Goal: Task Accomplishment & Management: Manage account settings

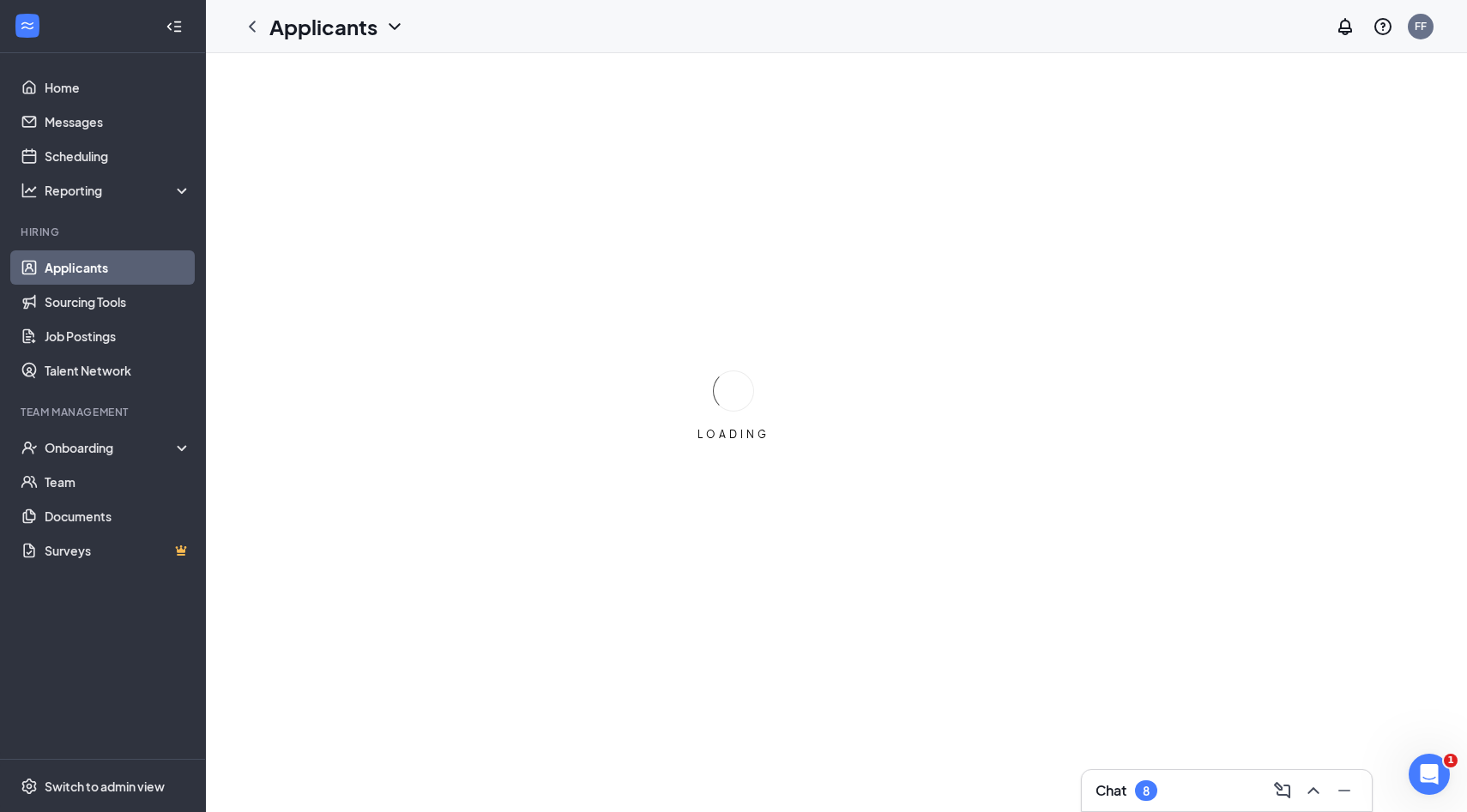
click at [1209, 795] on div "Chat 8" at bounding box center [1227, 791] width 263 height 28
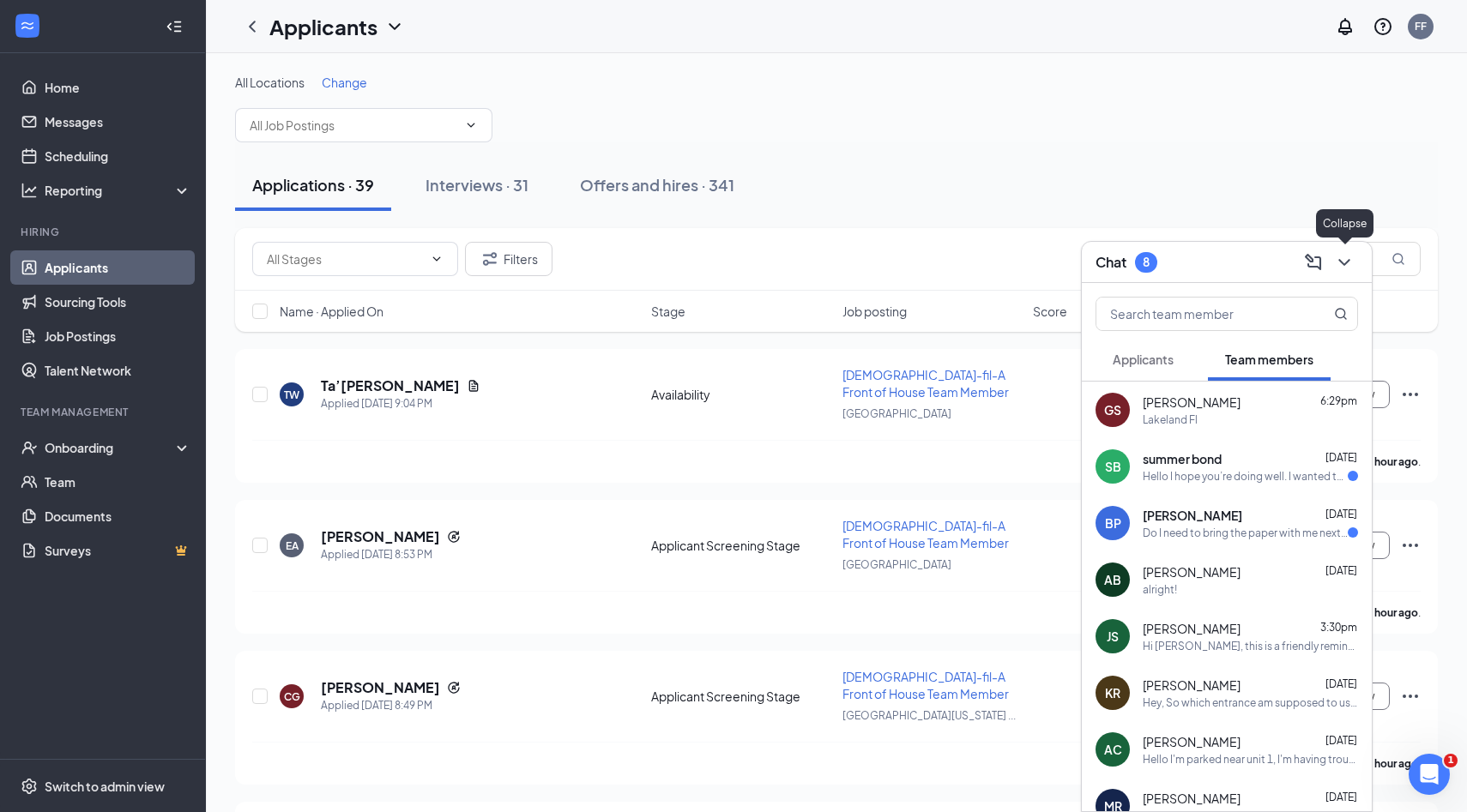
click at [1340, 258] on icon "ChevronDown" at bounding box center [1344, 263] width 20 height 20
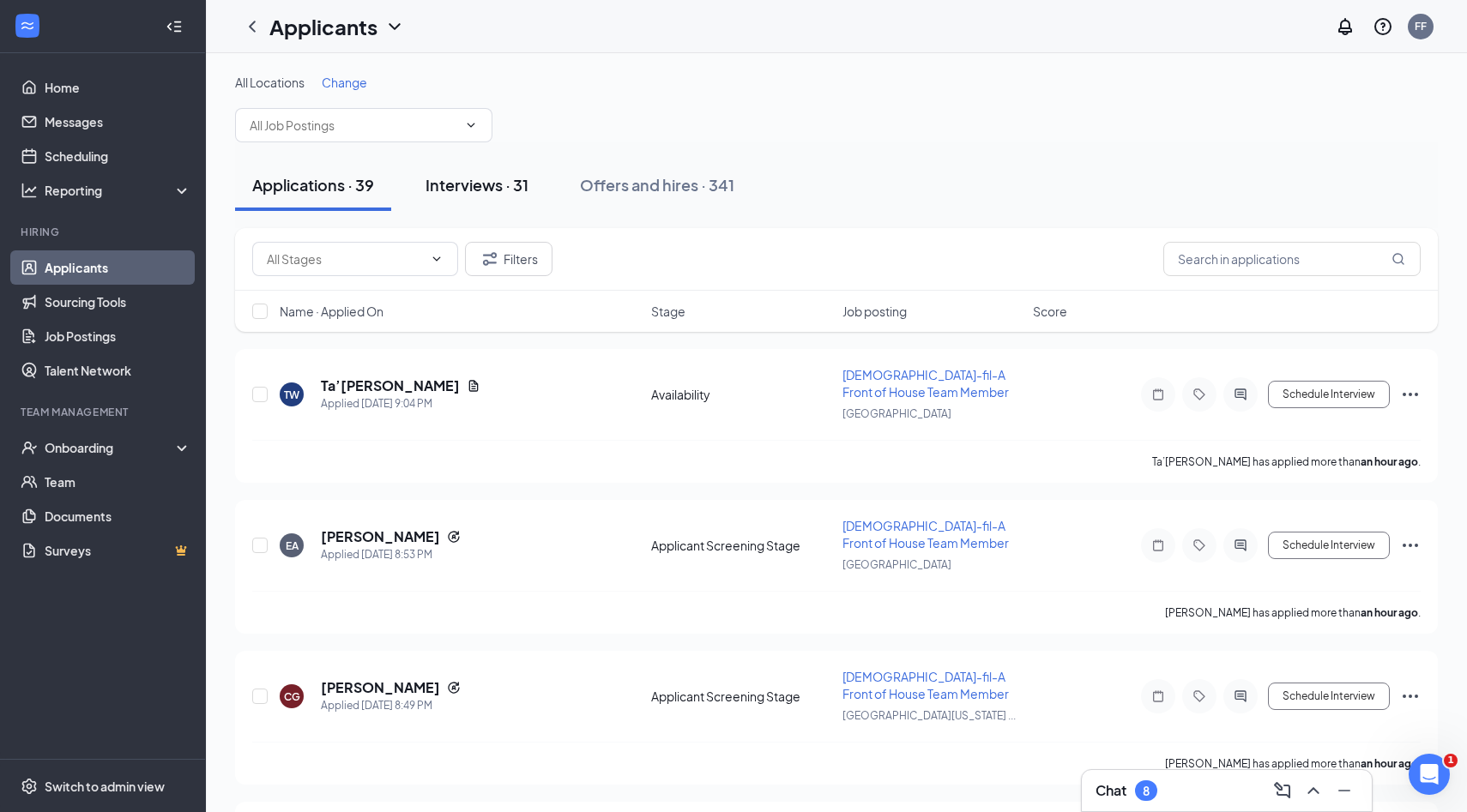
click at [475, 190] on div "Interviews · 31" at bounding box center [476, 184] width 103 height 21
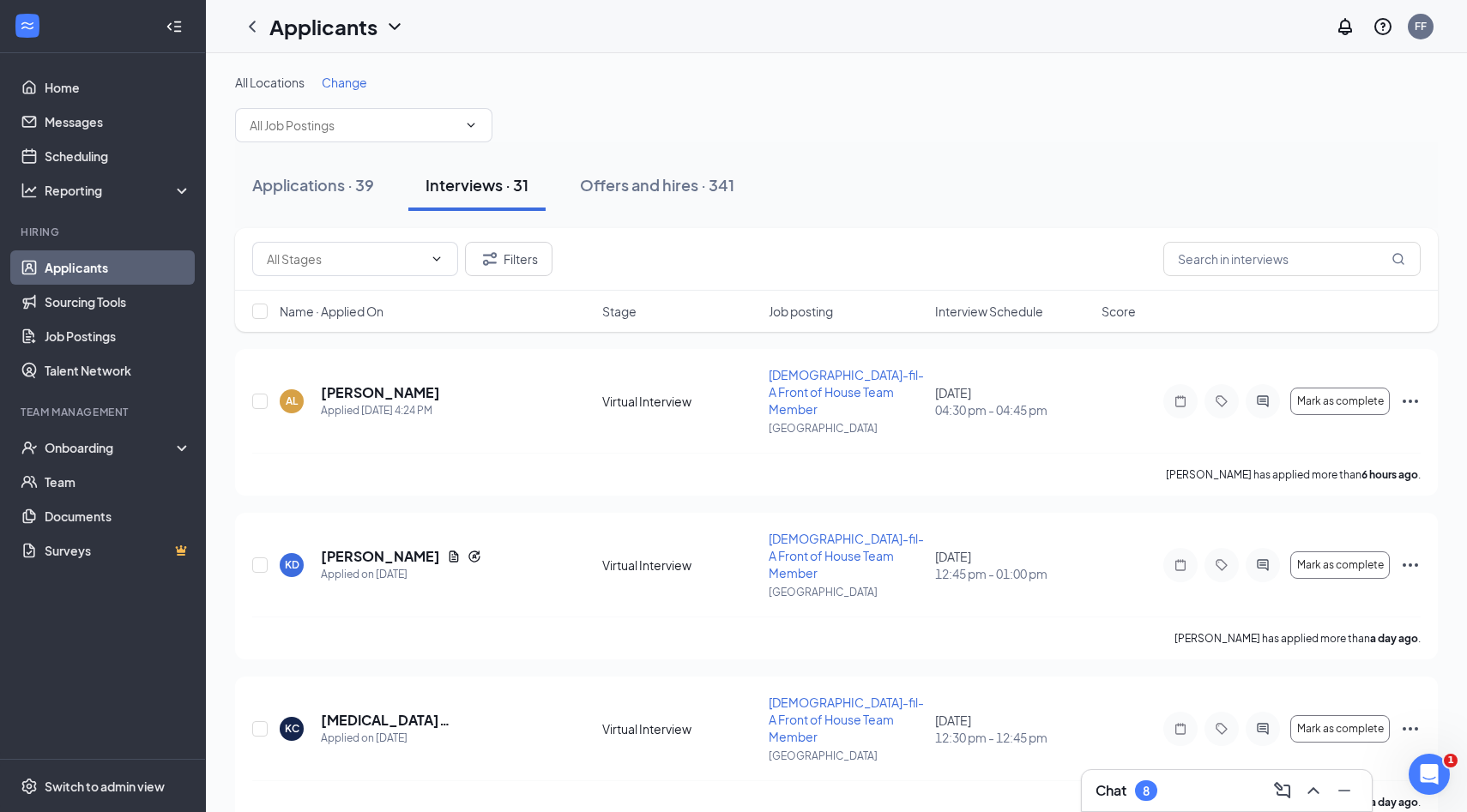
click at [992, 311] on span "Interview Schedule" at bounding box center [989, 311] width 108 height 18
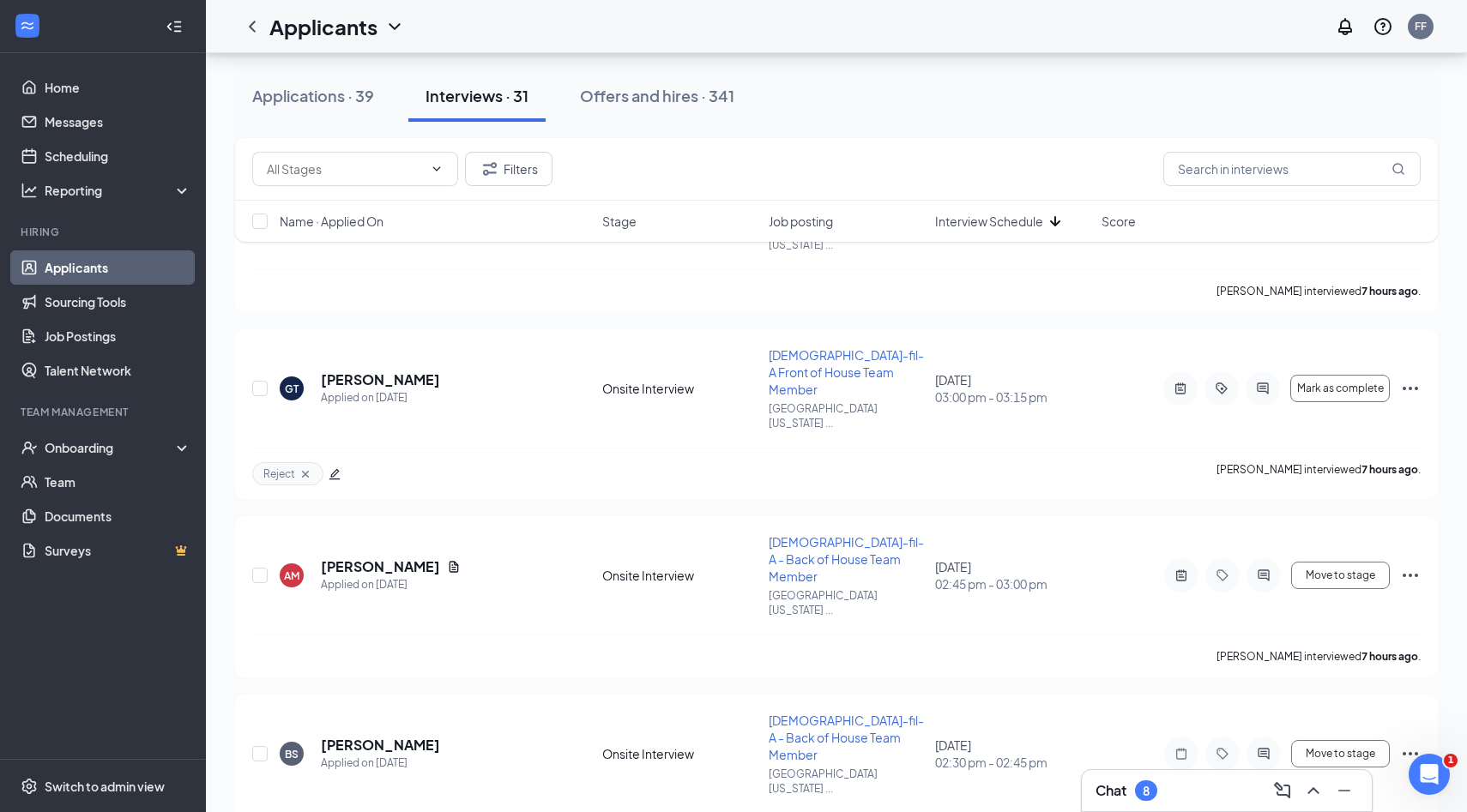
scroll to position [1518, 0]
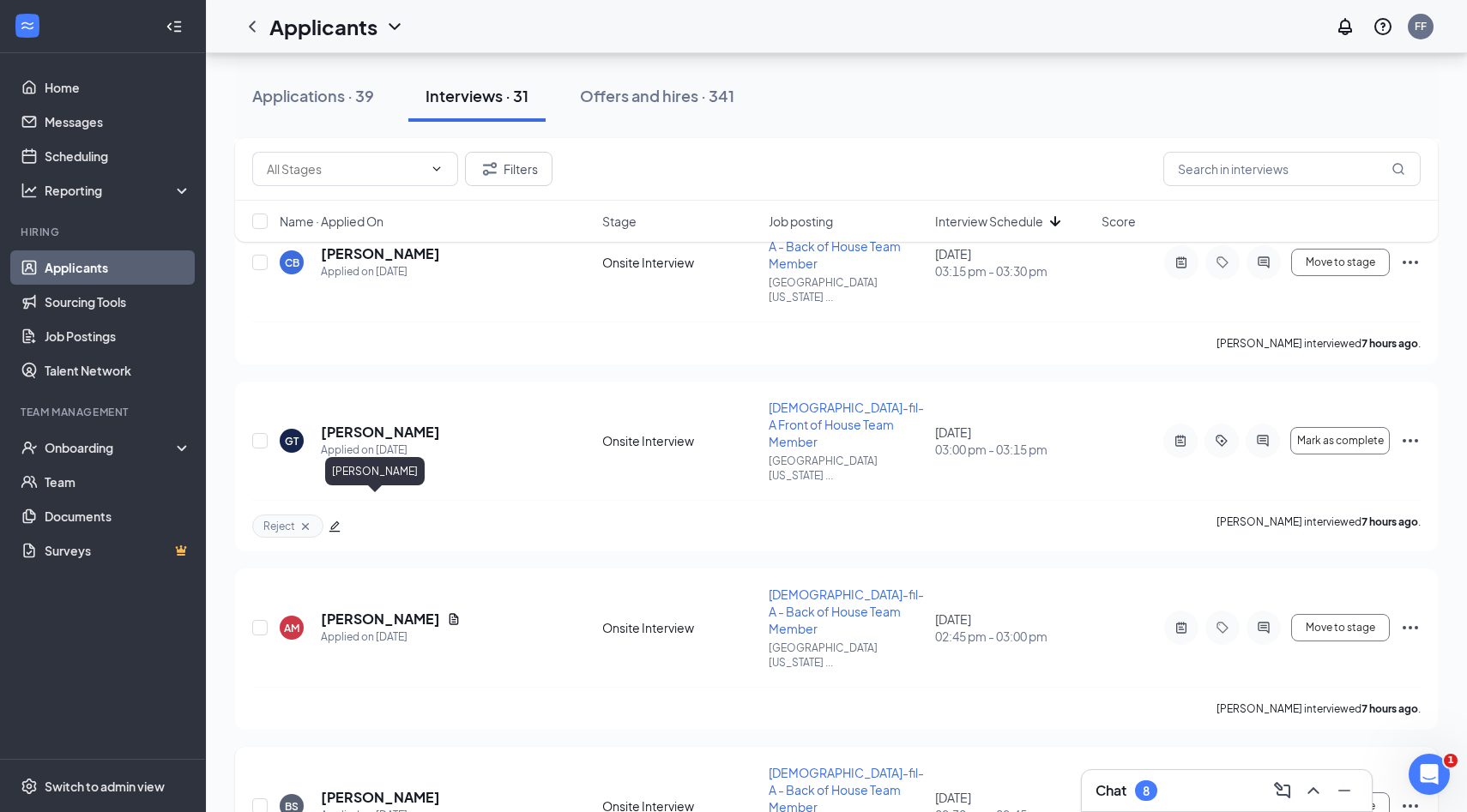
click at [375, 788] on h5 "[PERSON_NAME]" at bounding box center [380, 797] width 119 height 18
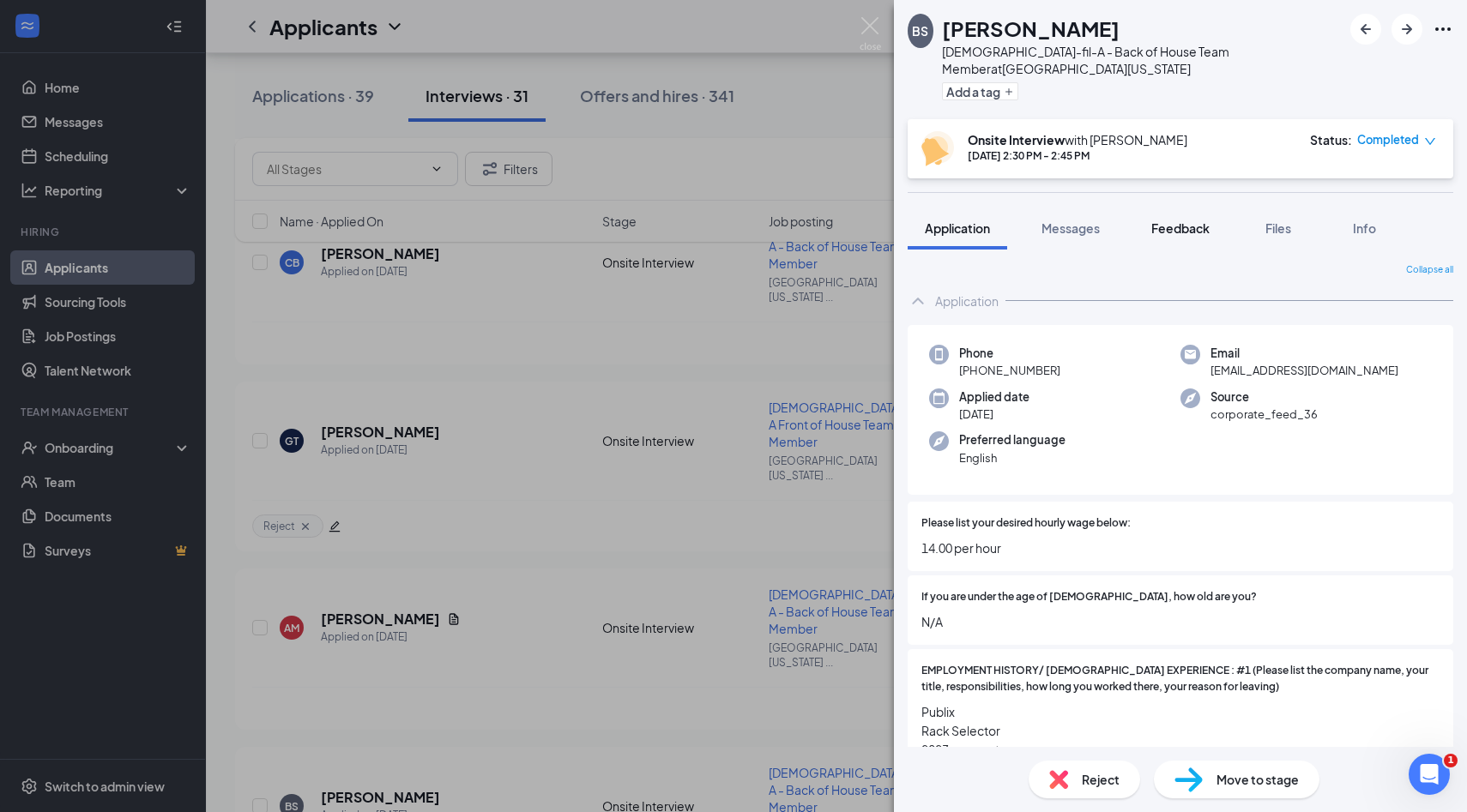
click at [1177, 220] on span "Feedback" at bounding box center [1180, 228] width 58 height 16
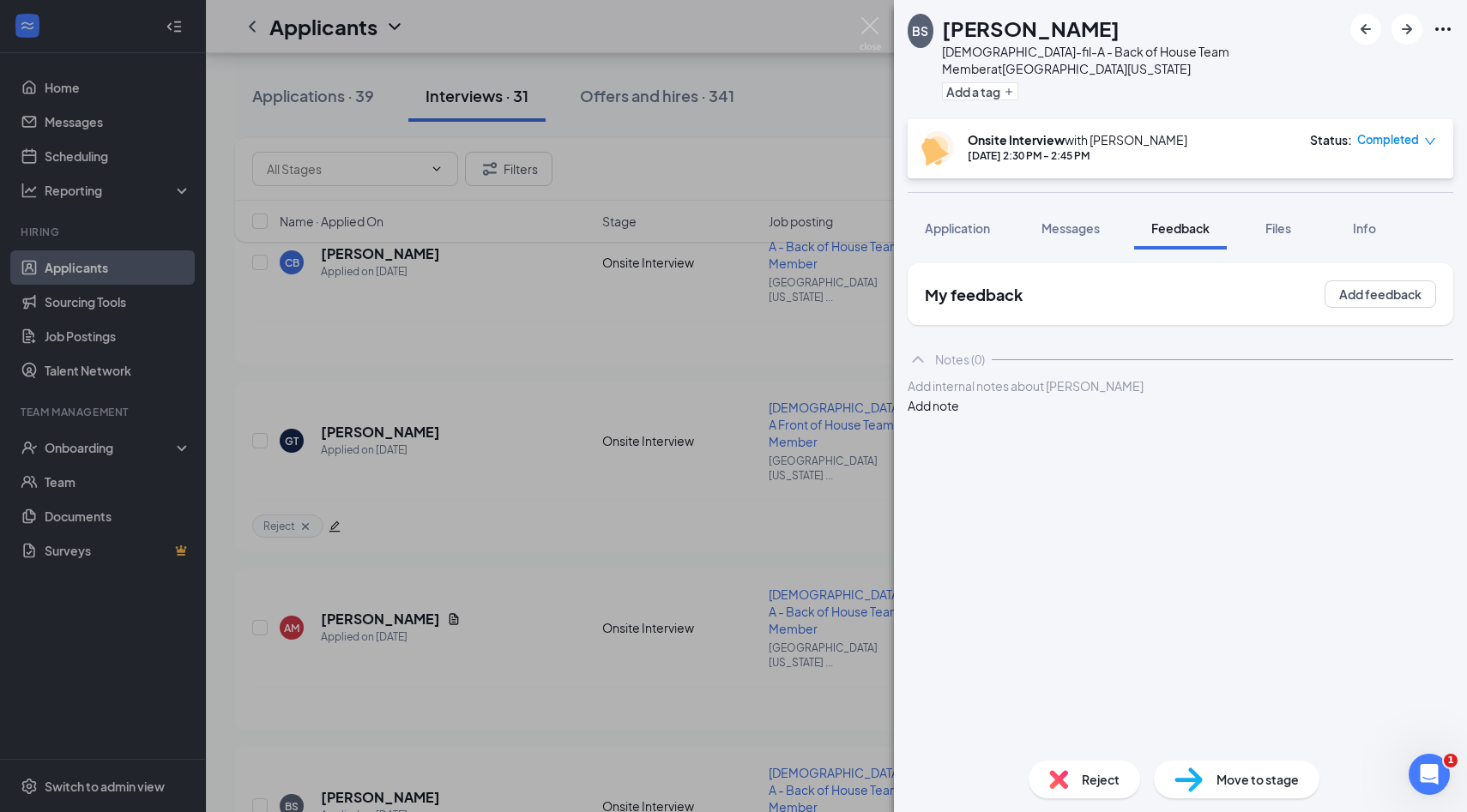
click at [881, 42] on div "BS [PERSON_NAME] [DEMOGRAPHIC_DATA]-fil-A - Back of House Team Member at [GEOGR…" at bounding box center [734, 406] width 1467 height 812
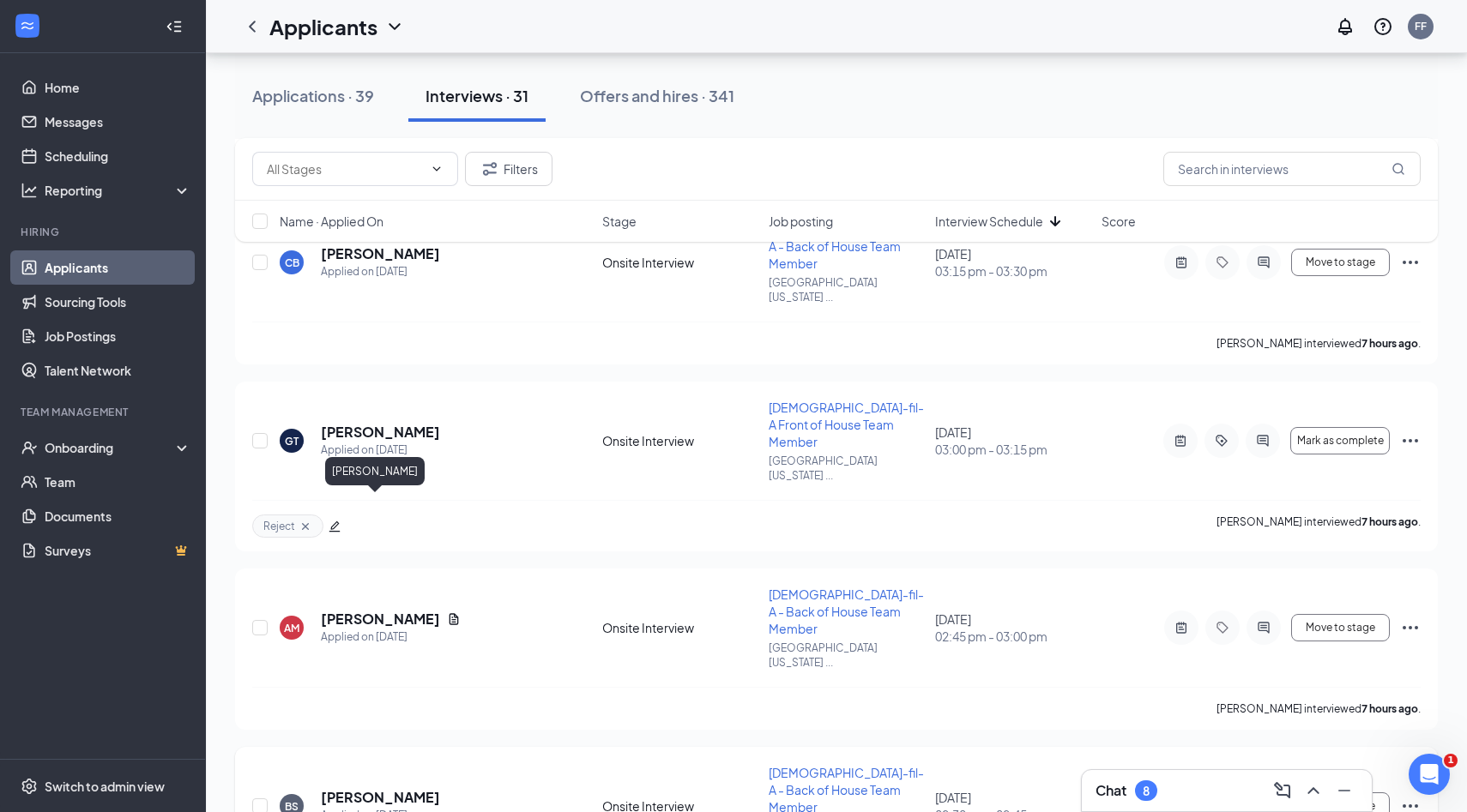
click at [379, 788] on h5 "[PERSON_NAME]" at bounding box center [380, 797] width 119 height 18
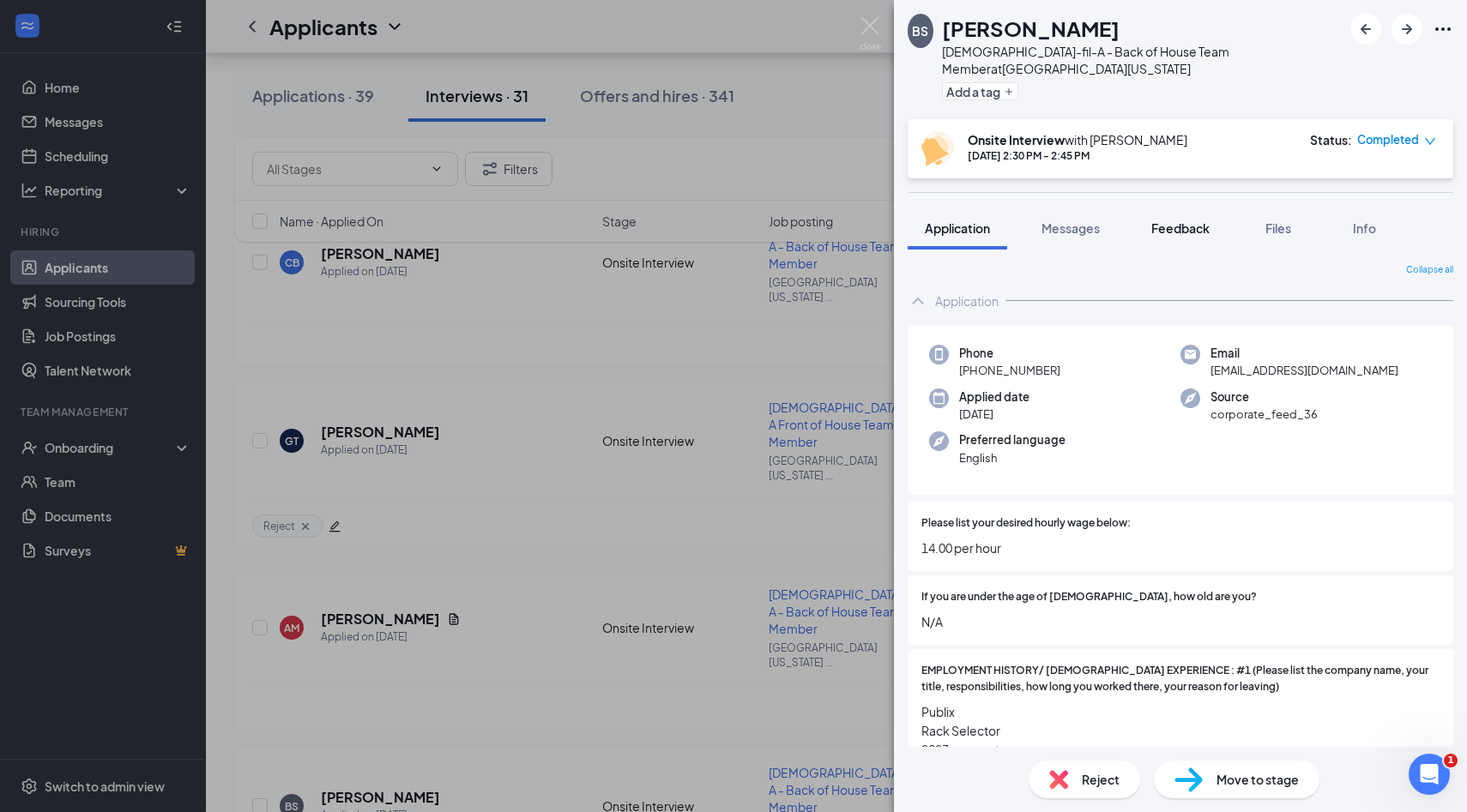
click at [1169, 220] on span "Feedback" at bounding box center [1180, 228] width 58 height 16
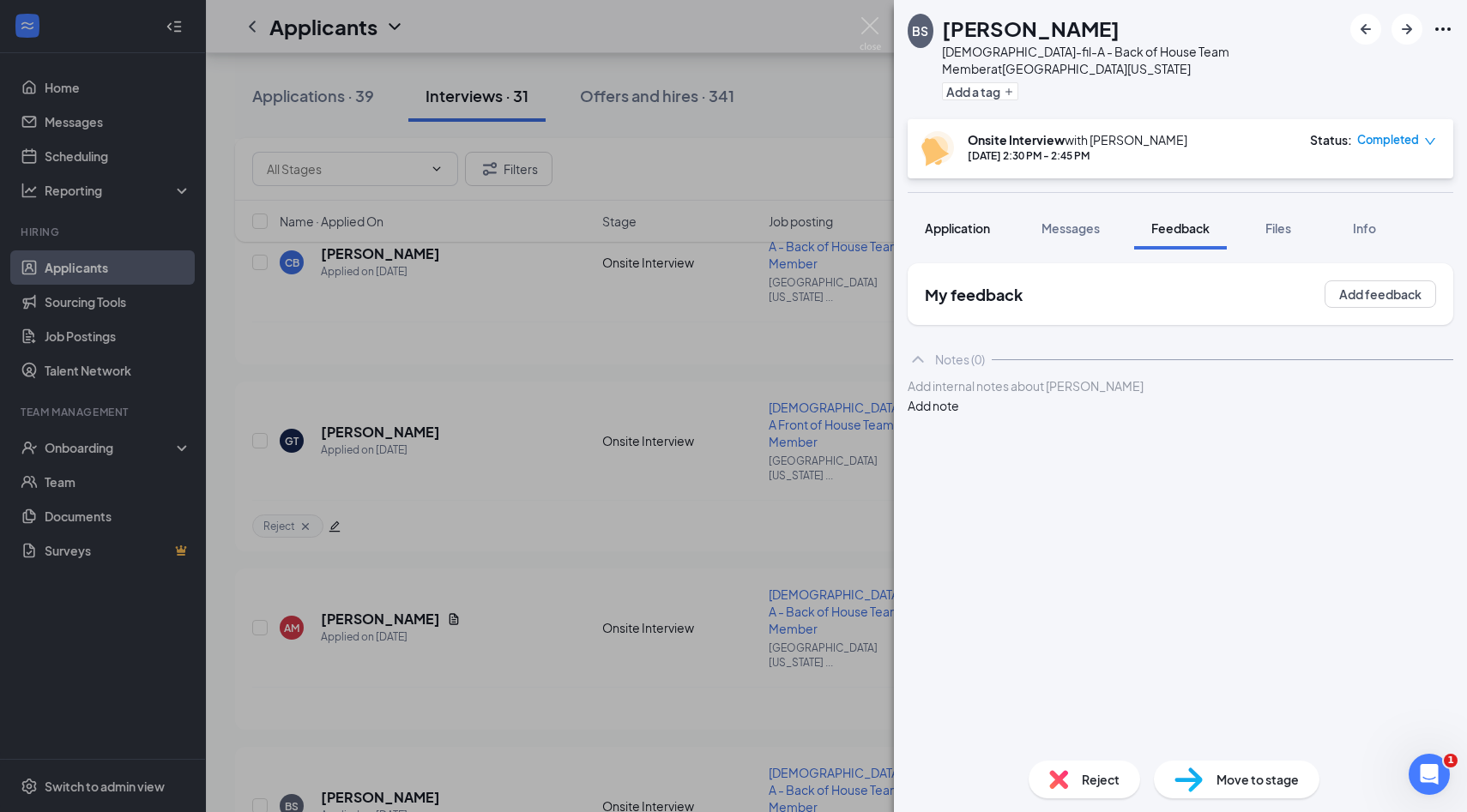
click at [953, 220] on span "Application" at bounding box center [957, 228] width 65 height 16
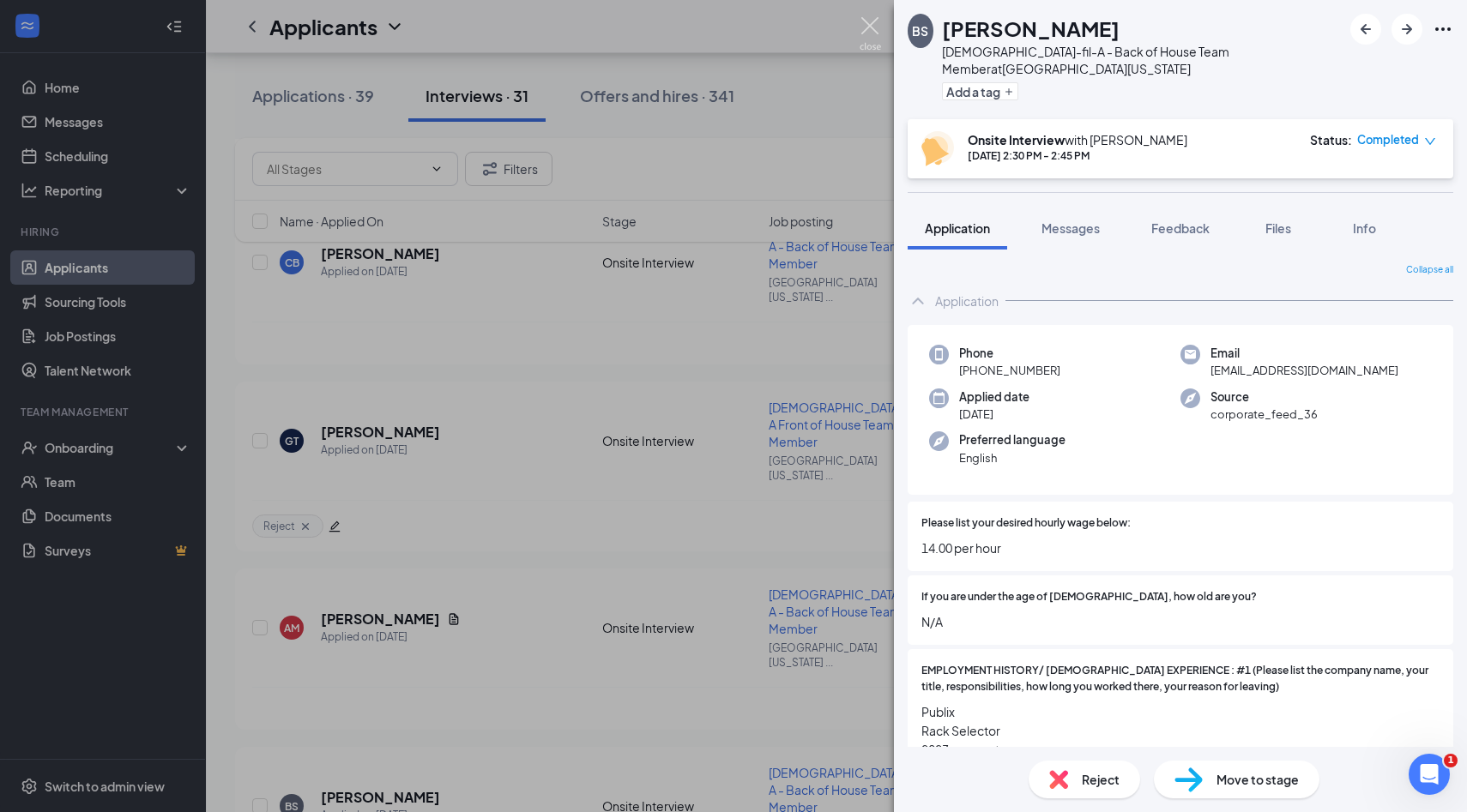
click at [869, 27] on img at bounding box center [869, 34] width 21 height 33
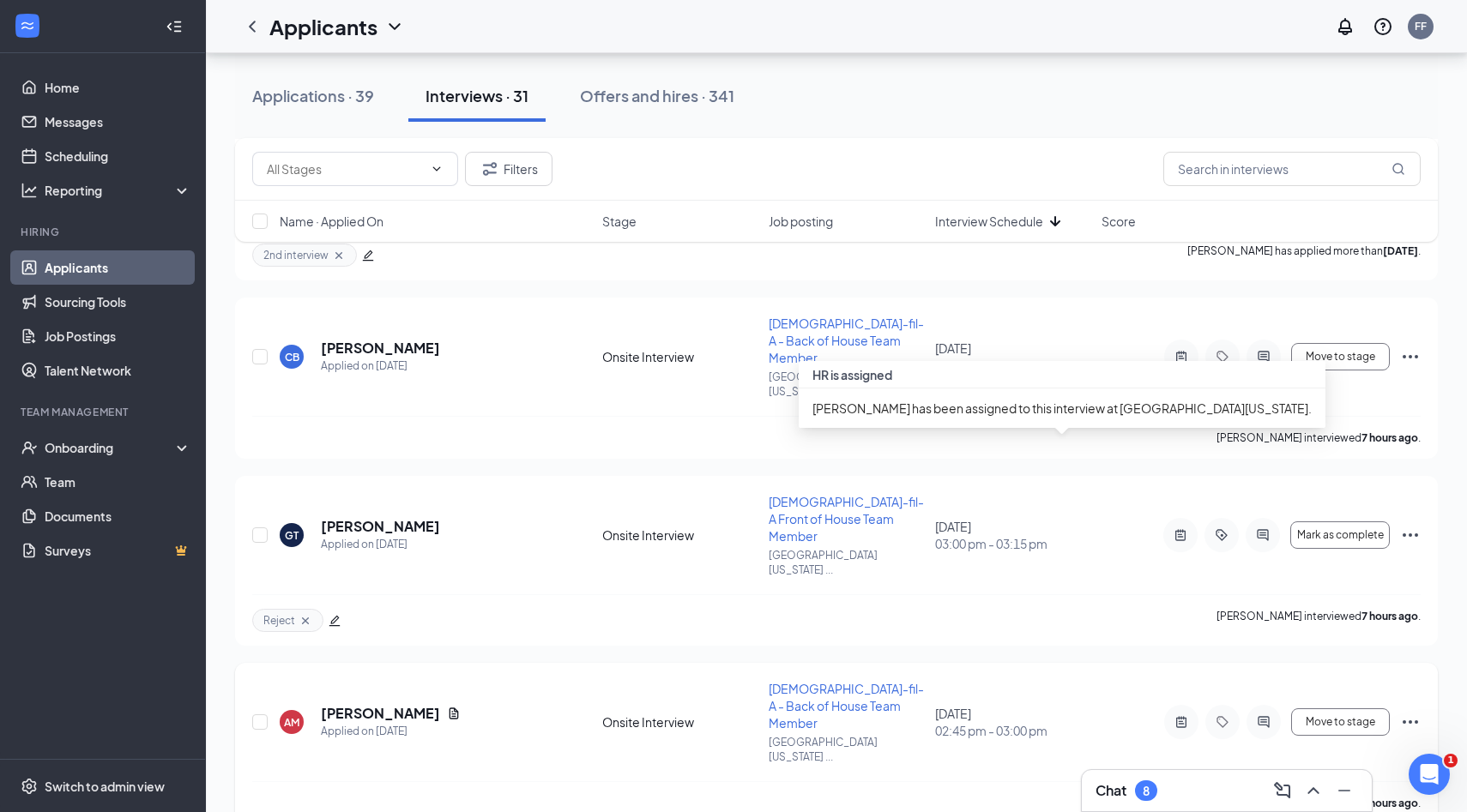
scroll to position [1396, 0]
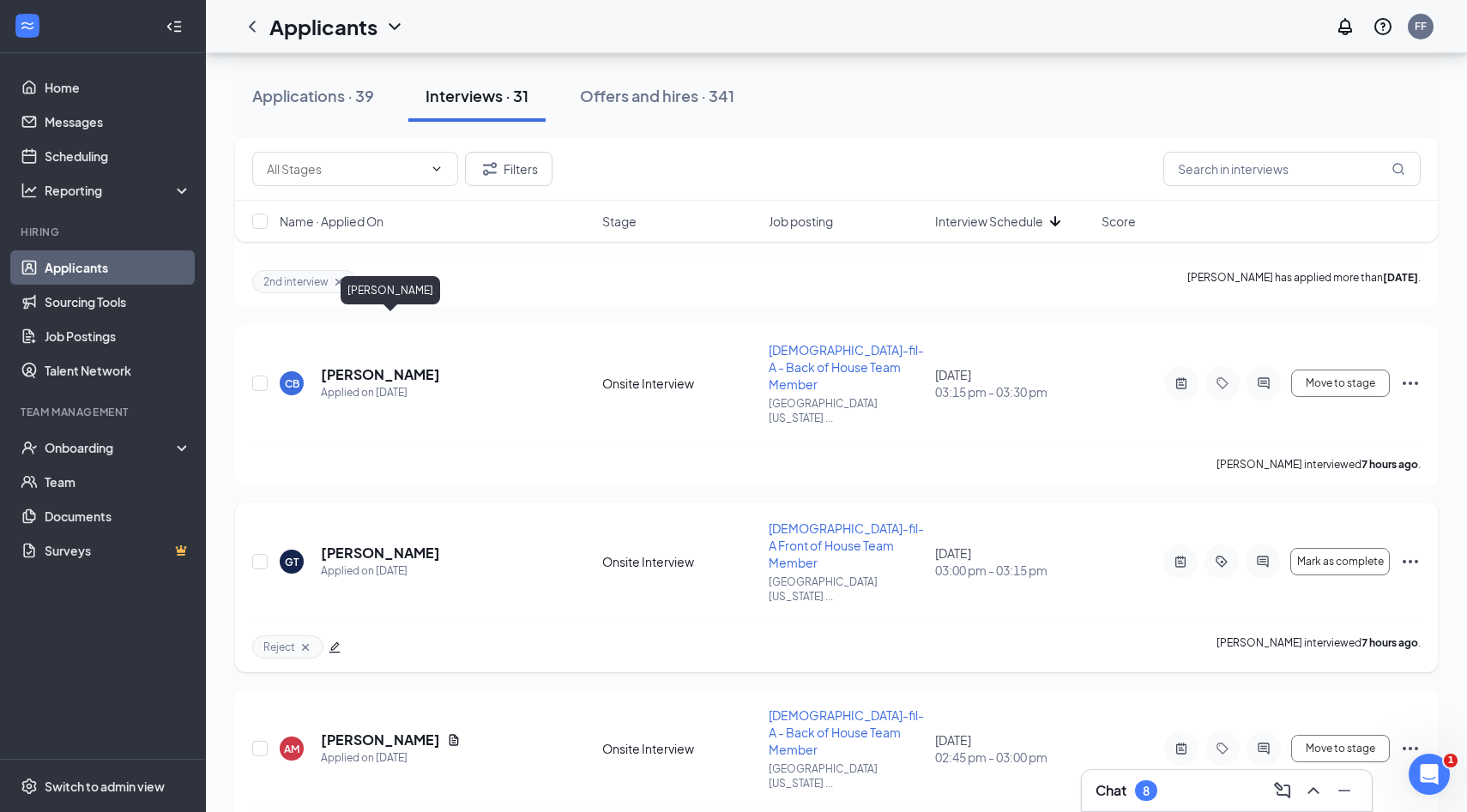
click at [403, 544] on h5 "[PERSON_NAME]" at bounding box center [380, 553] width 119 height 18
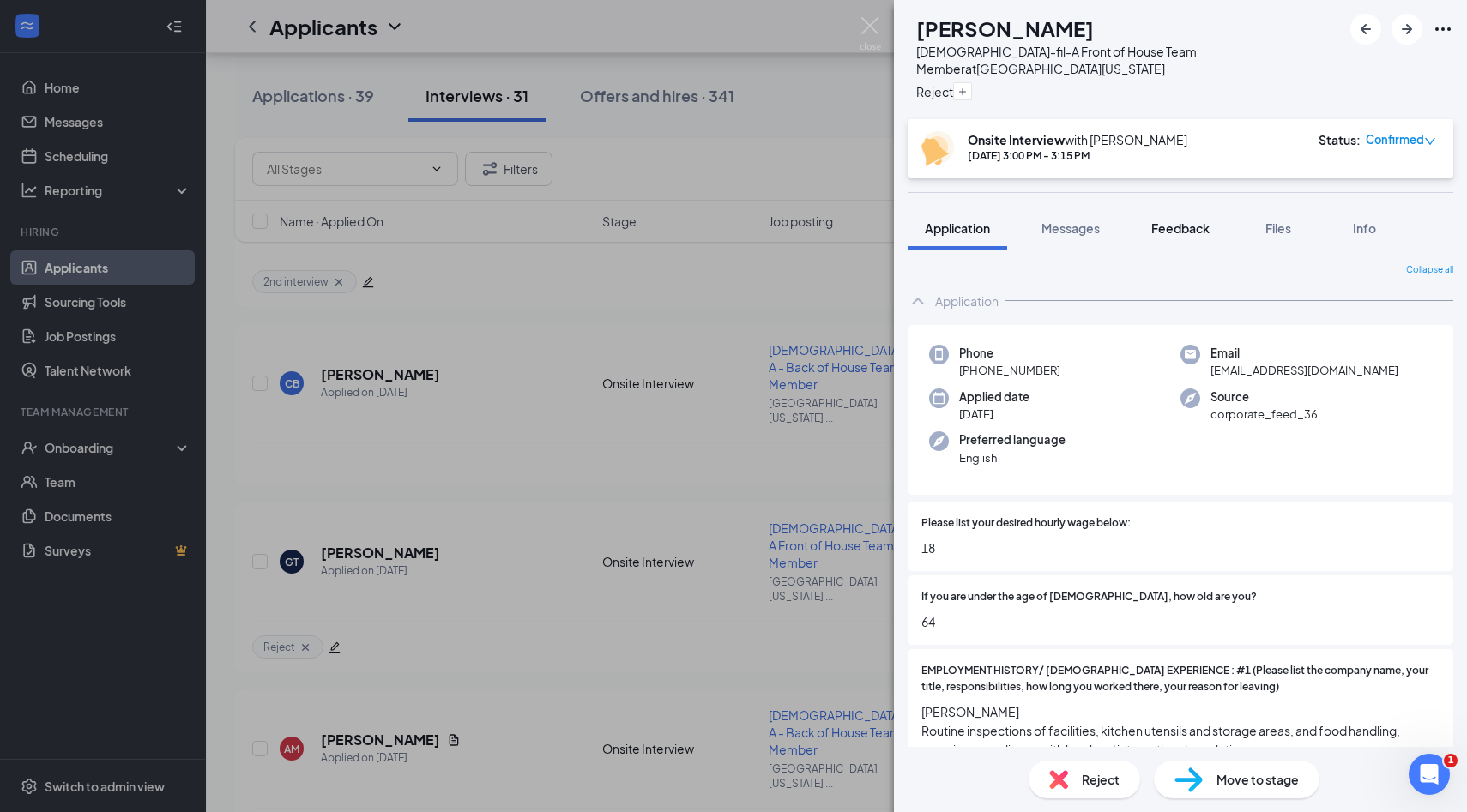
click at [1203, 220] on span "Feedback" at bounding box center [1180, 228] width 58 height 16
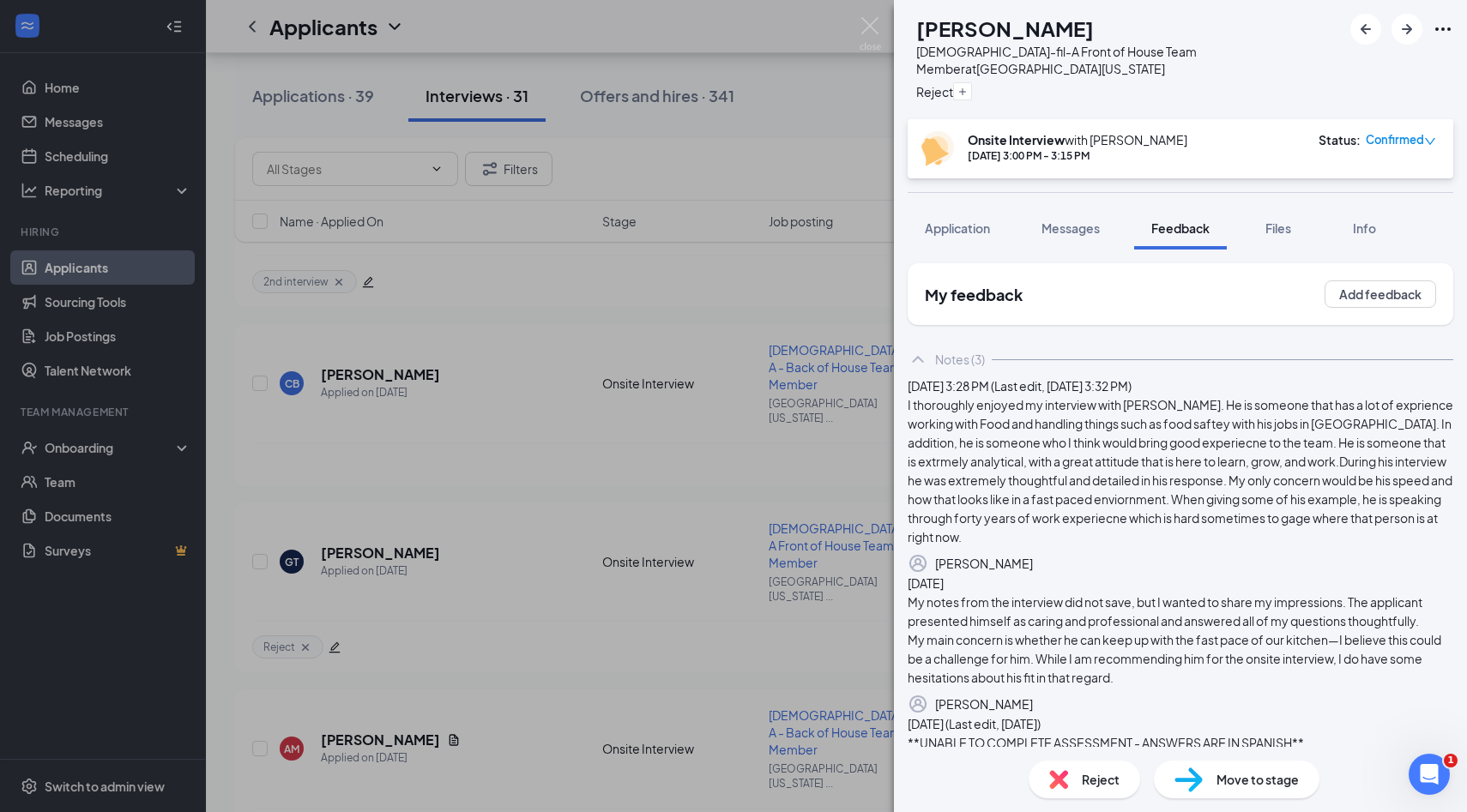
scroll to position [2, 0]
click at [870, 22] on img at bounding box center [869, 34] width 21 height 33
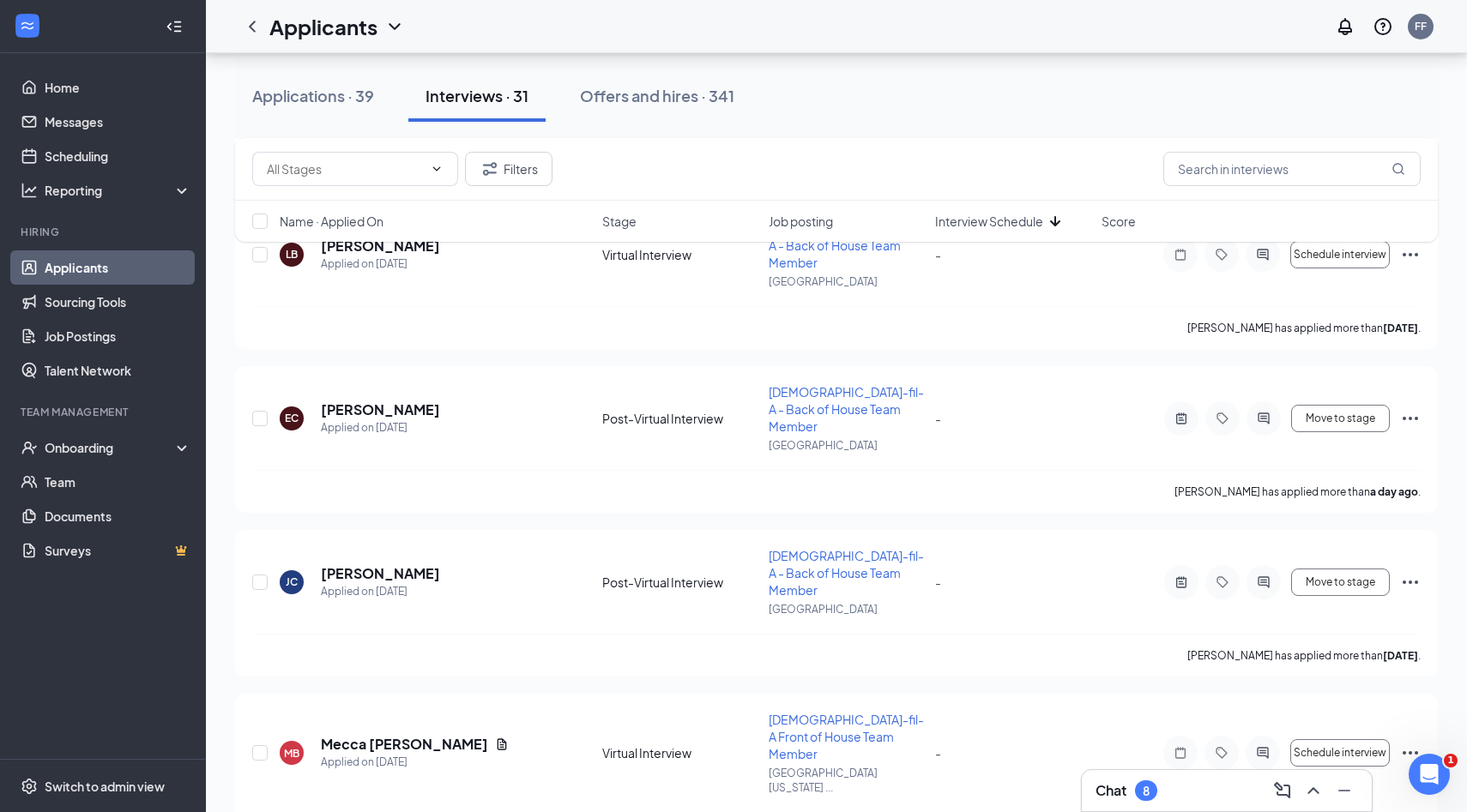
scroll to position [4130, 0]
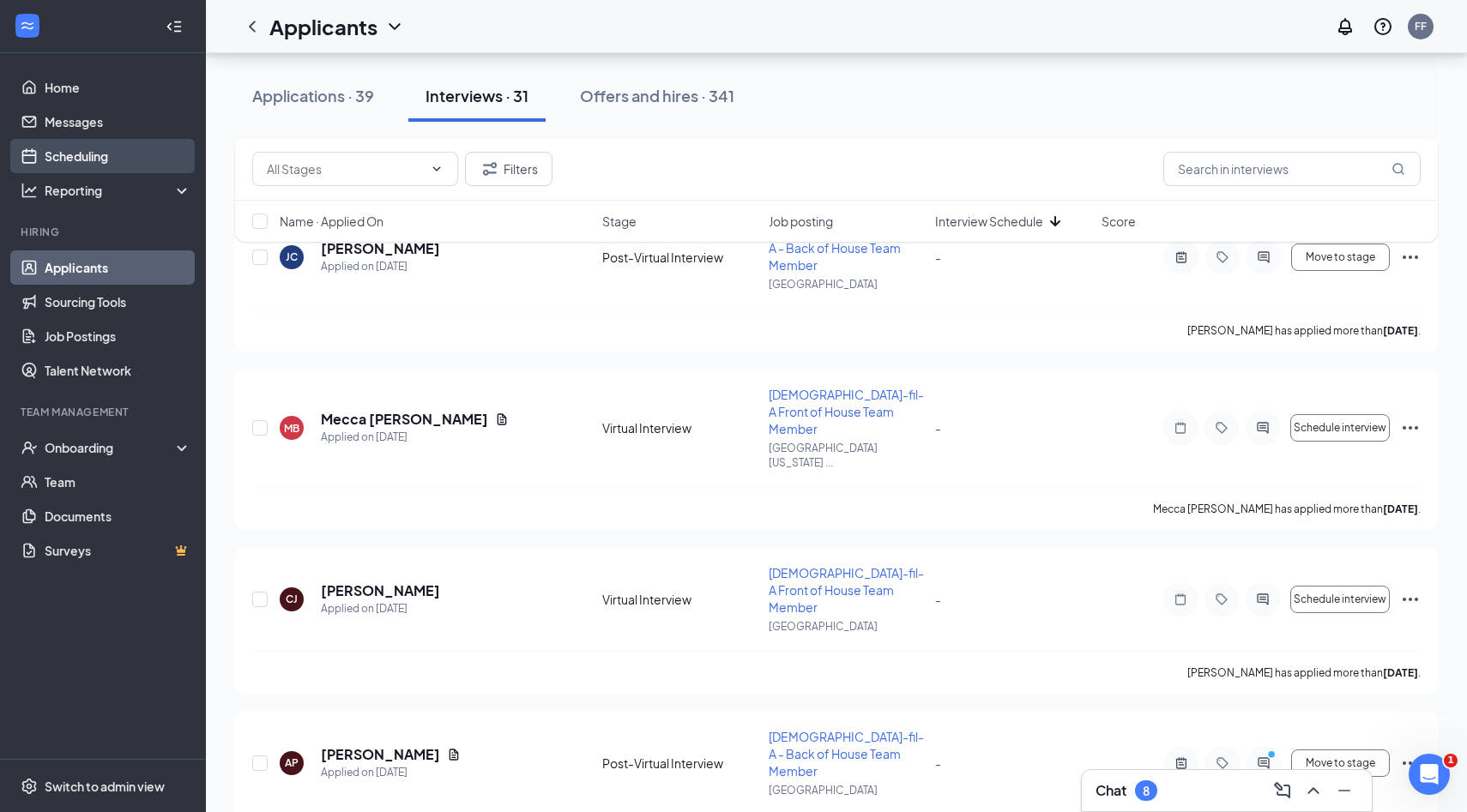
click at [136, 148] on link "Scheduling" at bounding box center [117, 155] width 147 height 34
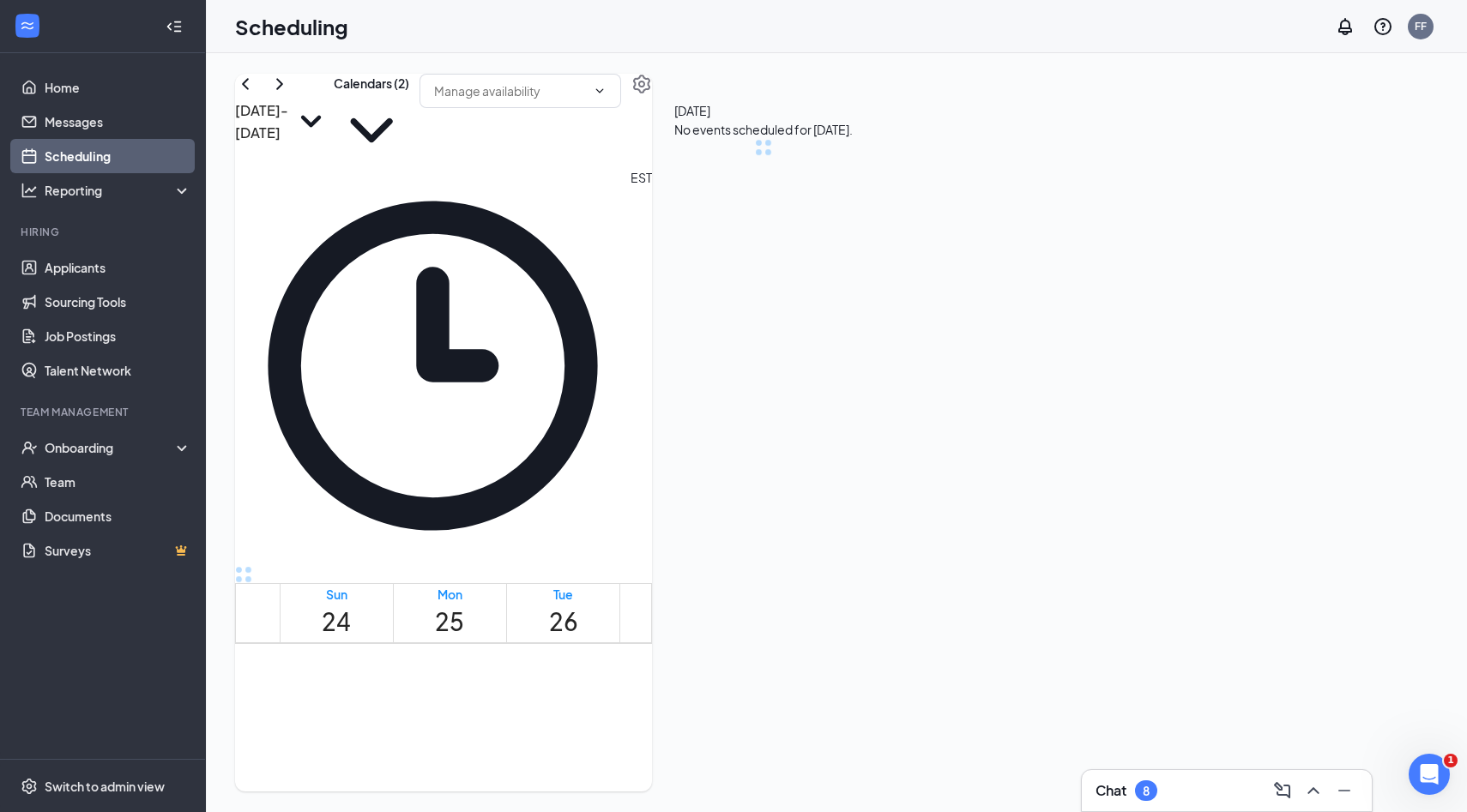
scroll to position [843, 0]
click at [409, 111] on button "Calendars (2)" at bounding box center [372, 121] width 76 height 94
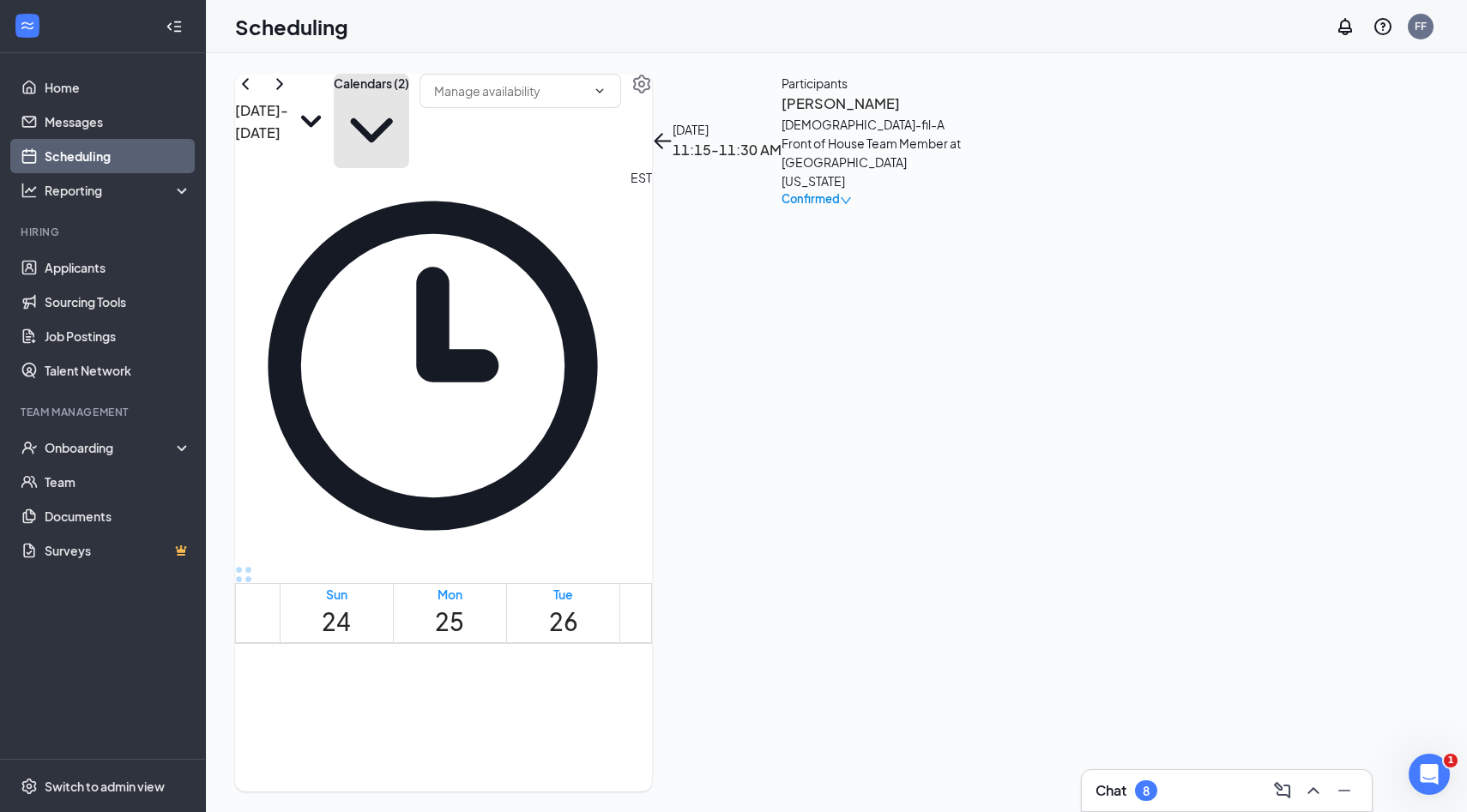
click at [962, 191] on div "[DEMOGRAPHIC_DATA]-fil-A Front of House Team Member at [GEOGRAPHIC_DATA][US_STA…" at bounding box center [871, 153] width 180 height 76
click at [409, 117] on button "Calendars (2)" at bounding box center [372, 121] width 76 height 94
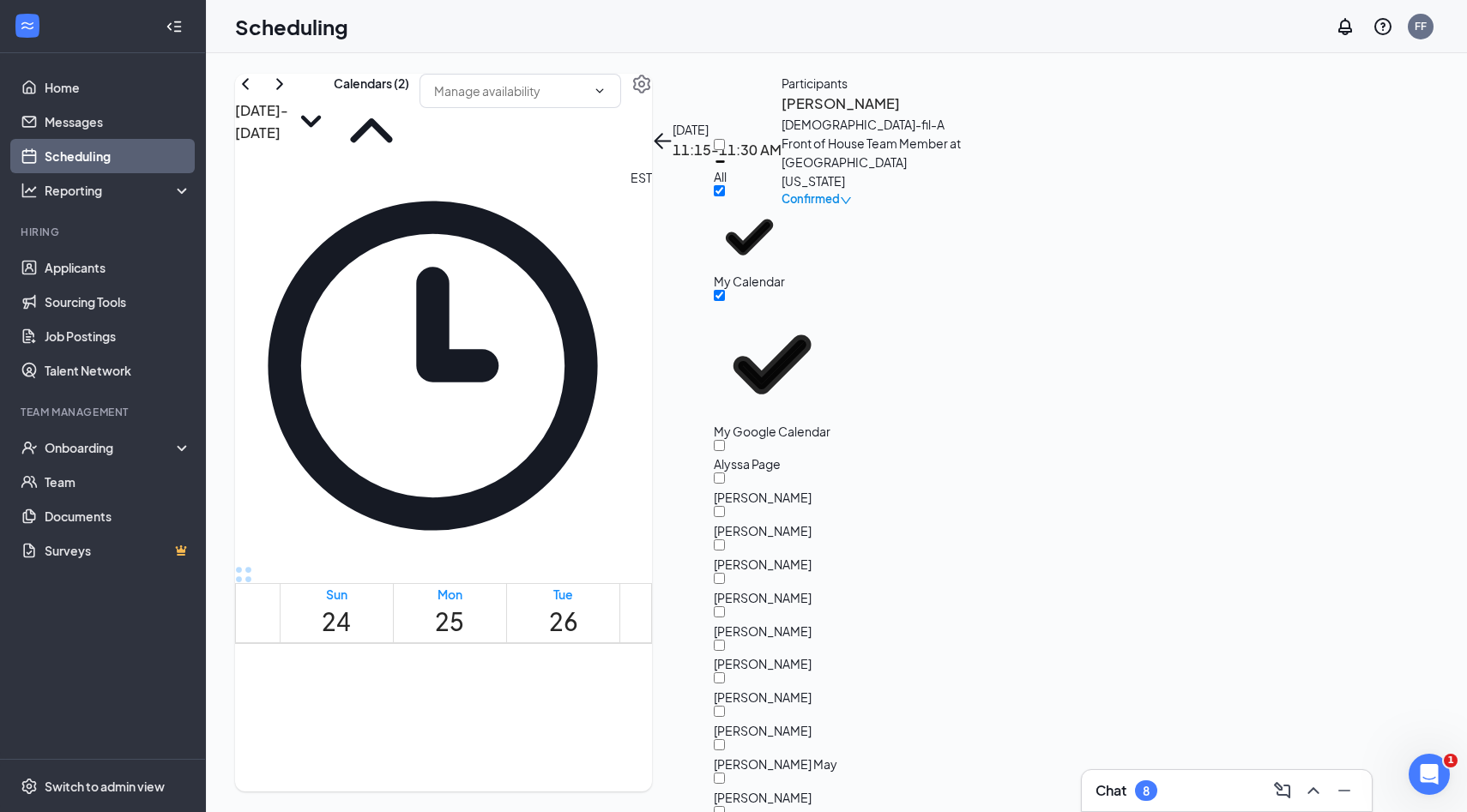
click at [745, 166] on div "All" at bounding box center [791, 162] width 154 height 46
checkbox input "true"
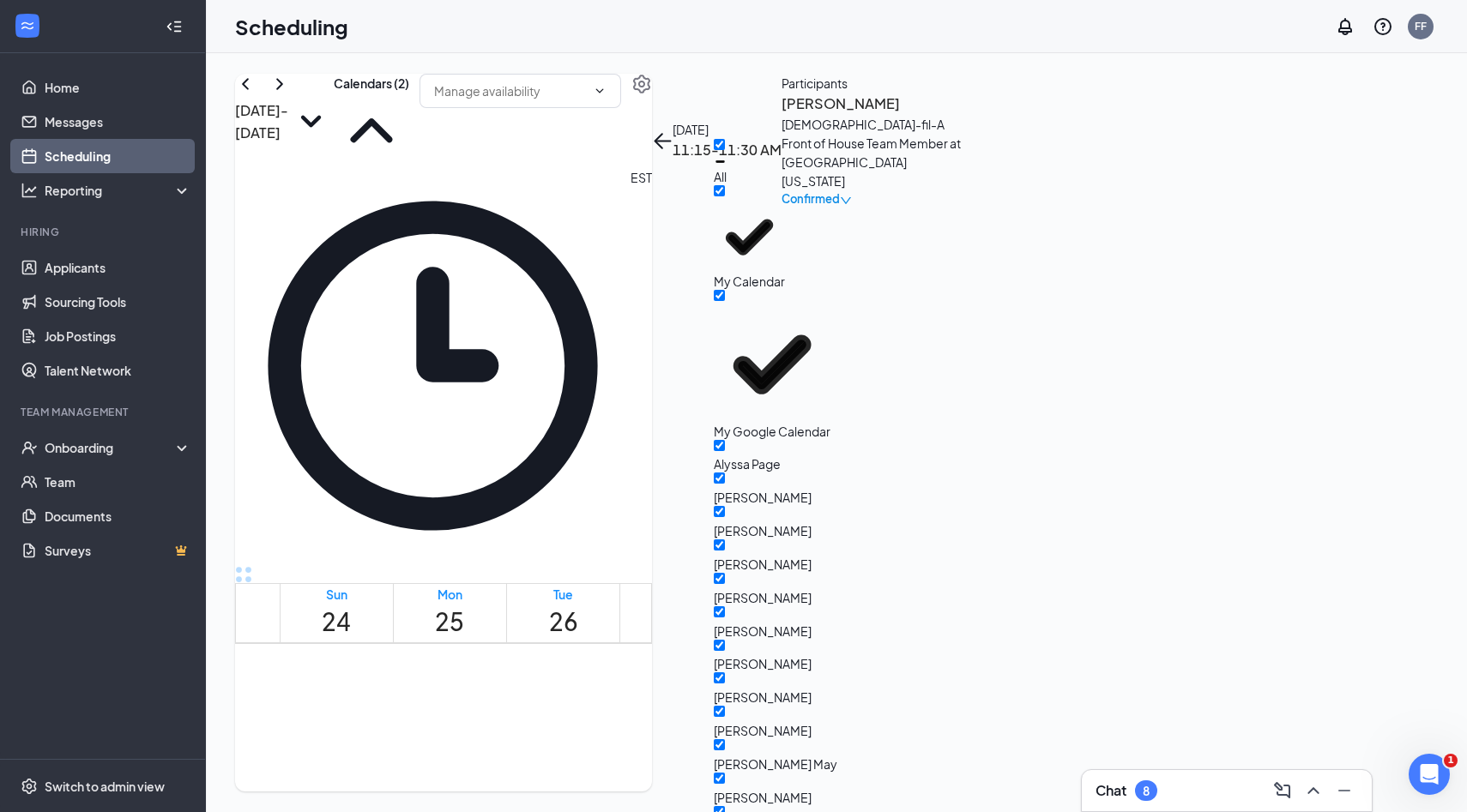
checkbox input "true"
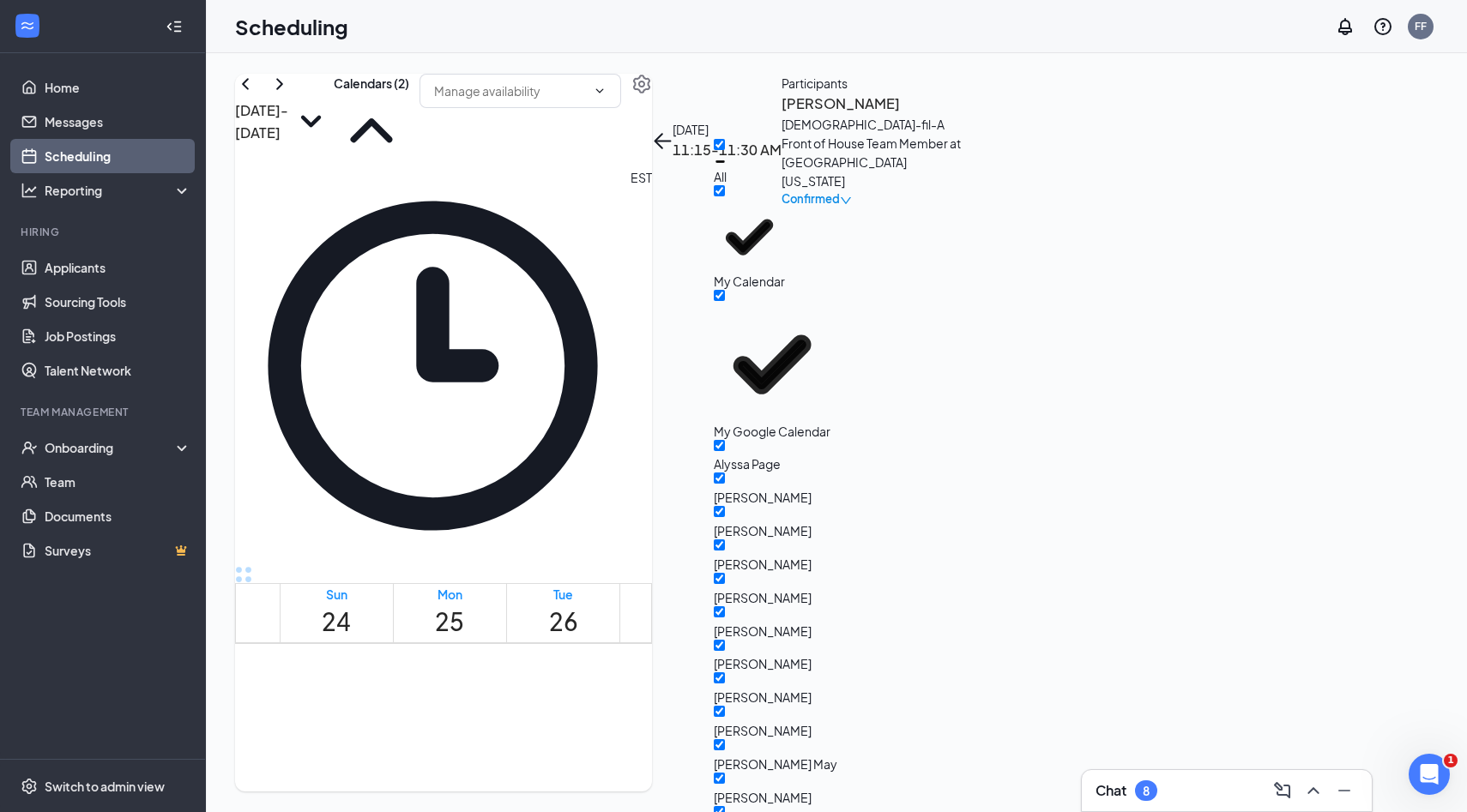
checkbox input "true"
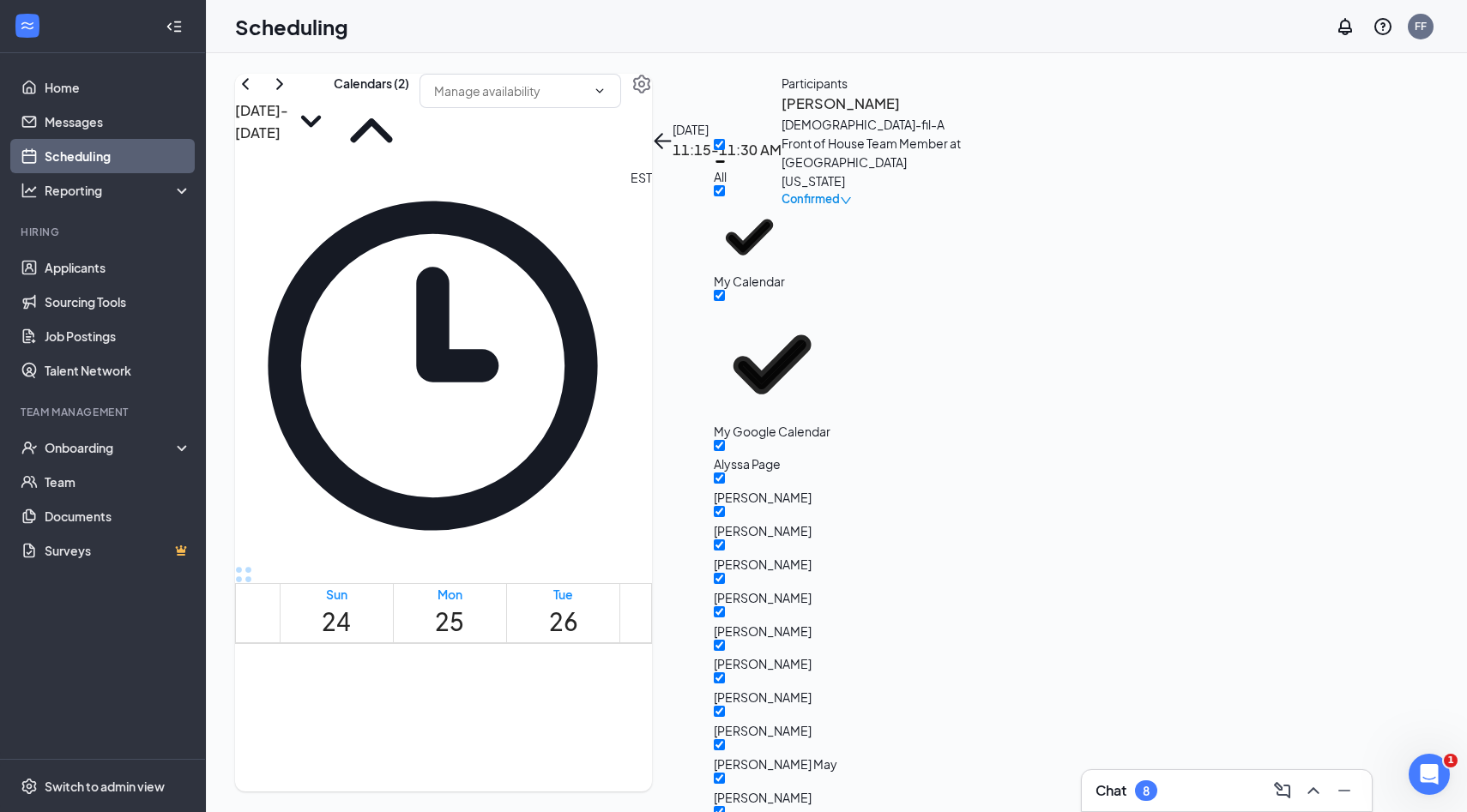
checkbox input "true"
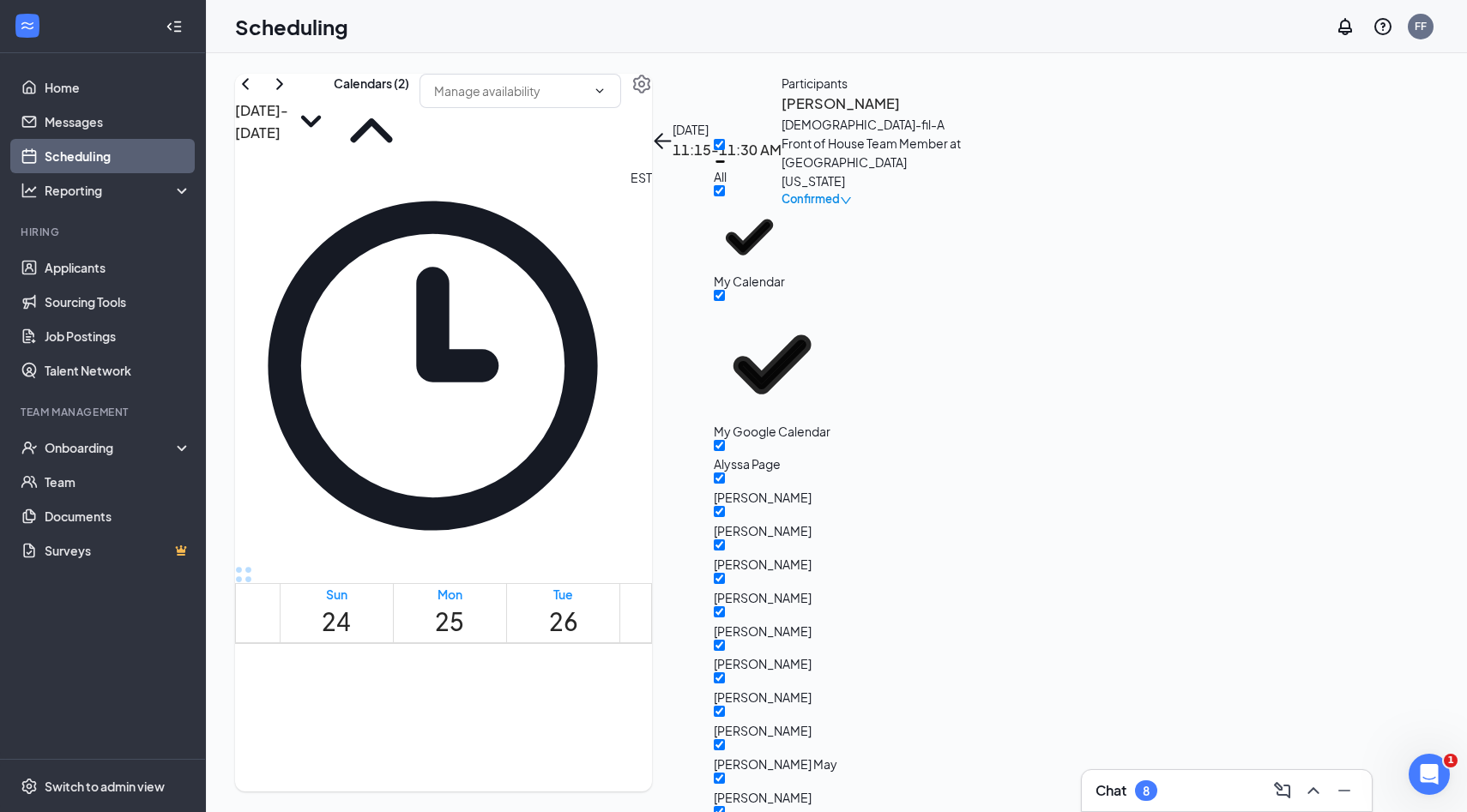
checkbox input "true"
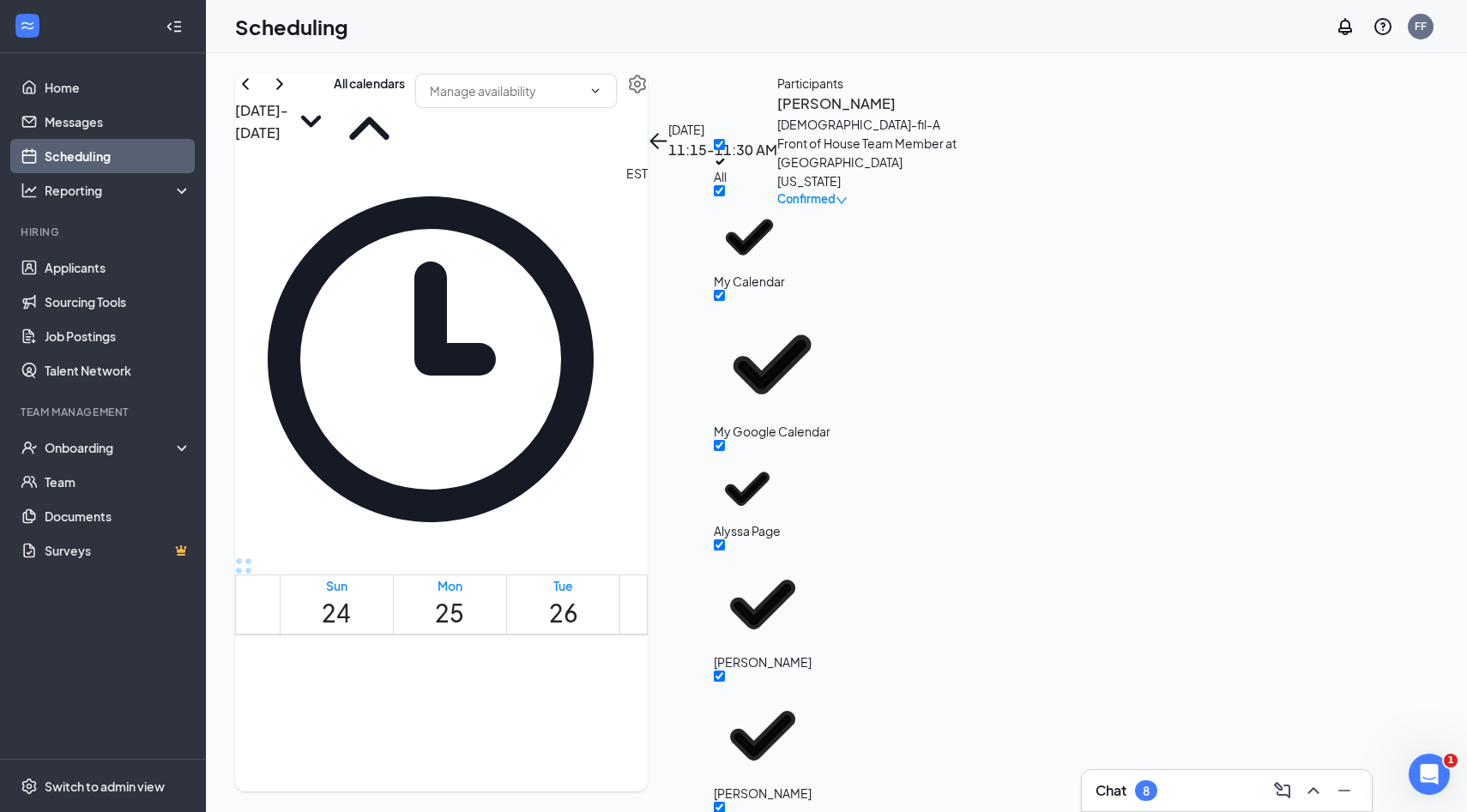
click at [647, 126] on div "[DATE] - [DATE] All calendars" at bounding box center [441, 118] width 413 height 90
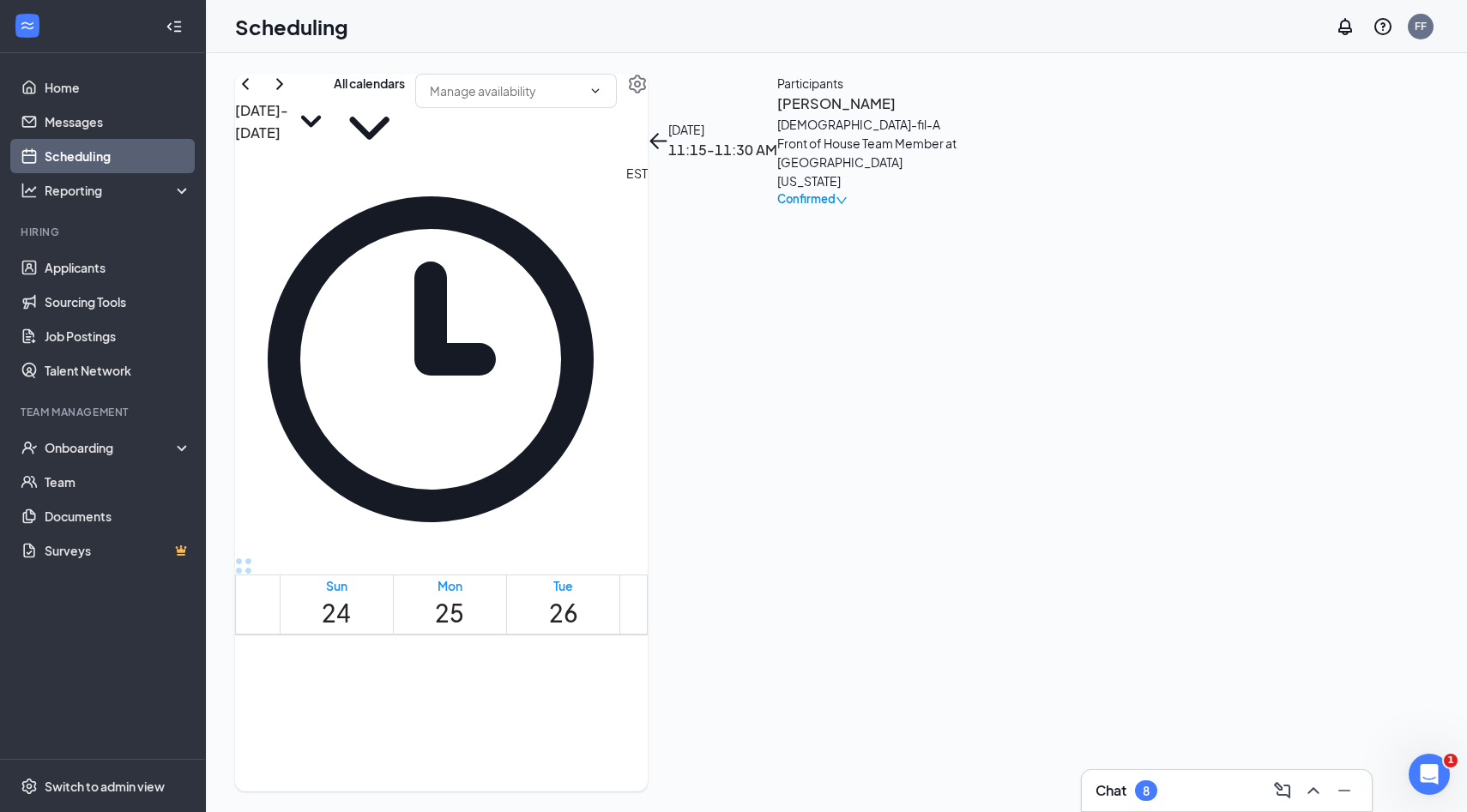
scroll to position [892, 0]
click at [957, 191] on div "[DEMOGRAPHIC_DATA]-fil-A Front of House Team Member at [GEOGRAPHIC_DATA][US_STA…" at bounding box center [867, 153] width 180 height 76
click at [835, 200] on span "Confirmed" at bounding box center [806, 199] width 58 height 18
click at [957, 191] on div "[DEMOGRAPHIC_DATA]-fil-A Front of House Team Member at [GEOGRAPHIC_DATA][US_STA…" at bounding box center [867, 153] width 180 height 76
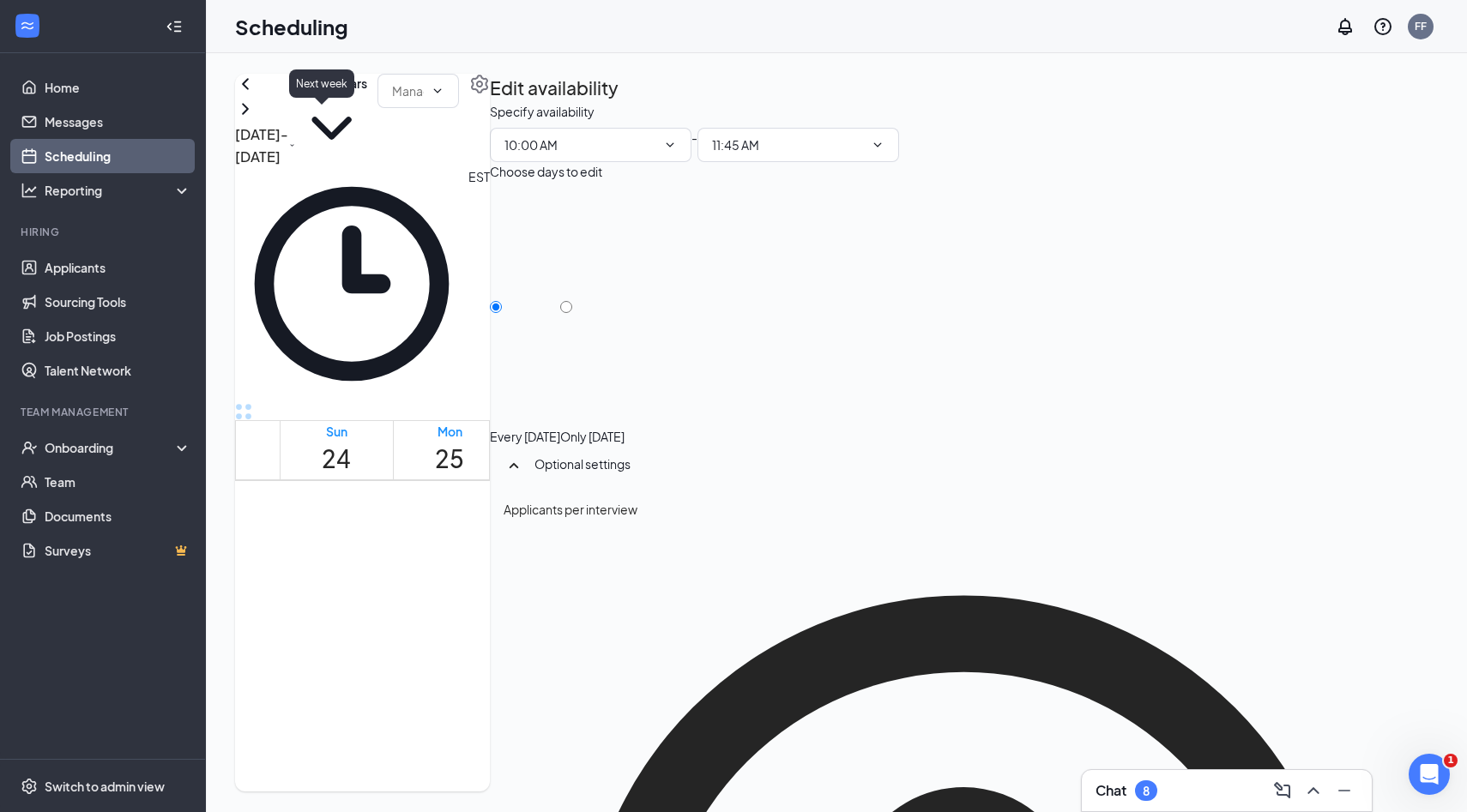
click at [255, 119] on icon "ChevronRight" at bounding box center [245, 109] width 20 height 20
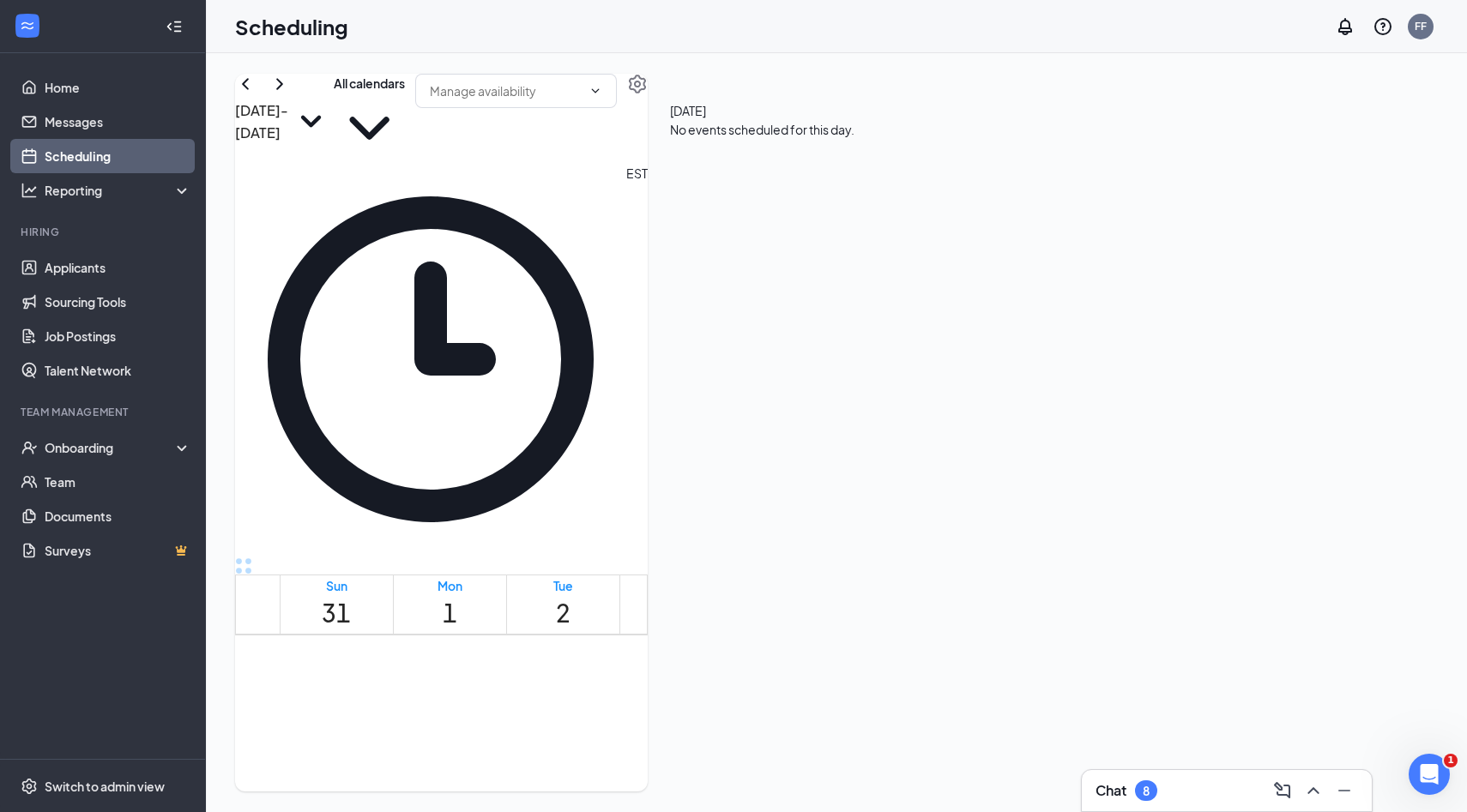
scroll to position [1486, 0]
click at [121, 277] on link "Applicants" at bounding box center [117, 267] width 147 height 34
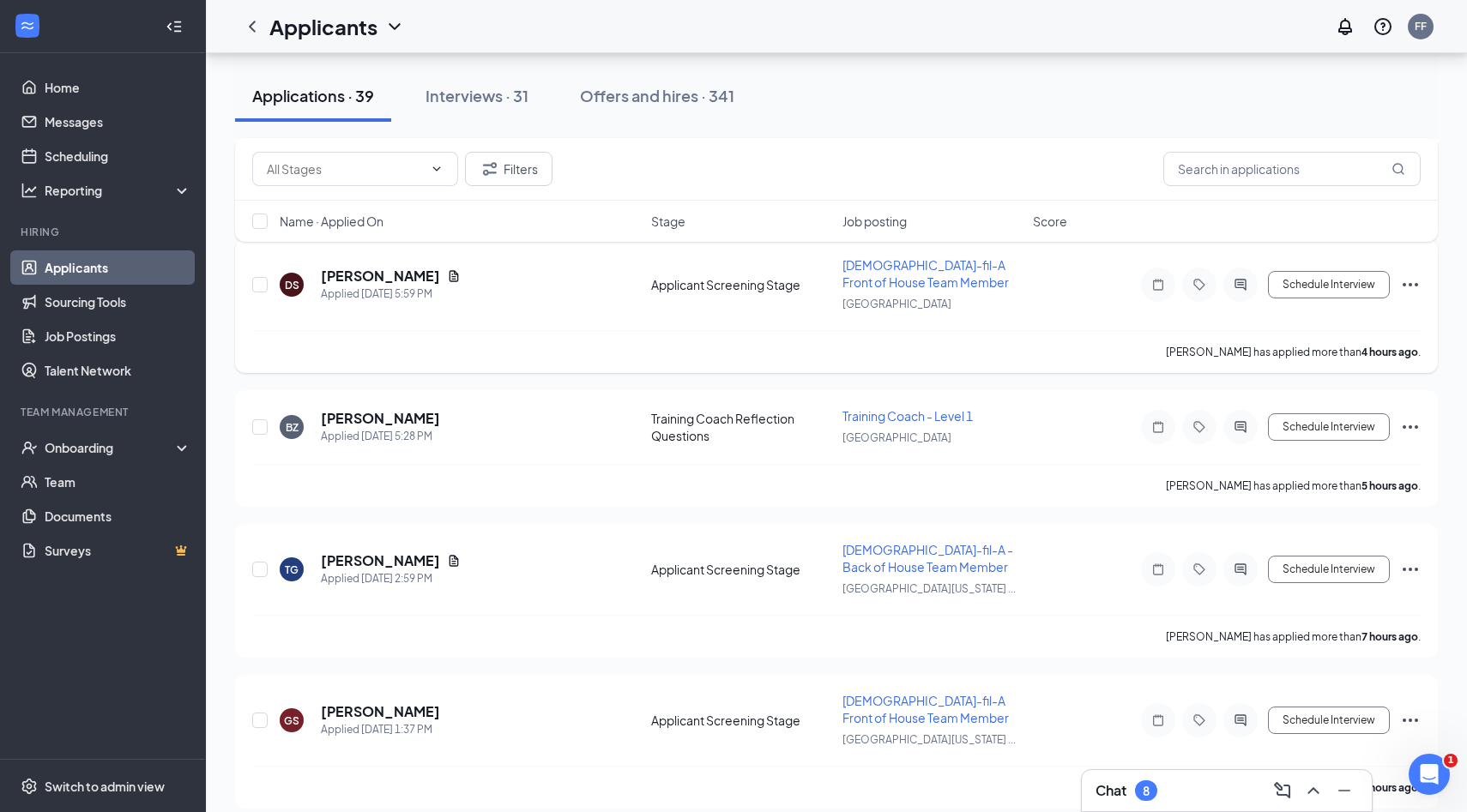
scroll to position [849, 0]
click at [489, 92] on div "Interviews · 31" at bounding box center [476, 95] width 103 height 21
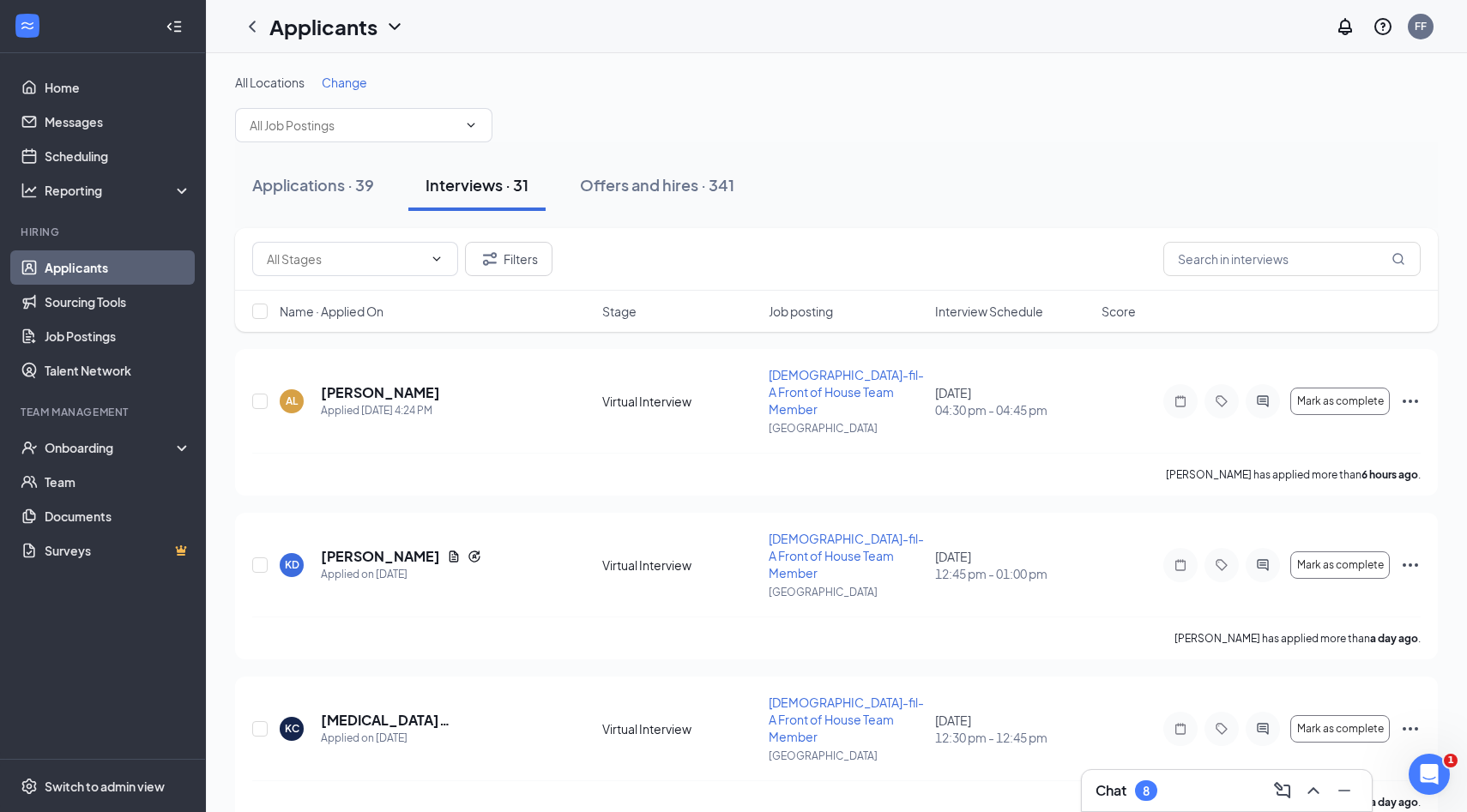
click at [992, 322] on div "Name · Applied On Stage Job posting Interview Schedule Score" at bounding box center [836, 311] width 1202 height 42
click at [984, 311] on span "Interview Schedule" at bounding box center [989, 311] width 108 height 18
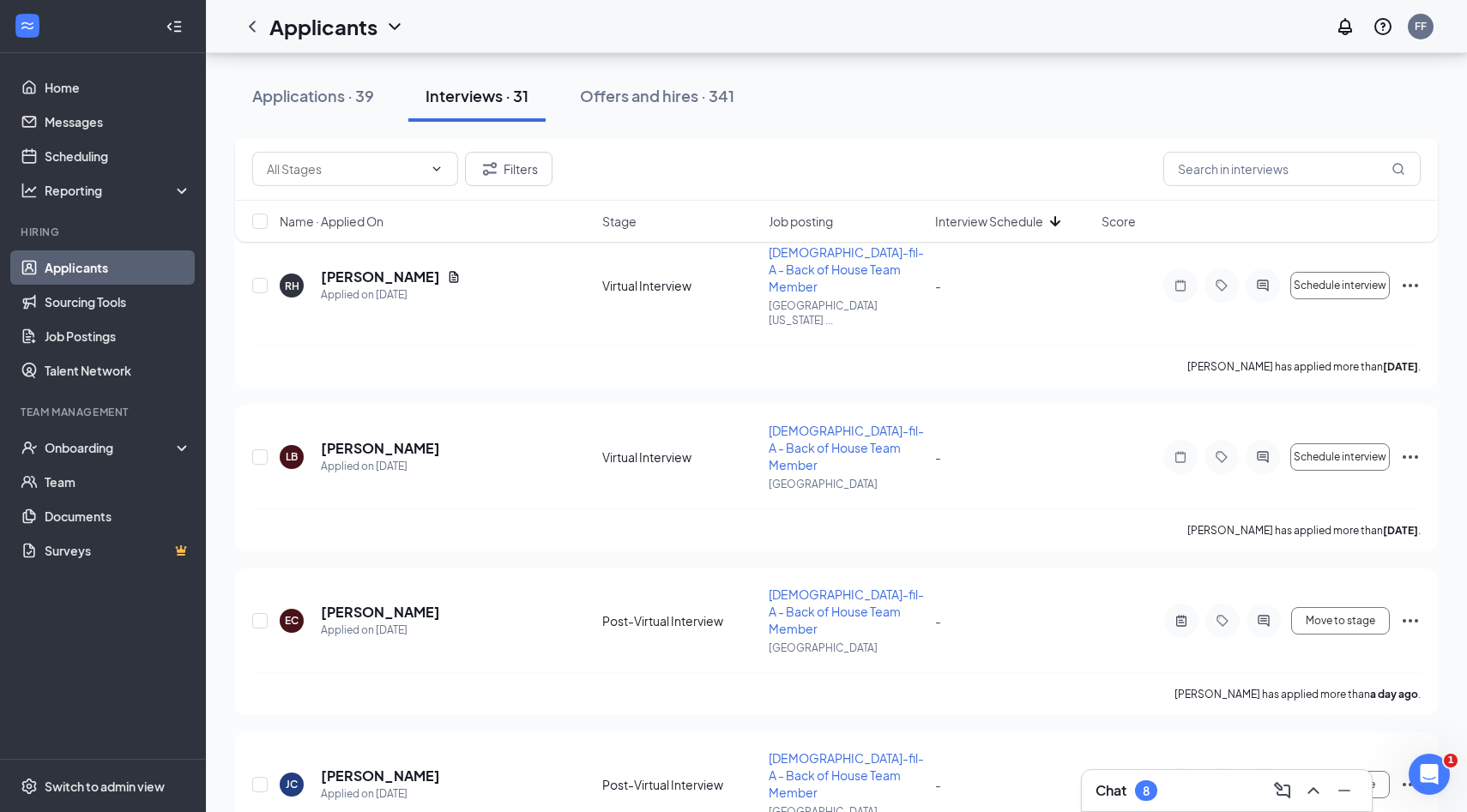
scroll to position [3556, 0]
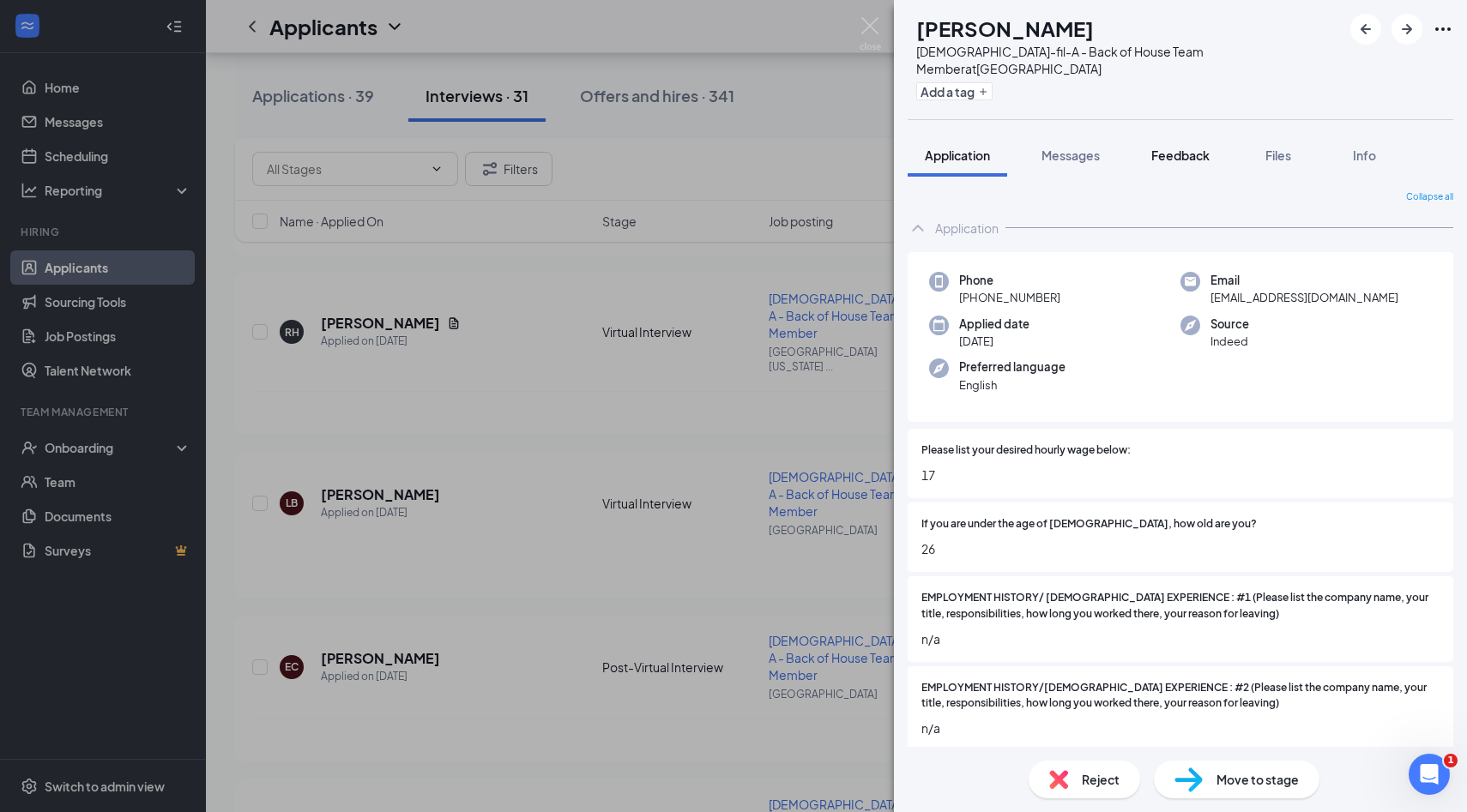
click at [1188, 148] on span "Feedback" at bounding box center [1180, 155] width 58 height 16
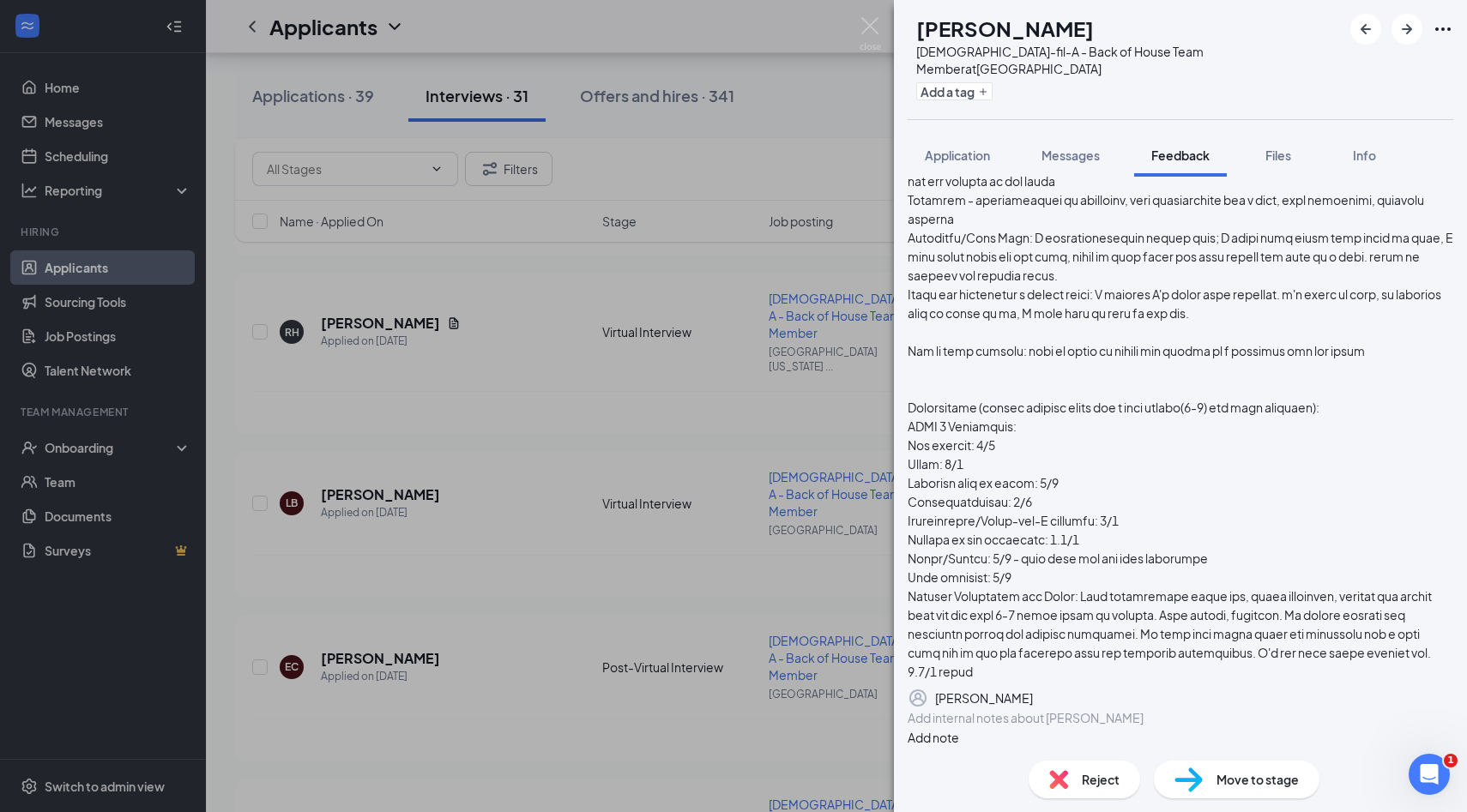
scroll to position [693, 0]
click at [873, 27] on img at bounding box center [869, 34] width 21 height 33
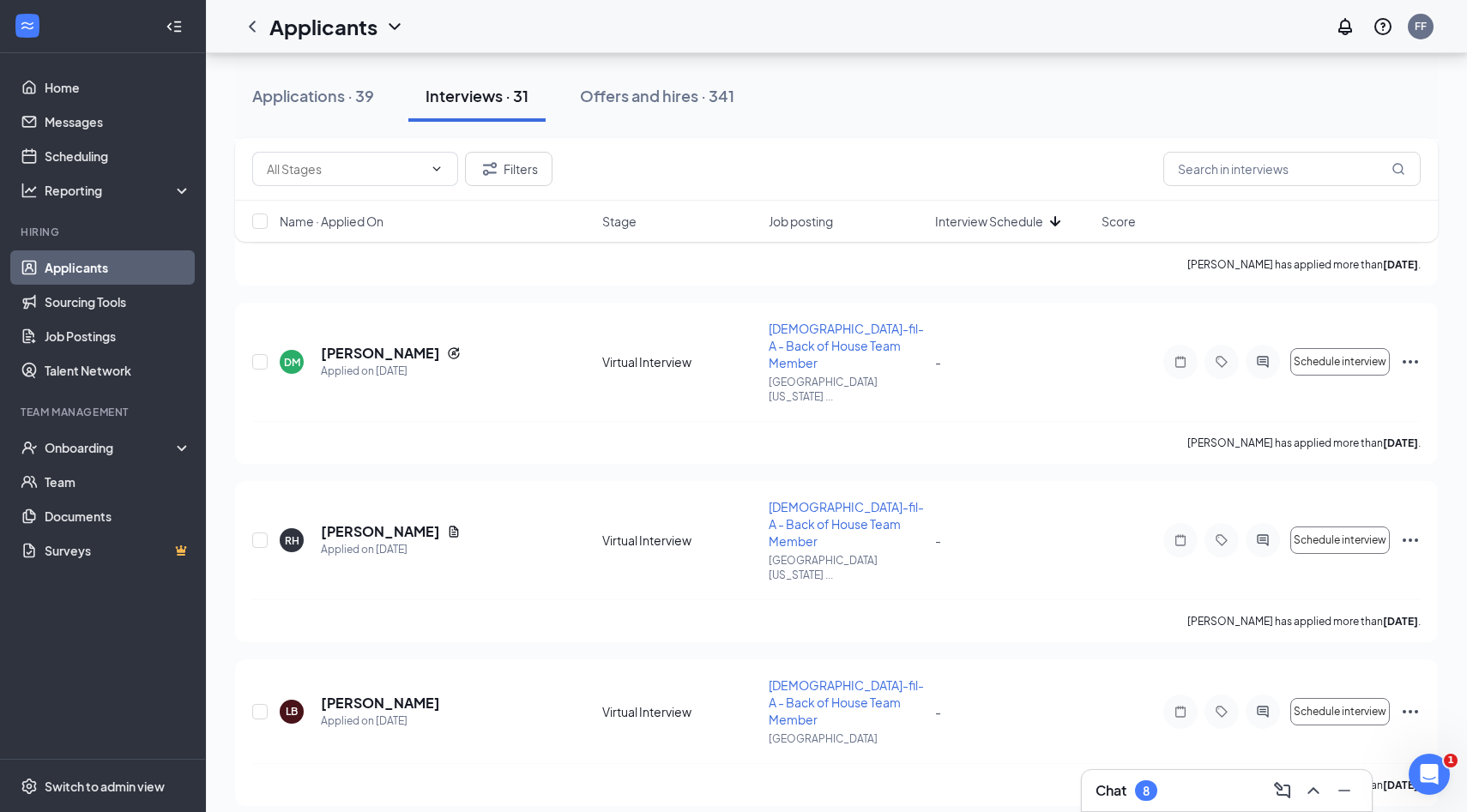
scroll to position [3331, 0]
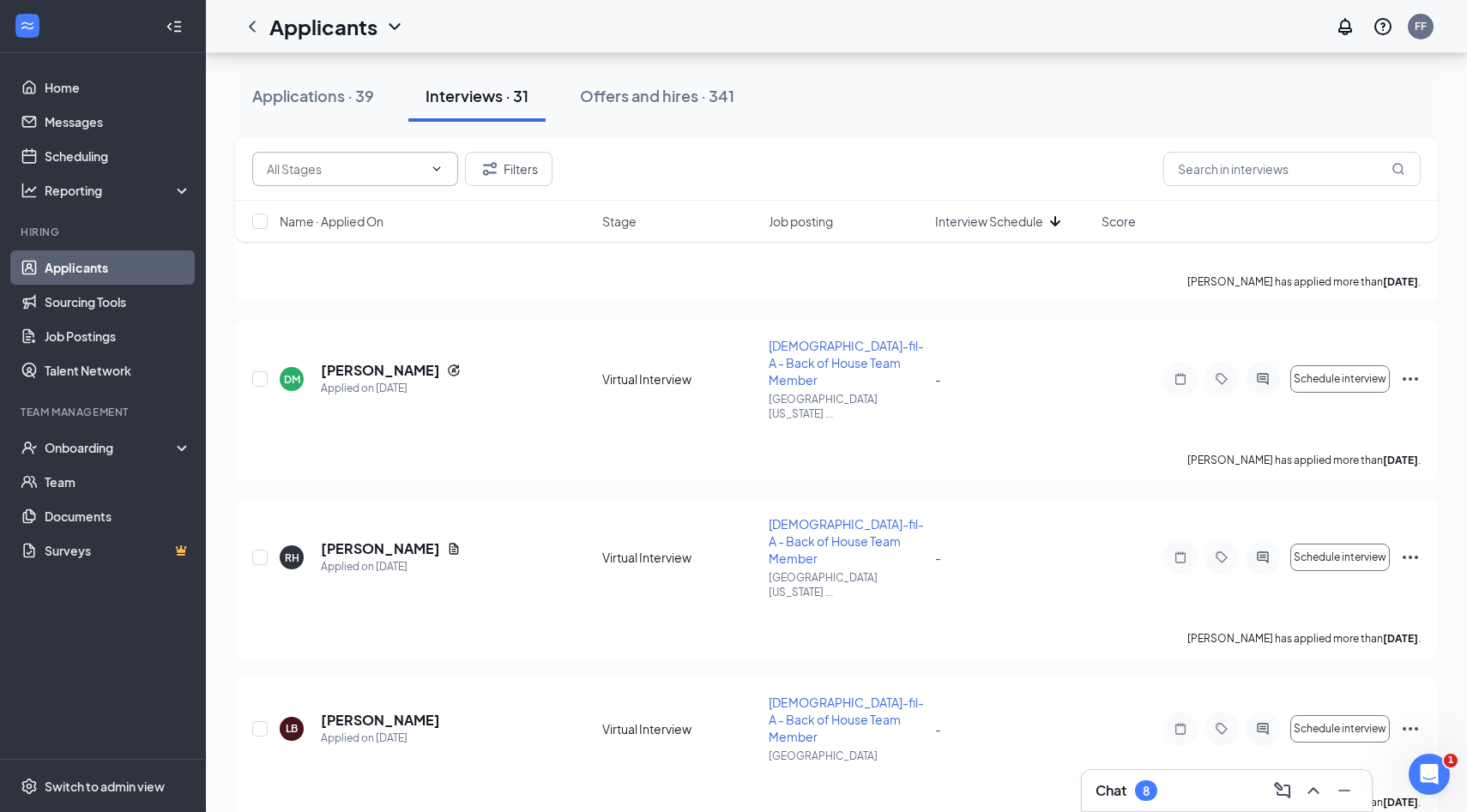
click at [384, 168] on input "text" at bounding box center [344, 169] width 156 height 18
click at [668, 143] on div "Filters" at bounding box center [836, 169] width 1202 height 63
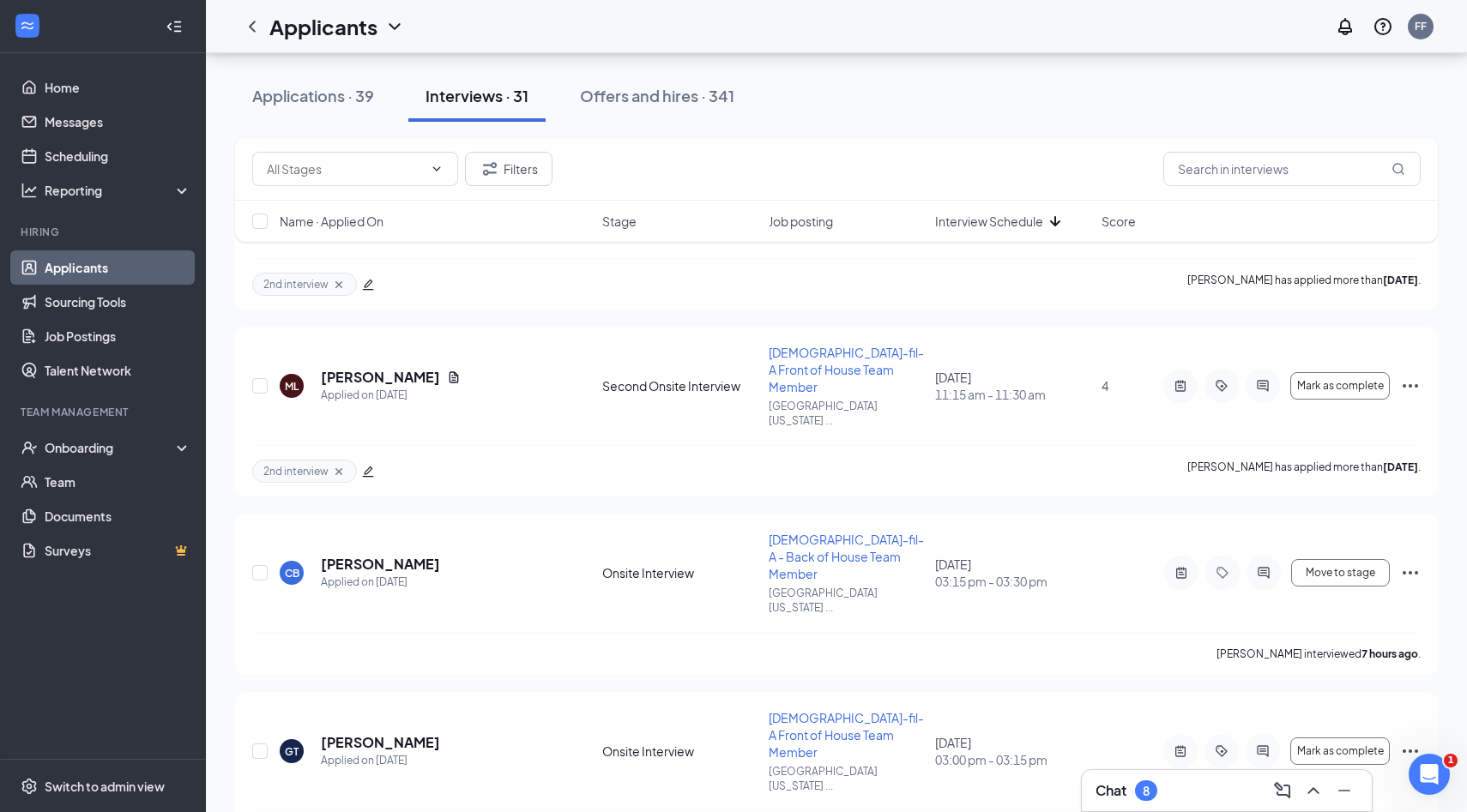
scroll to position [0, 0]
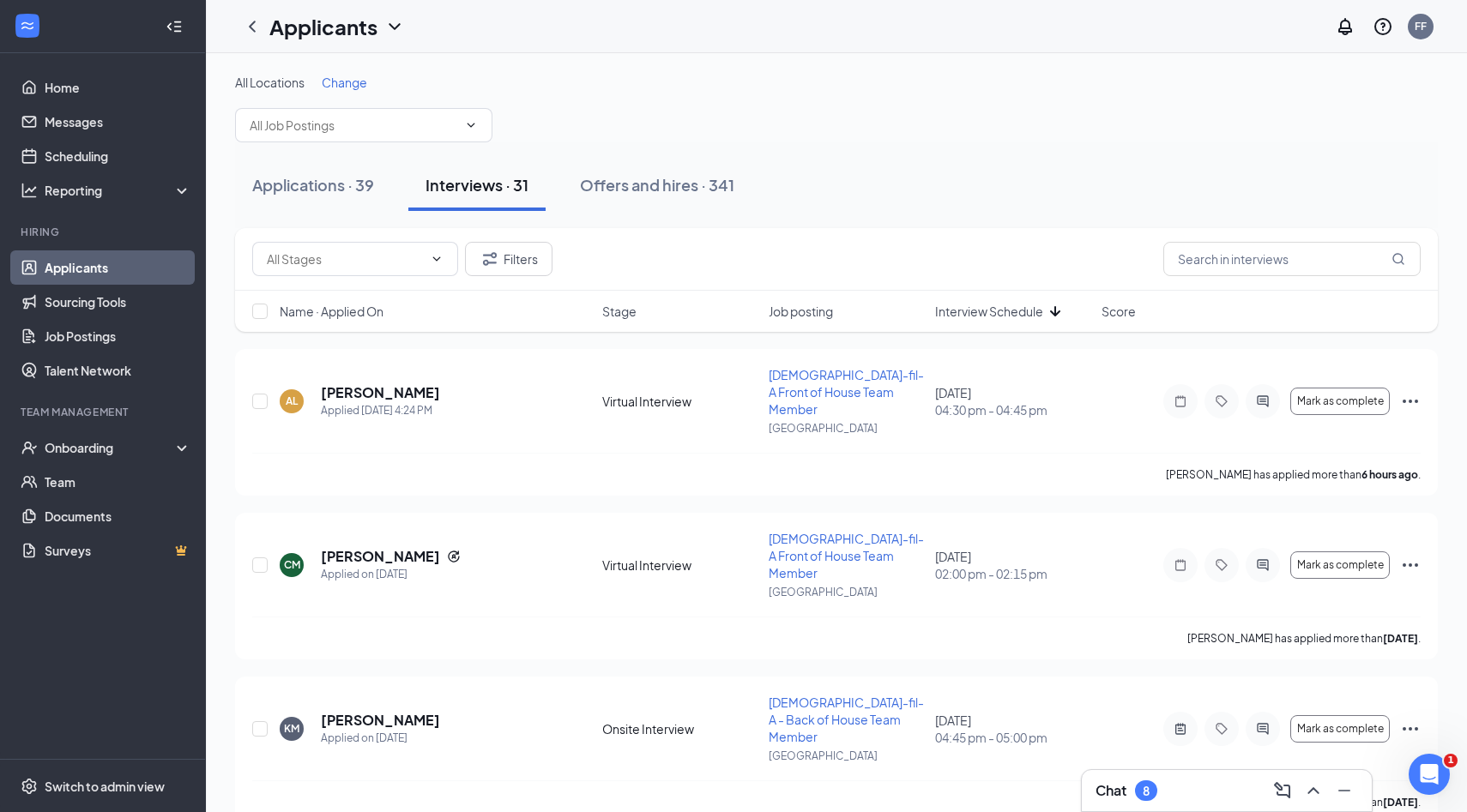
click at [355, 86] on span "Change" at bounding box center [344, 82] width 45 height 16
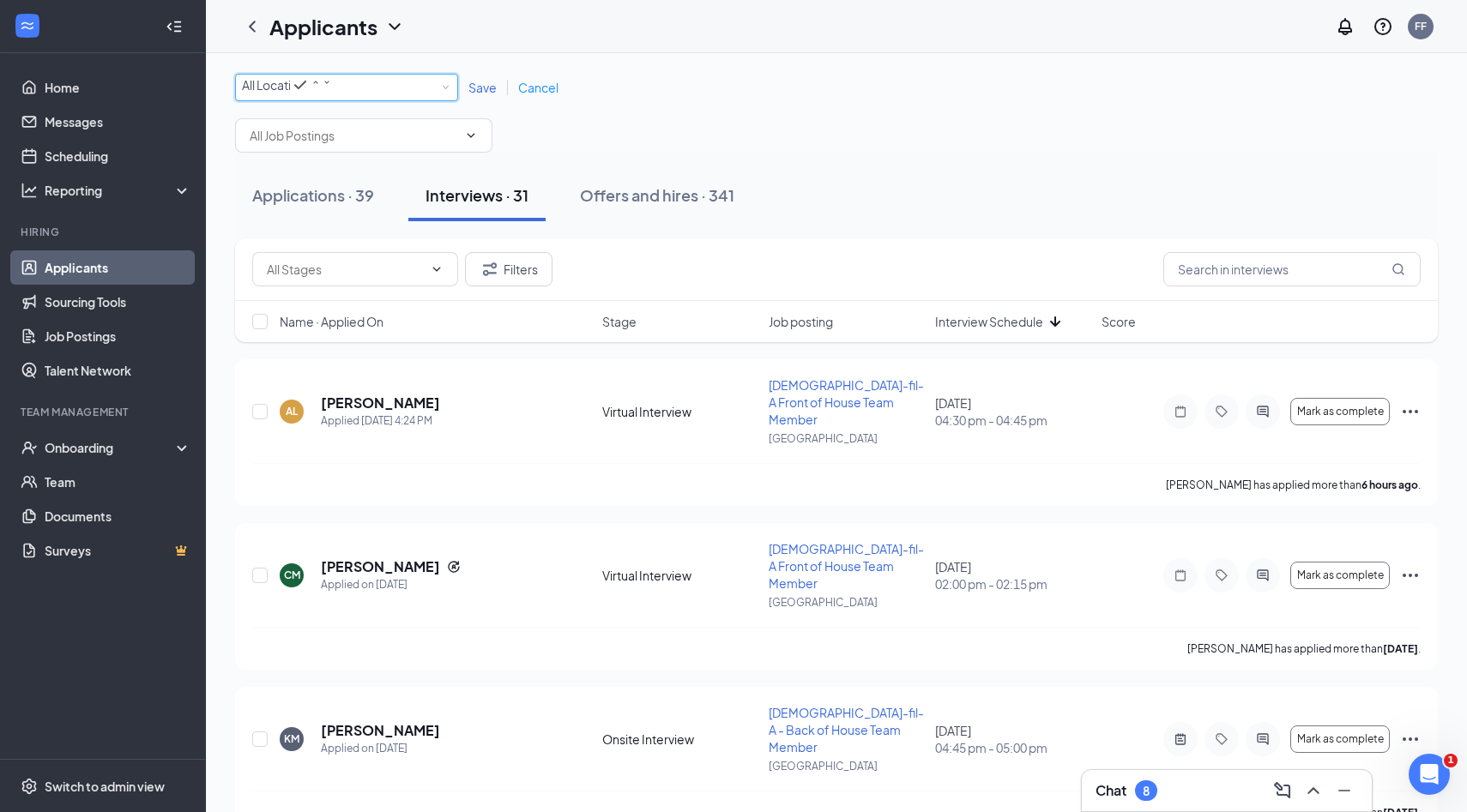
click at [332, 89] on div "All Locations" at bounding box center [287, 85] width 90 height 20
click at [338, 201] on span "[GEOGRAPHIC_DATA][US_STATE]" at bounding box center [337, 192] width 189 height 16
click at [481, 95] on span "Save" at bounding box center [482, 87] width 29 height 16
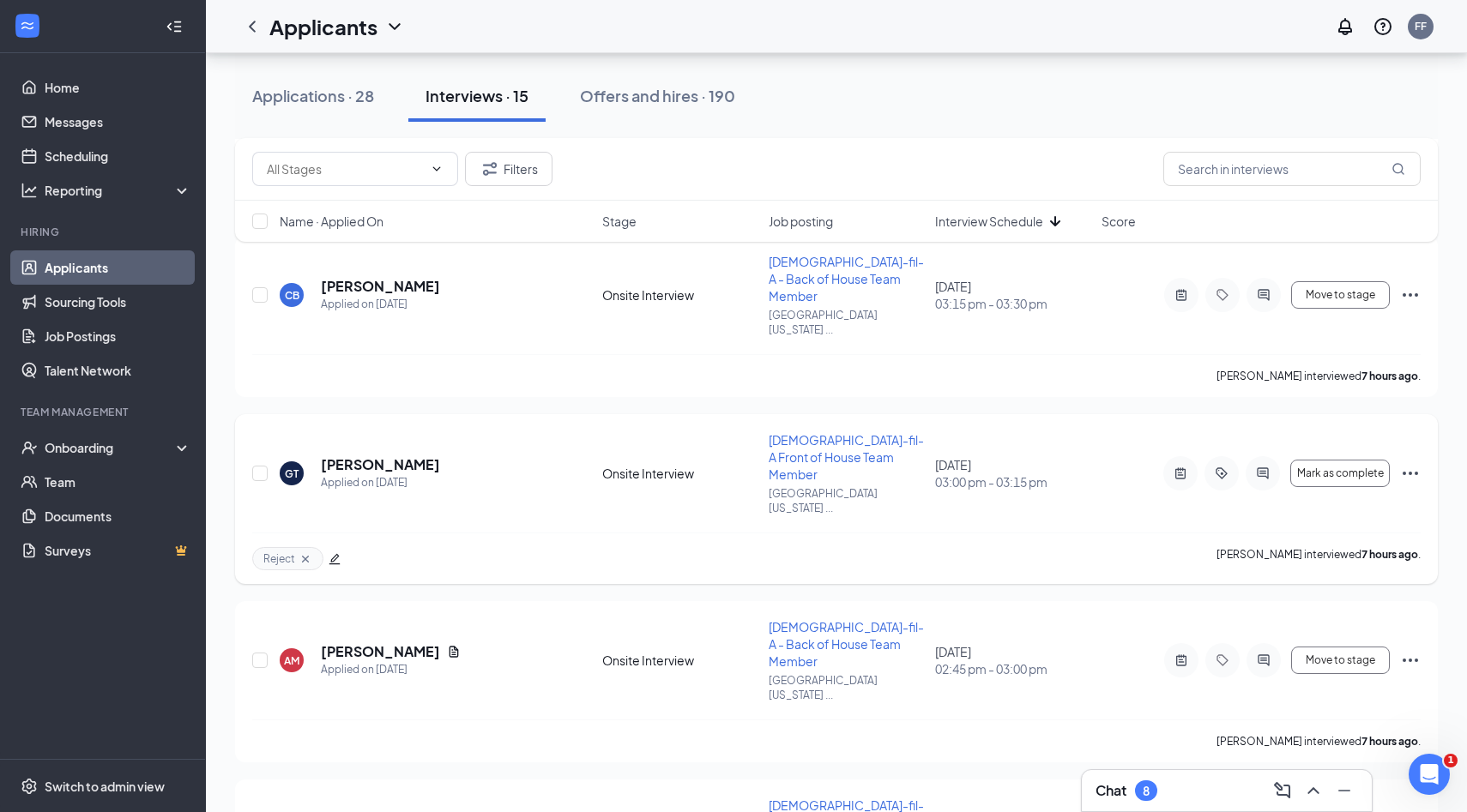
scroll to position [669, 0]
click at [439, 453] on h5 "[PERSON_NAME]" at bounding box center [380, 462] width 119 height 18
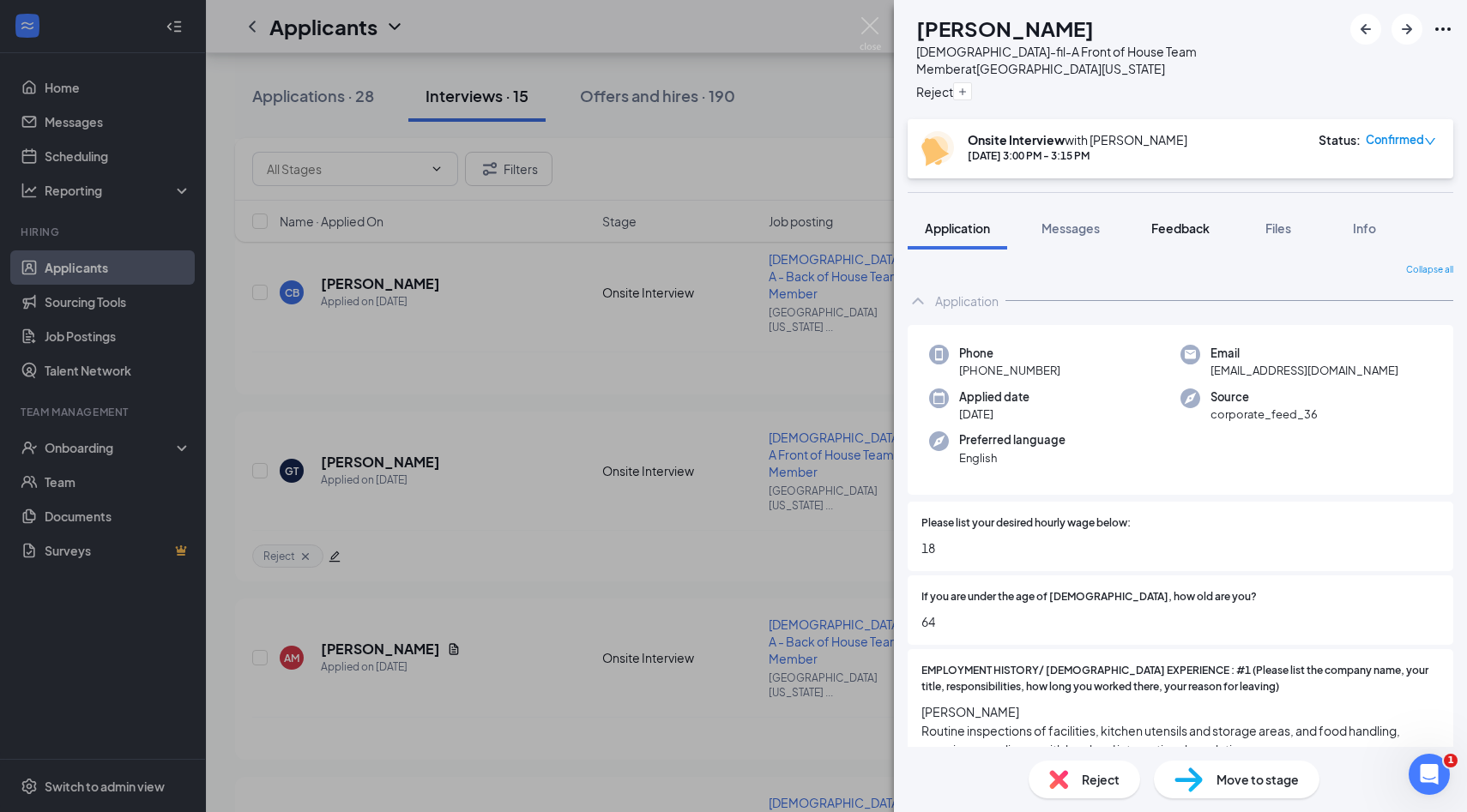
click at [1190, 220] on span "Feedback" at bounding box center [1180, 228] width 58 height 16
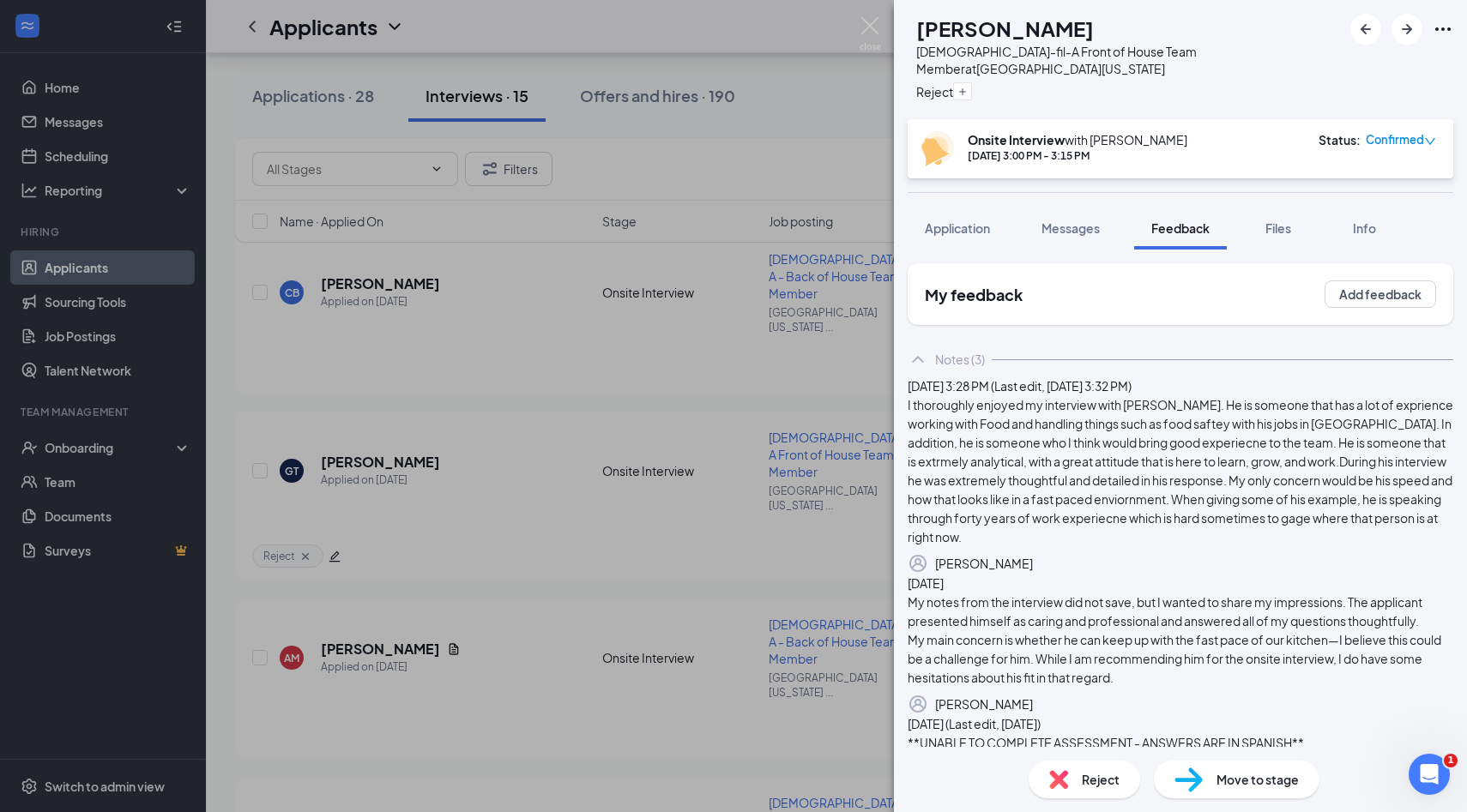
click at [1057, 793] on div "Reject" at bounding box center [1084, 780] width 112 height 38
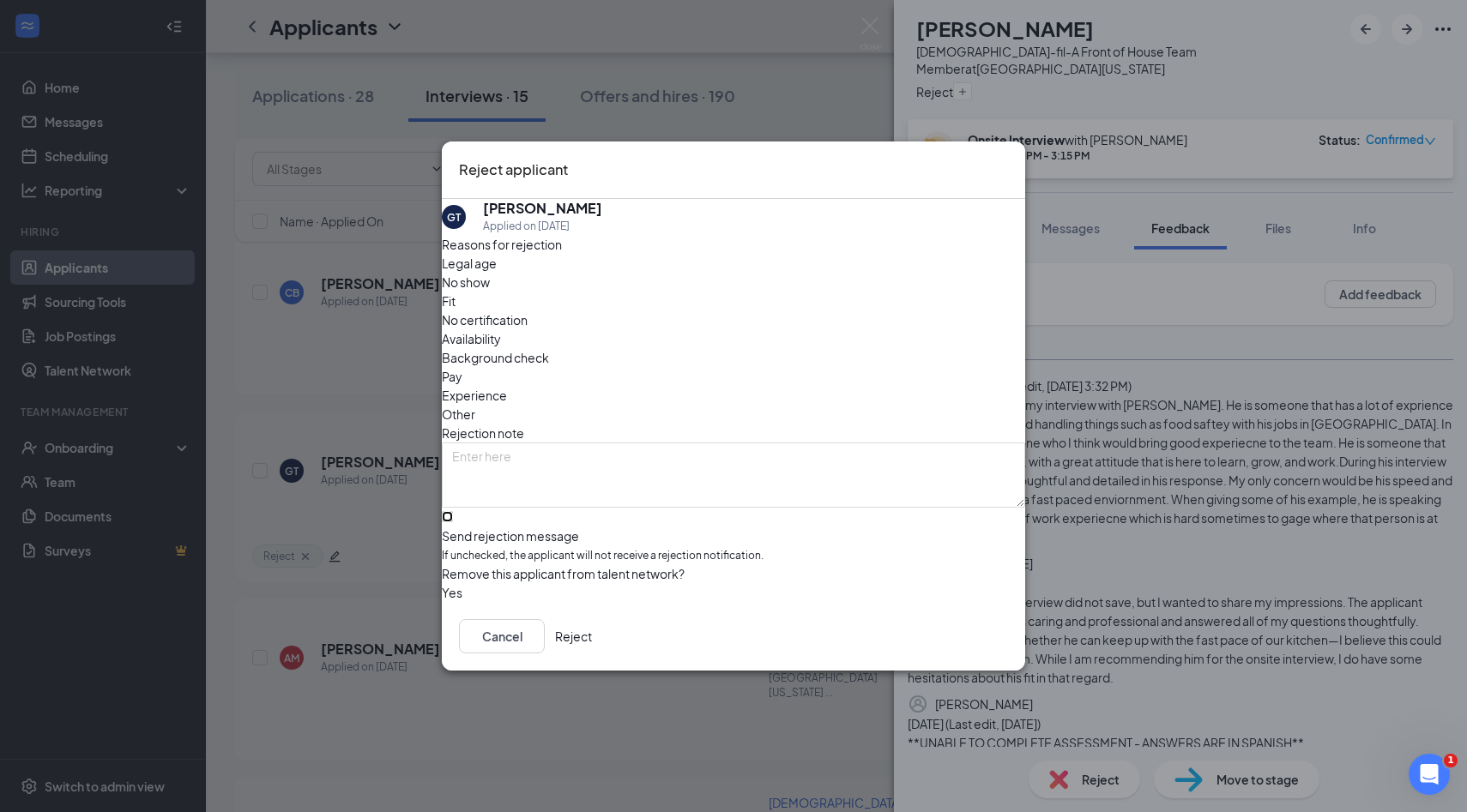
click at [453, 511] on input "Send rejection message If unchecked, the applicant will not receive a rejection…" at bounding box center [448, 517] width 11 height 11
checkbox input "true"
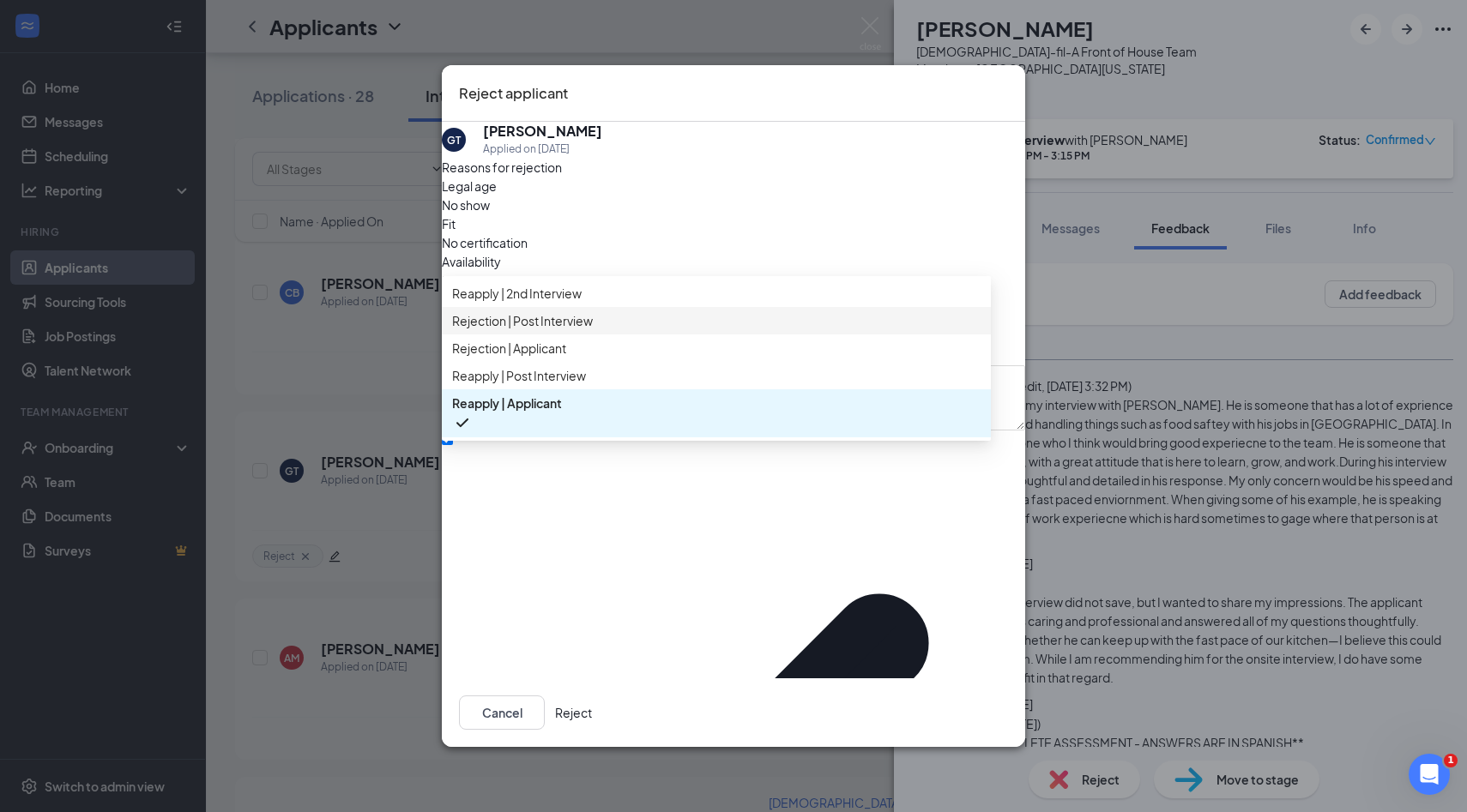
click at [570, 330] on span "Rejection | Post Interview" at bounding box center [523, 321] width 141 height 18
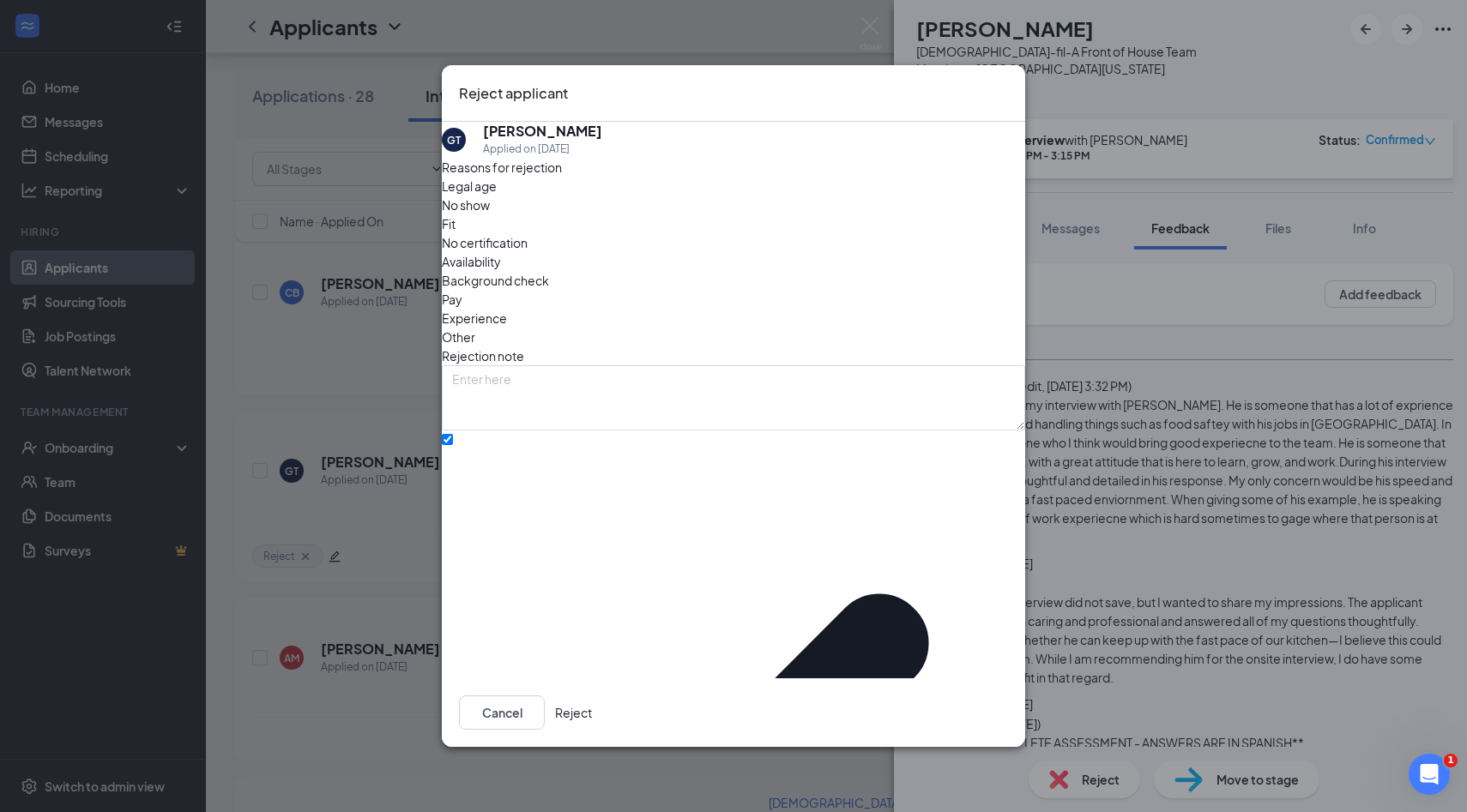
click at [592, 695] on button "Reject" at bounding box center [573, 712] width 37 height 34
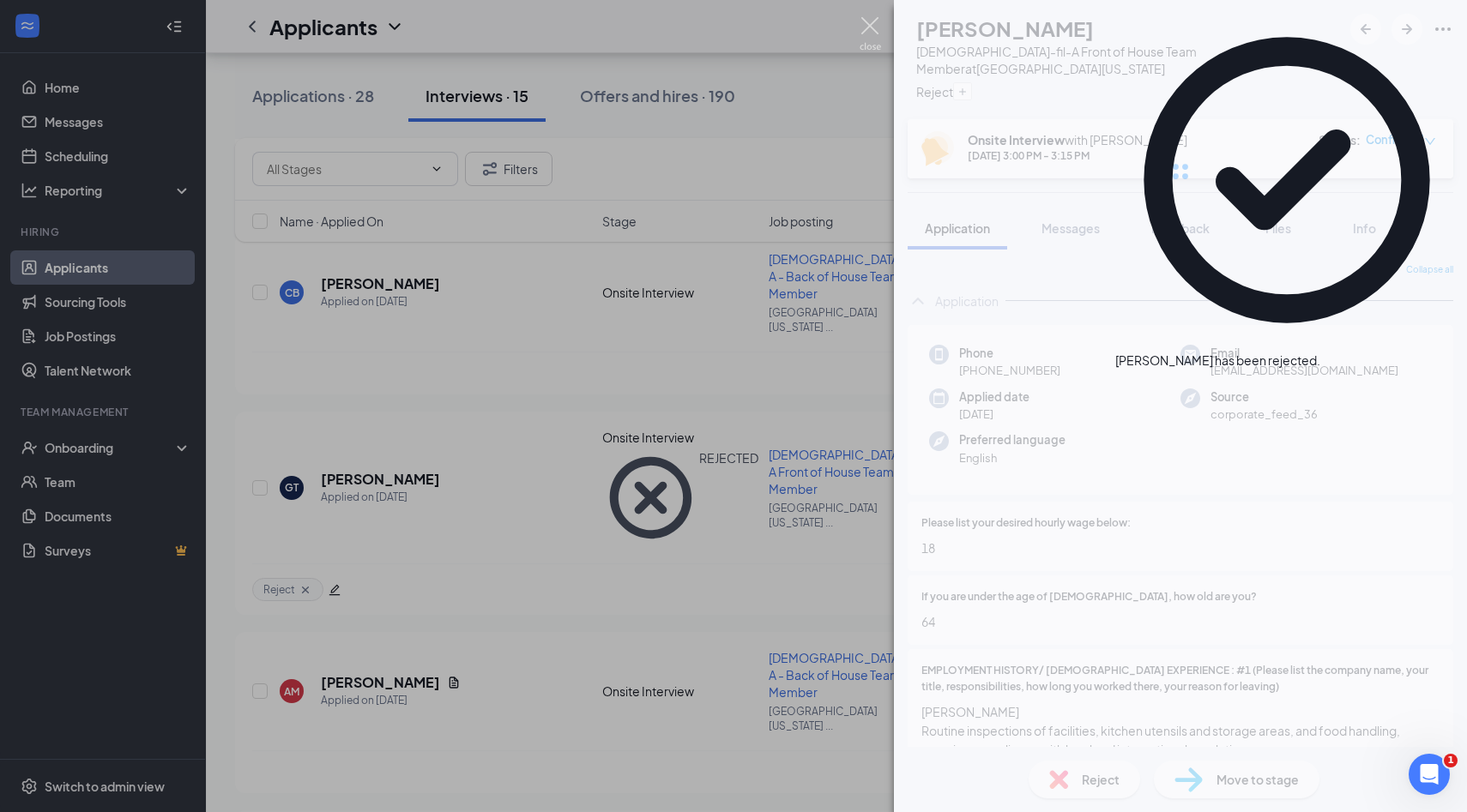
click at [870, 30] on img at bounding box center [869, 34] width 21 height 33
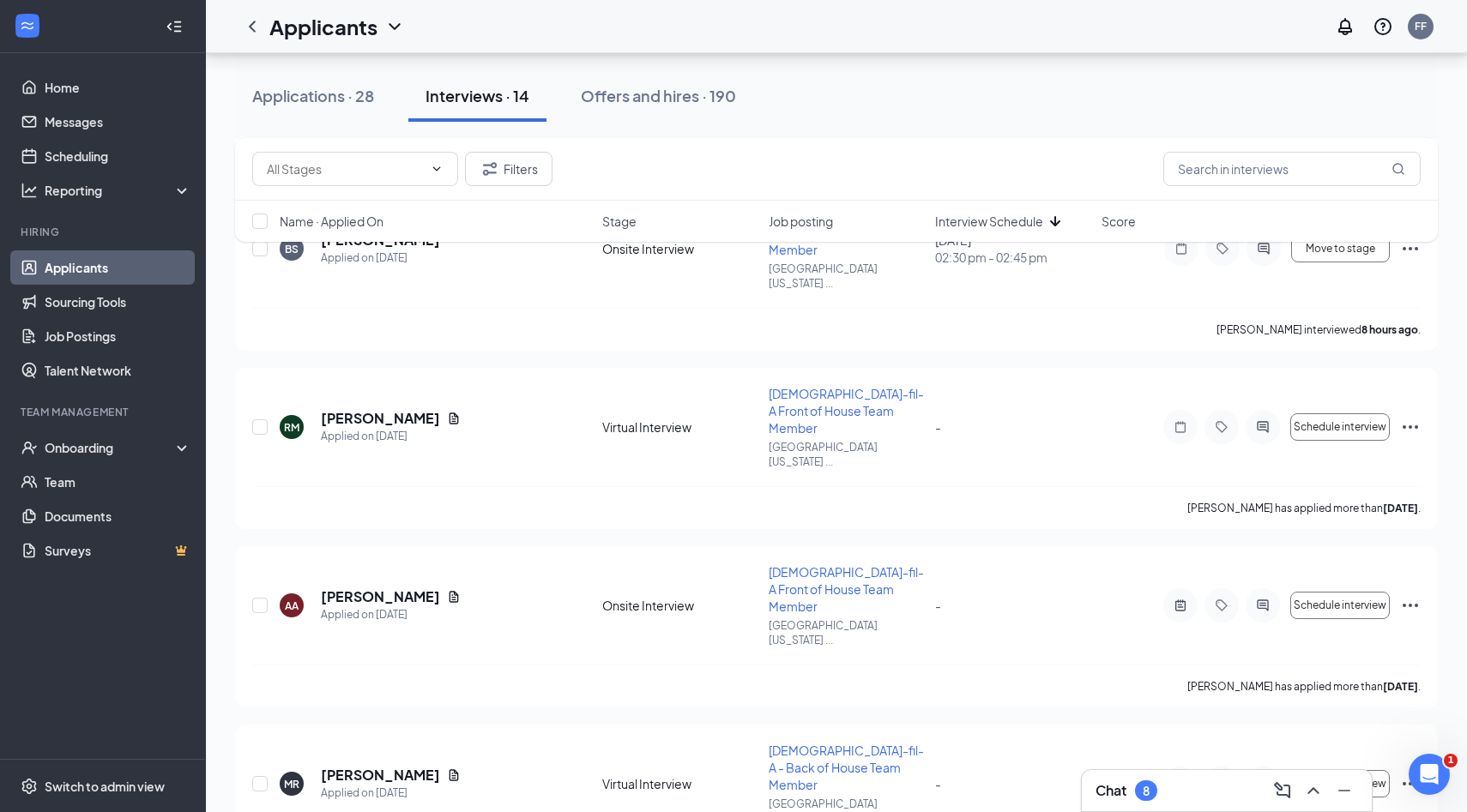
scroll to position [760, 0]
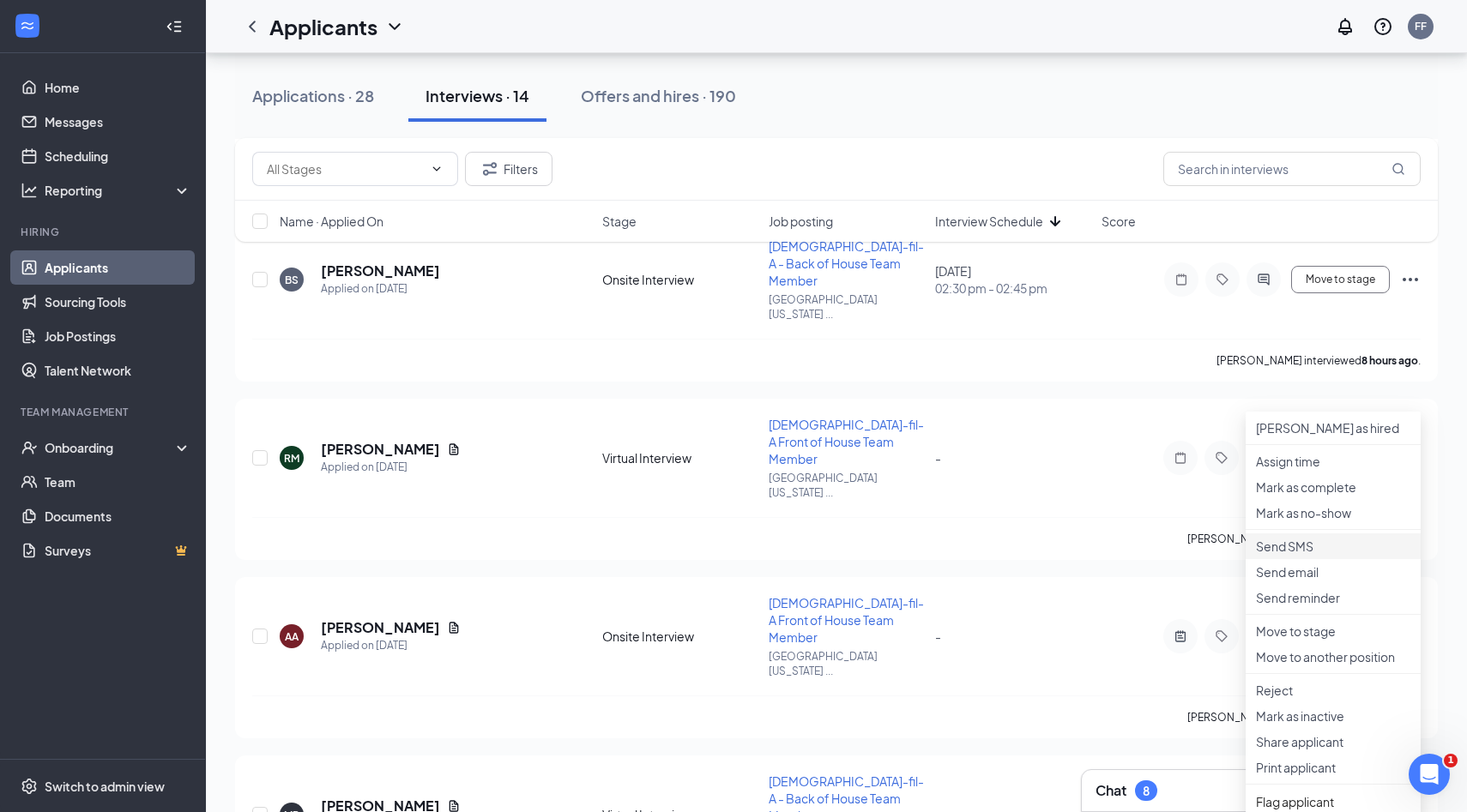
scroll to position [1042, 0]
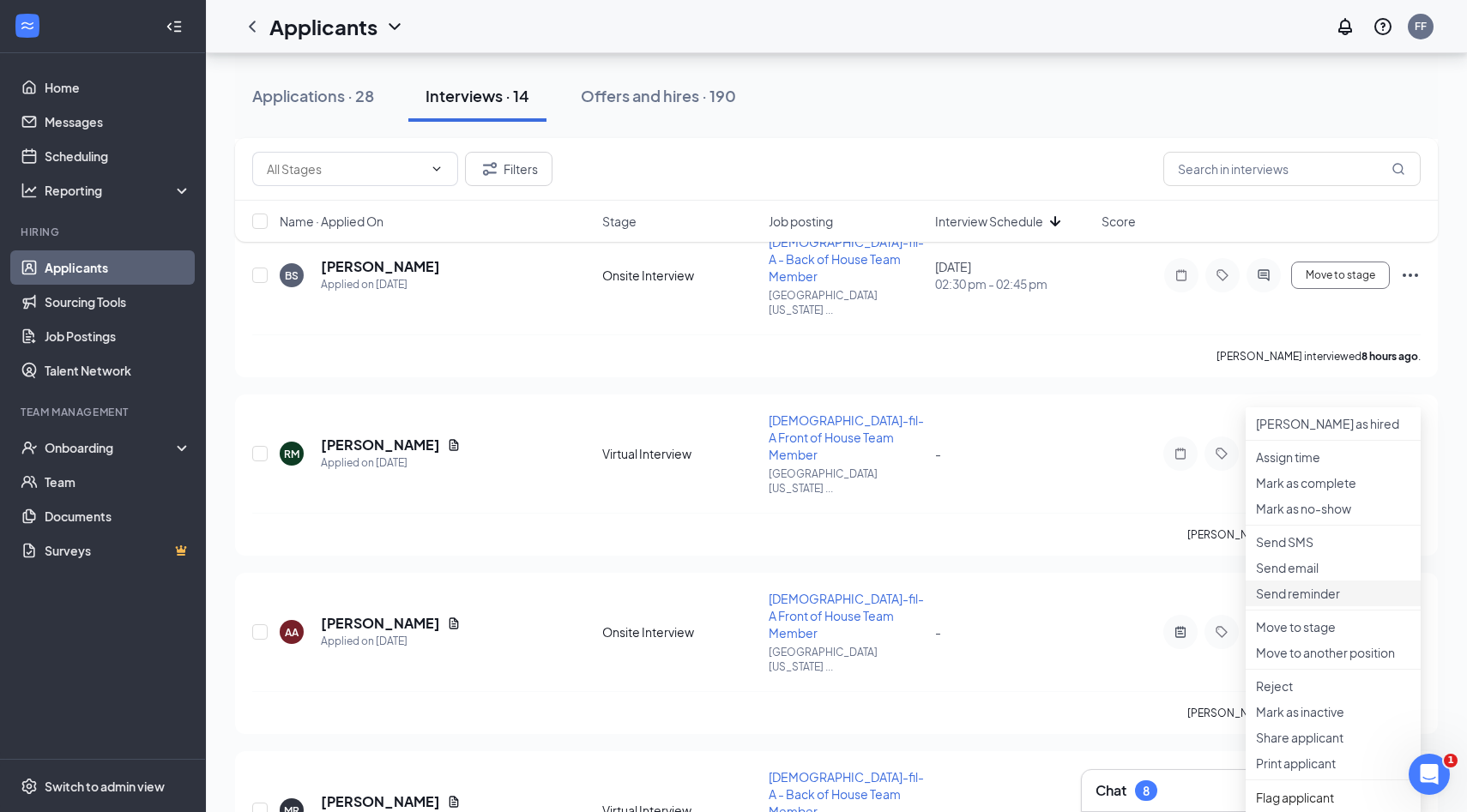
click at [1305, 607] on li "Send reminder" at bounding box center [1333, 594] width 175 height 26
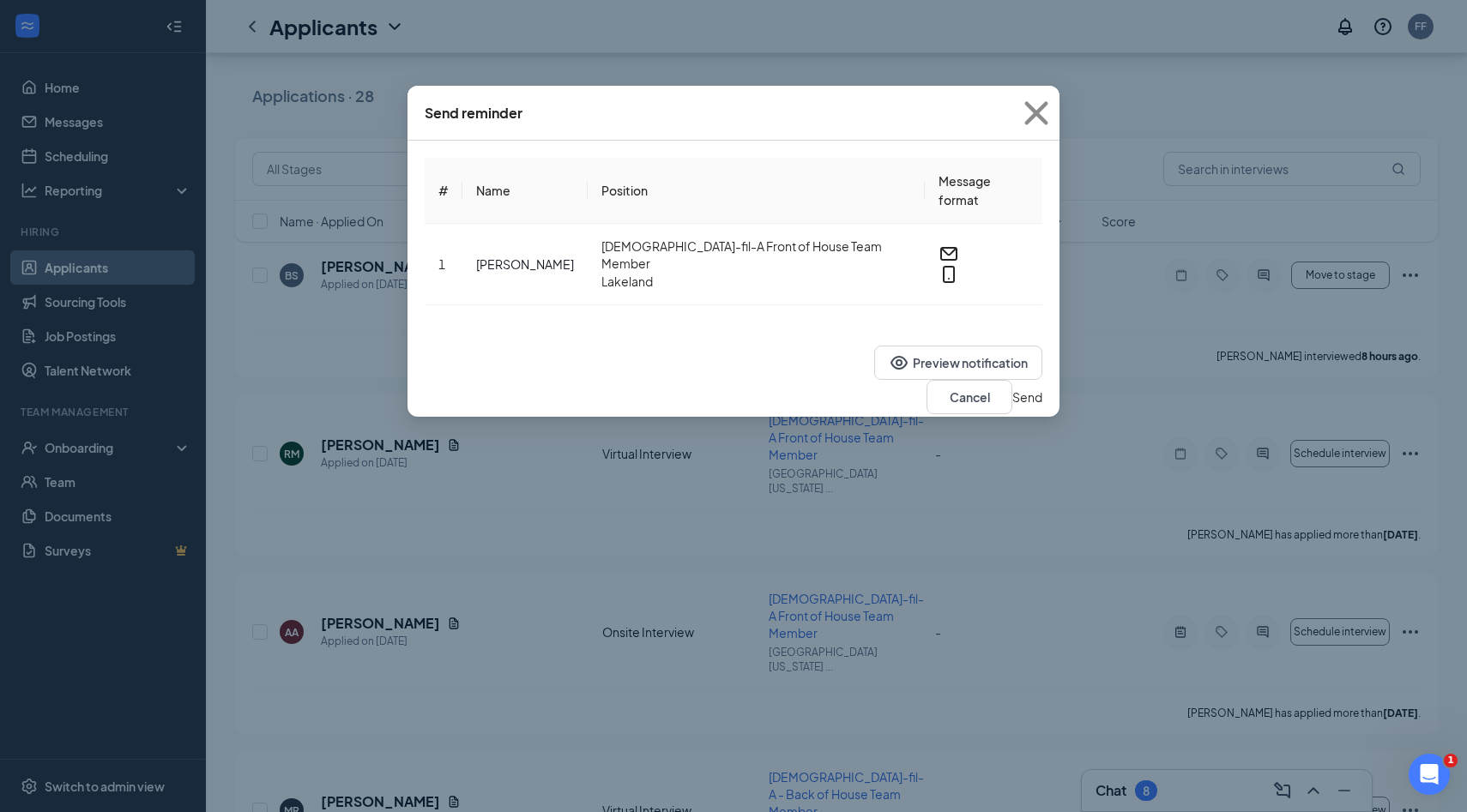
click at [1012, 388] on button "Send" at bounding box center [1027, 397] width 30 height 18
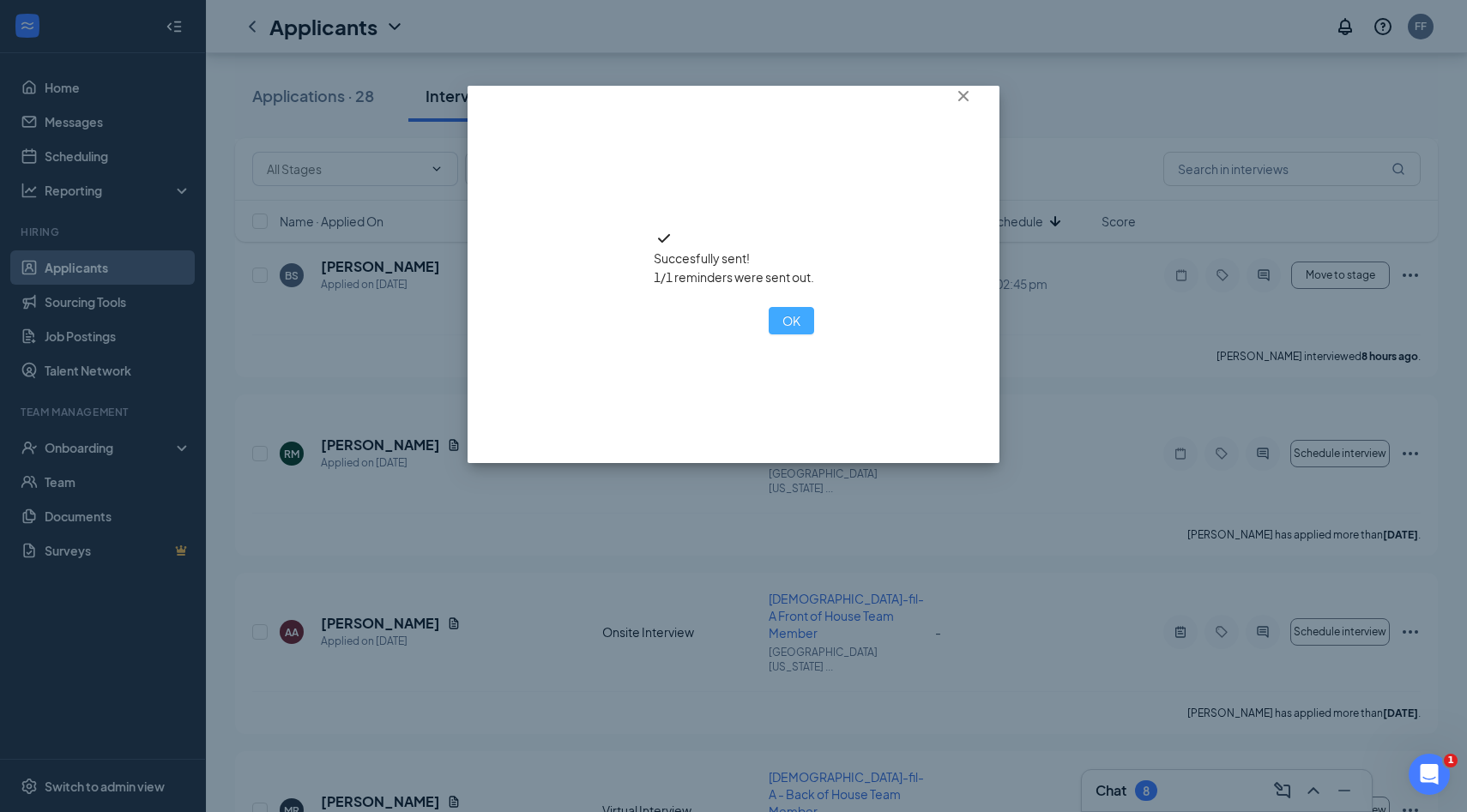
click at [769, 335] on button "OK" at bounding box center [791, 321] width 45 height 28
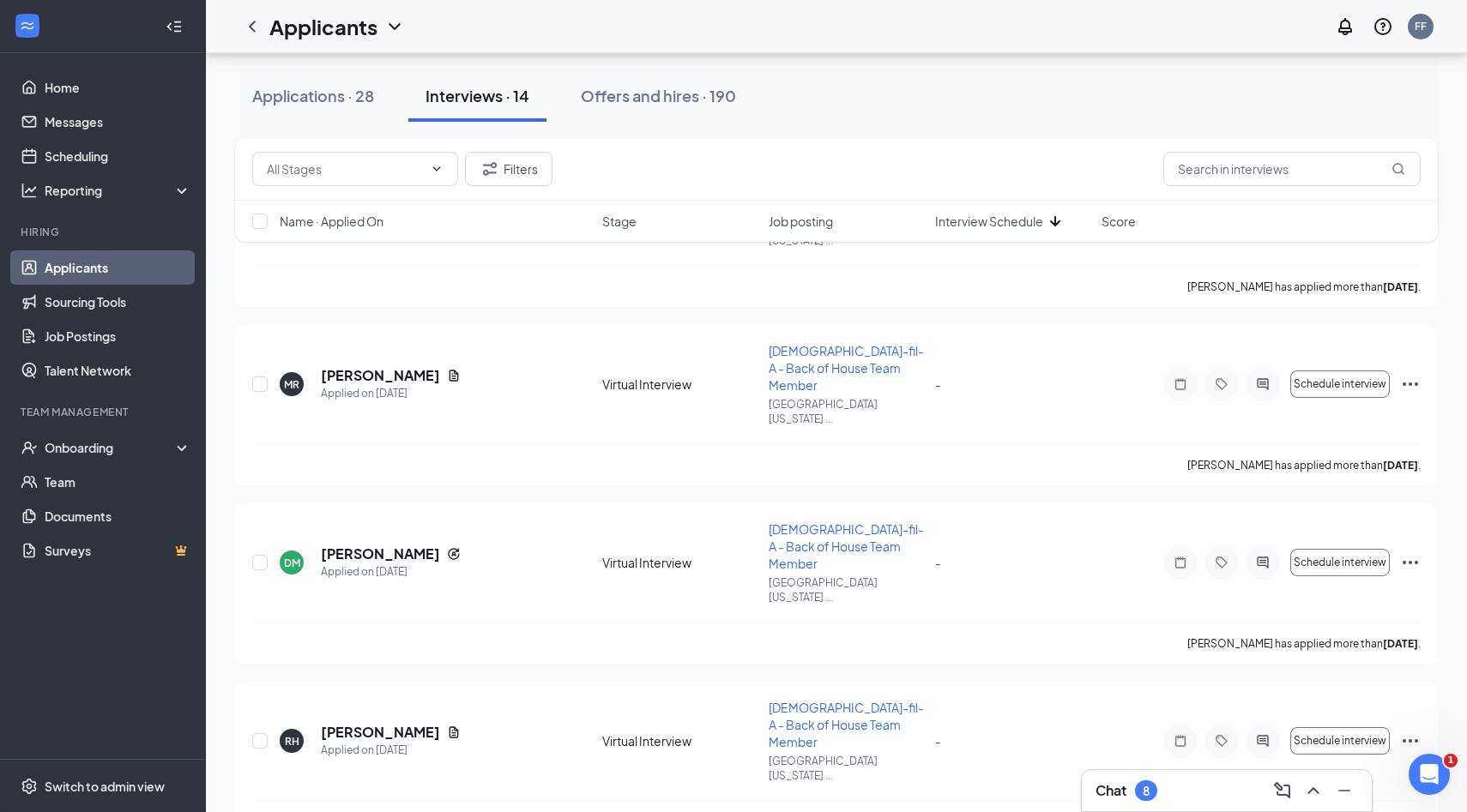
scroll to position [1611, 0]
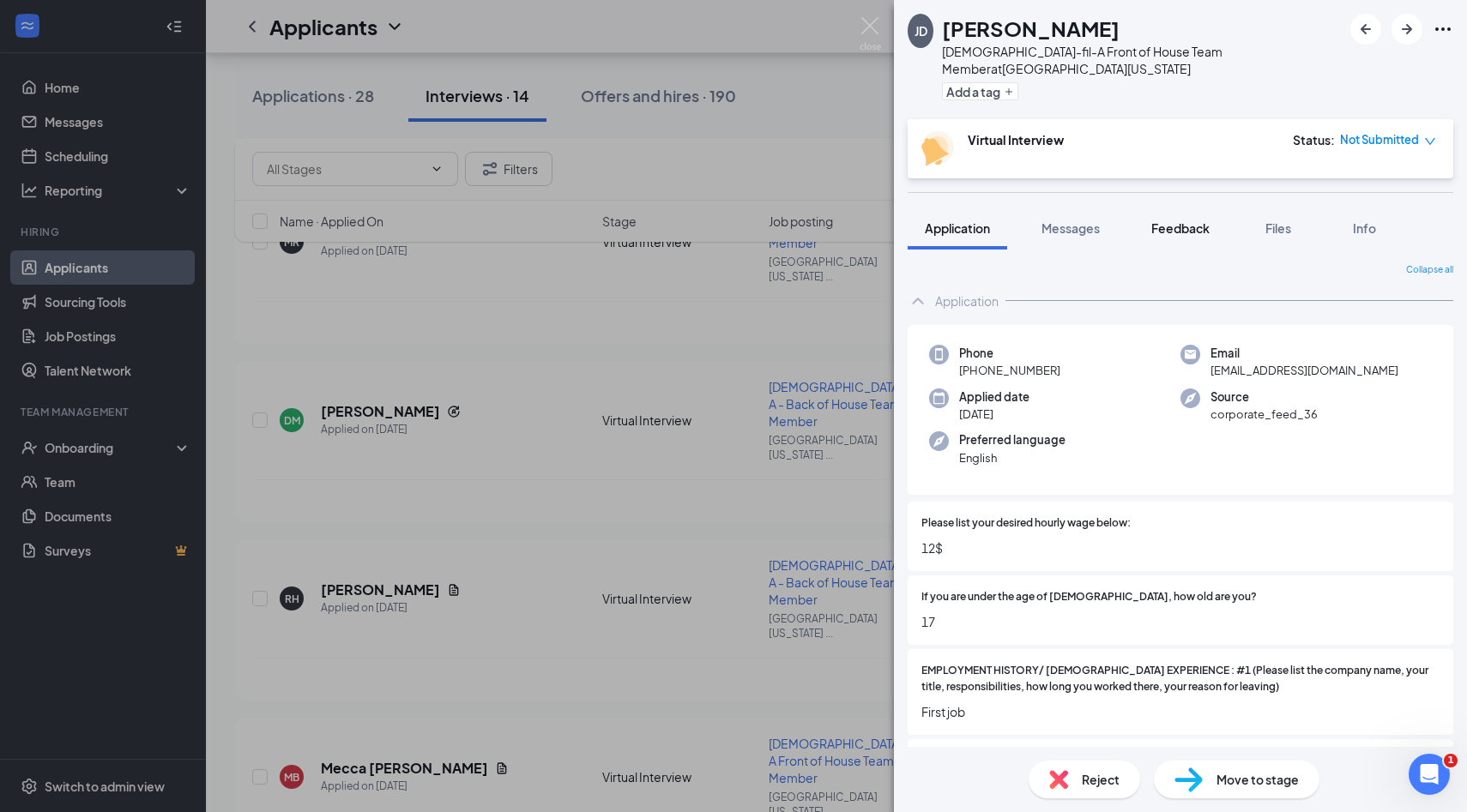
click at [1177, 220] on span "Feedback" at bounding box center [1180, 228] width 58 height 16
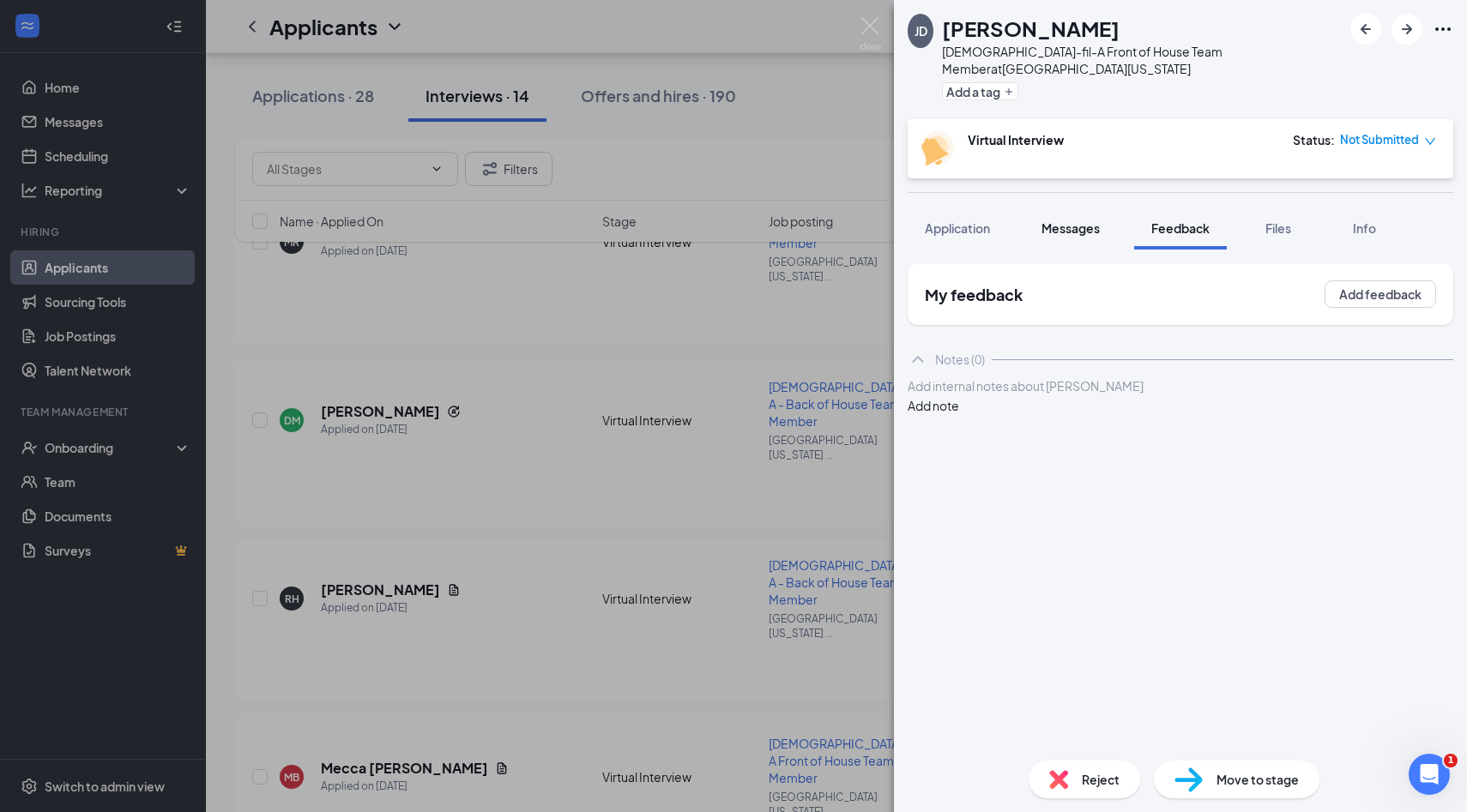
click at [1057, 220] on span "Messages" at bounding box center [1070, 228] width 58 height 16
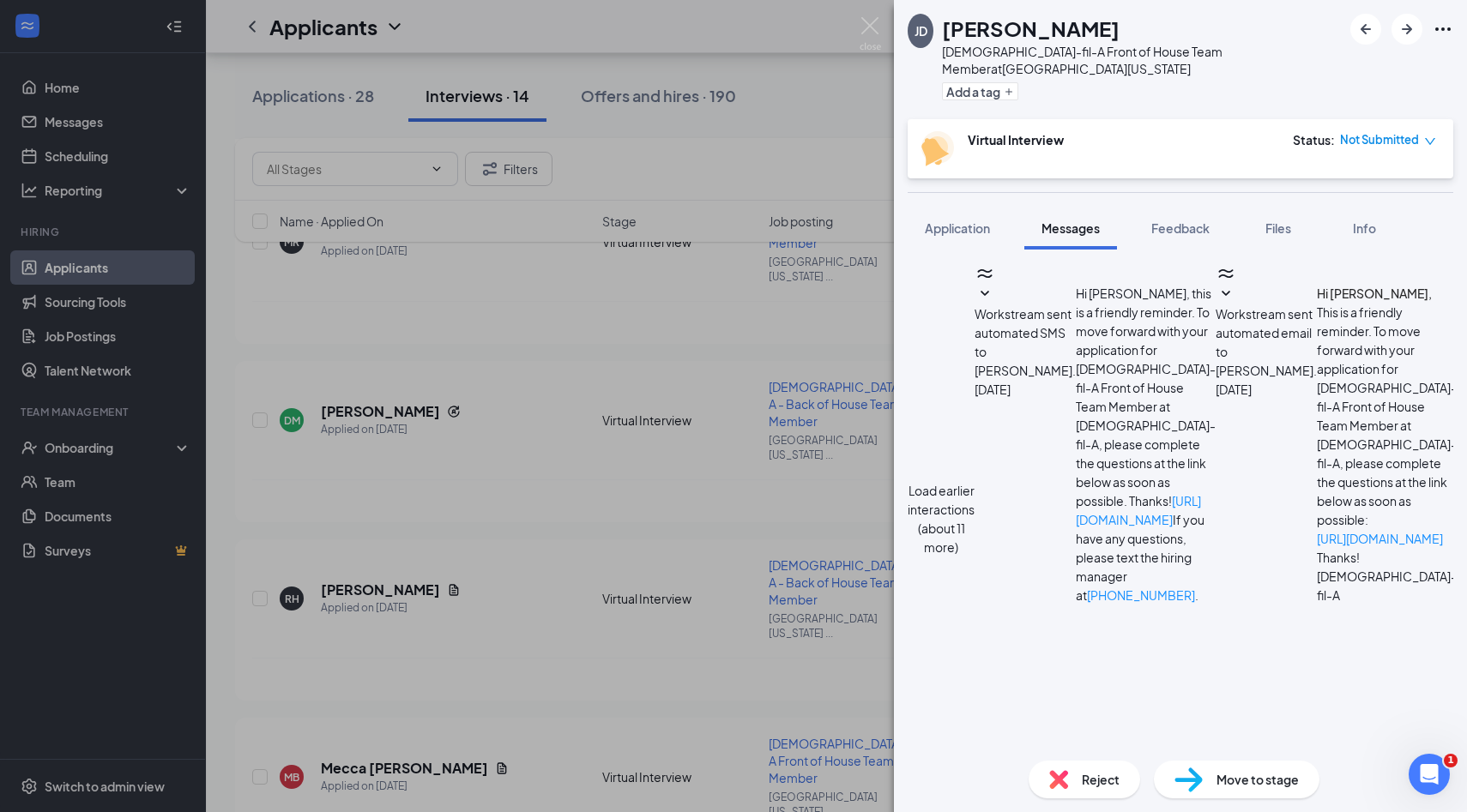
scroll to position [1012, 0]
click at [869, 31] on img at bounding box center [869, 34] width 21 height 33
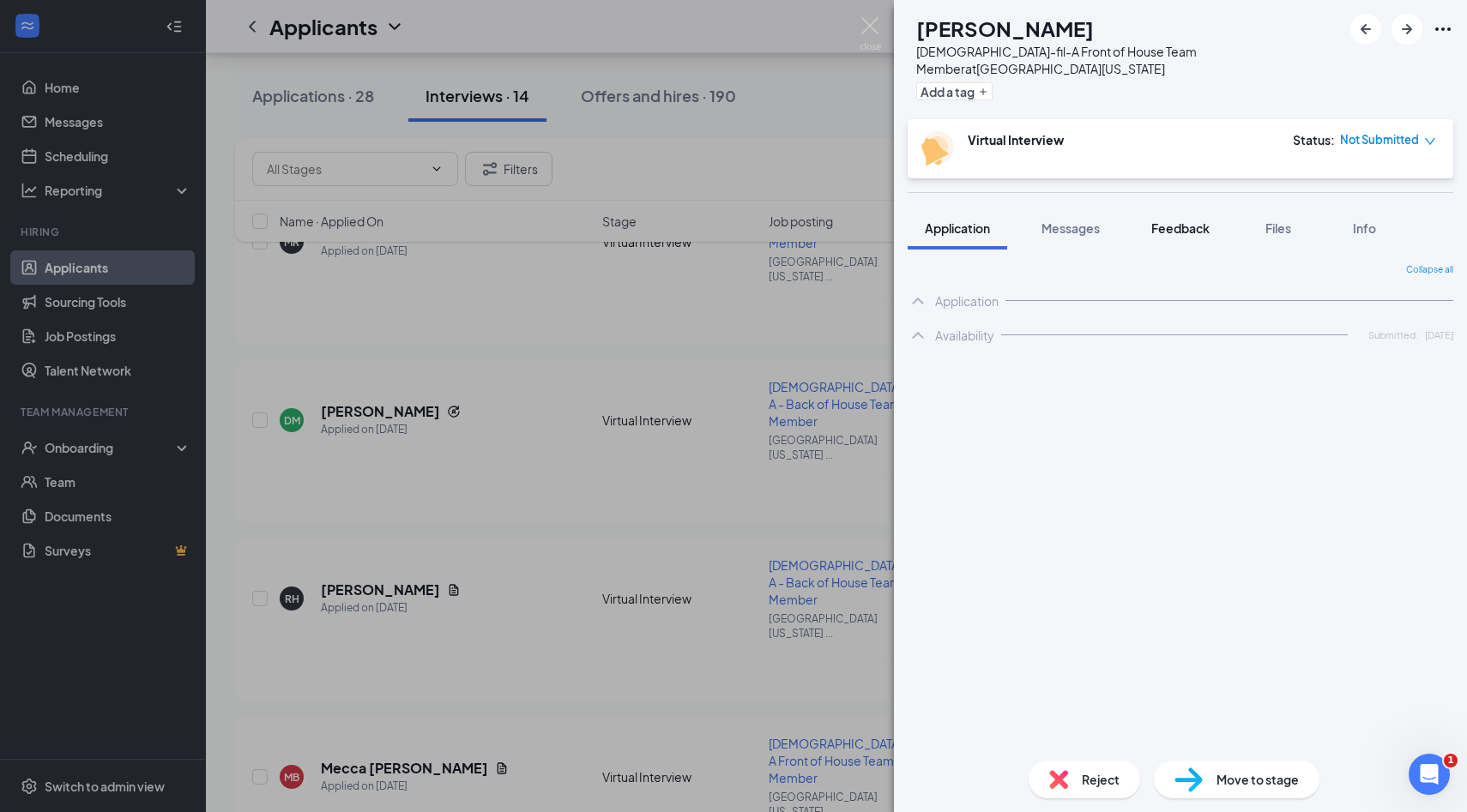
click at [1174, 227] on button "Feedback" at bounding box center [1180, 228] width 92 height 43
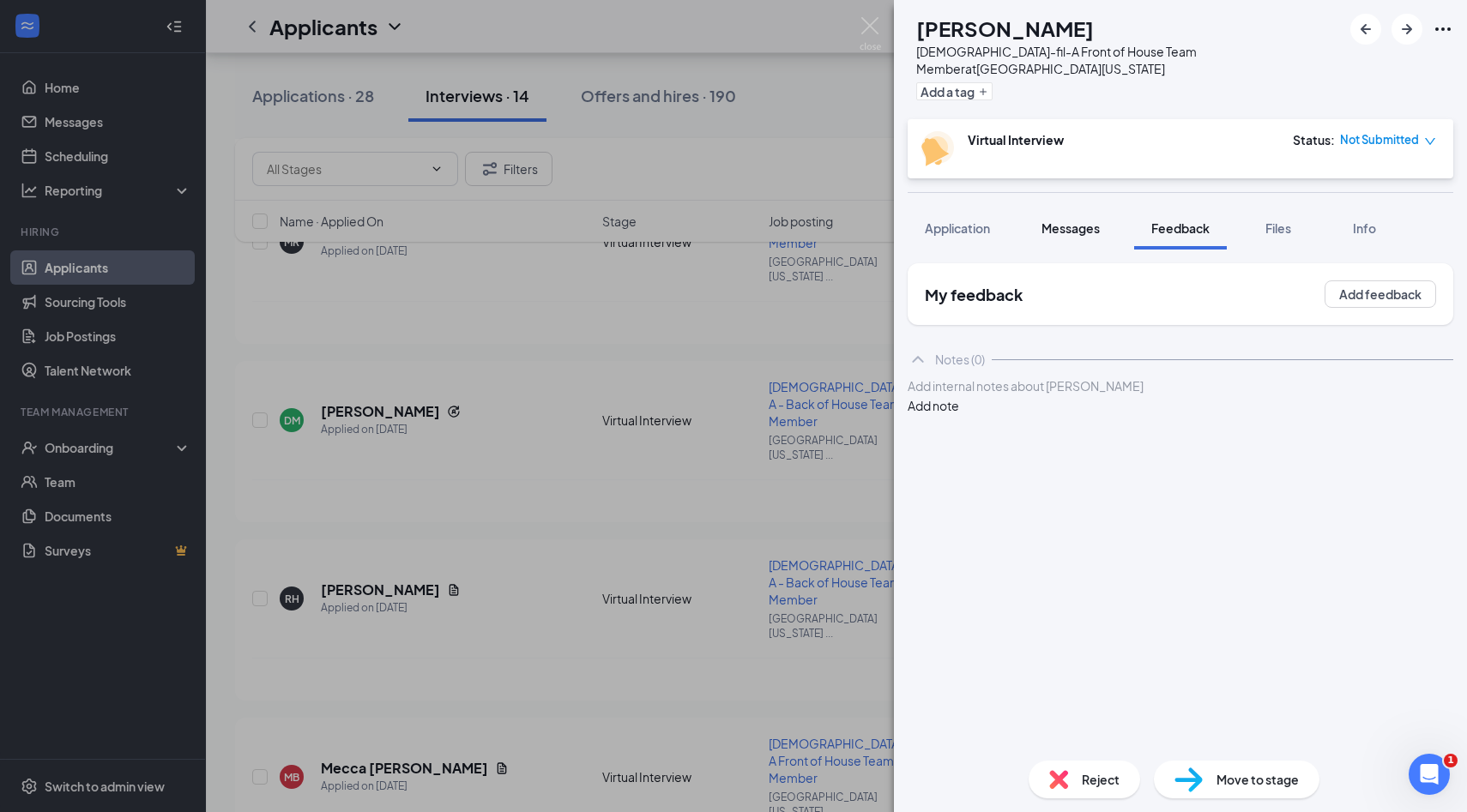
click at [1087, 220] on span "Messages" at bounding box center [1070, 228] width 58 height 16
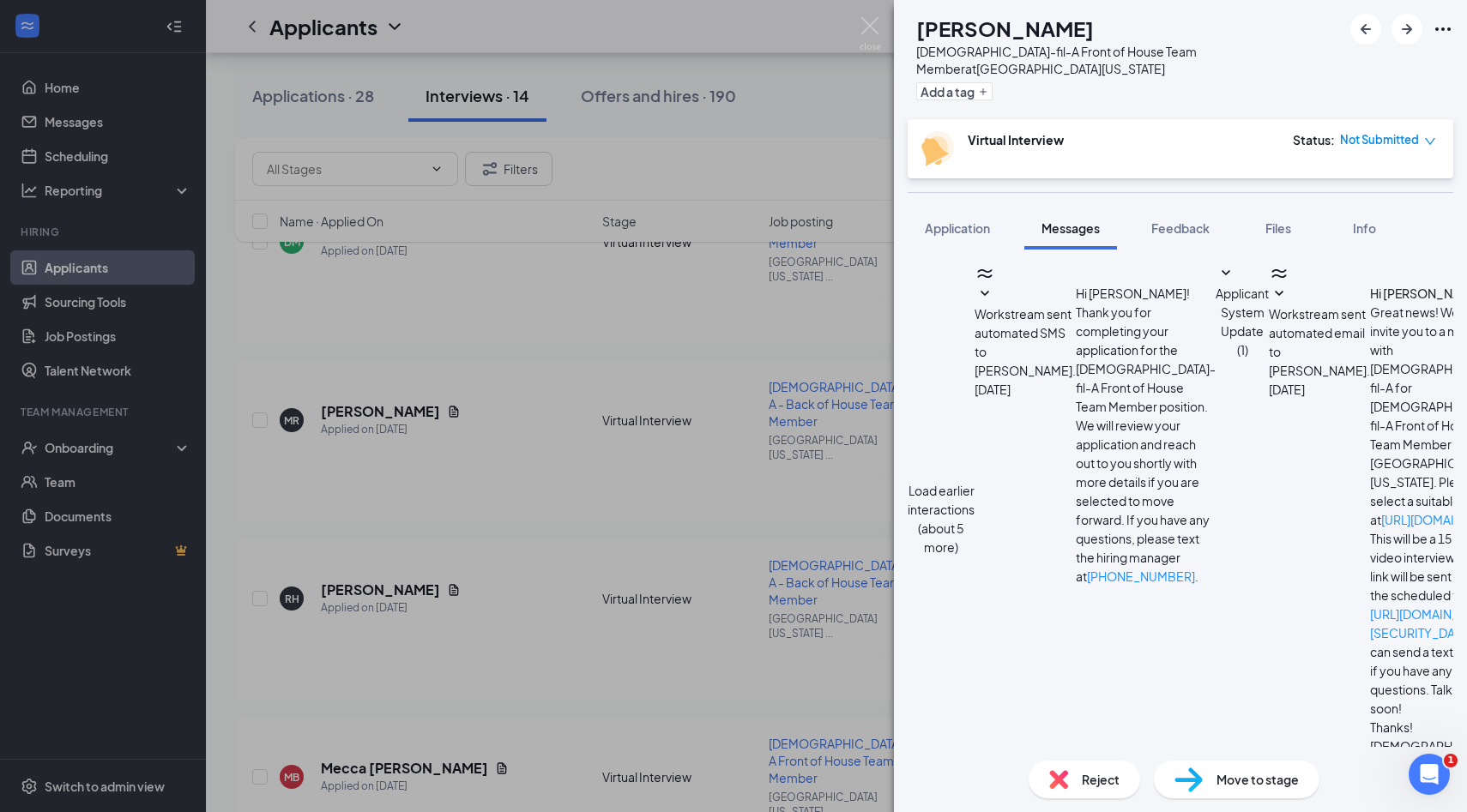
click at [1269, 378] on span "Workstream sent automated email to [PERSON_NAME]." at bounding box center [1319, 342] width 101 height 72
click at [1269, 336] on span "Workstream sent automated email to [PERSON_NAME]." at bounding box center [1319, 342] width 101 height 72
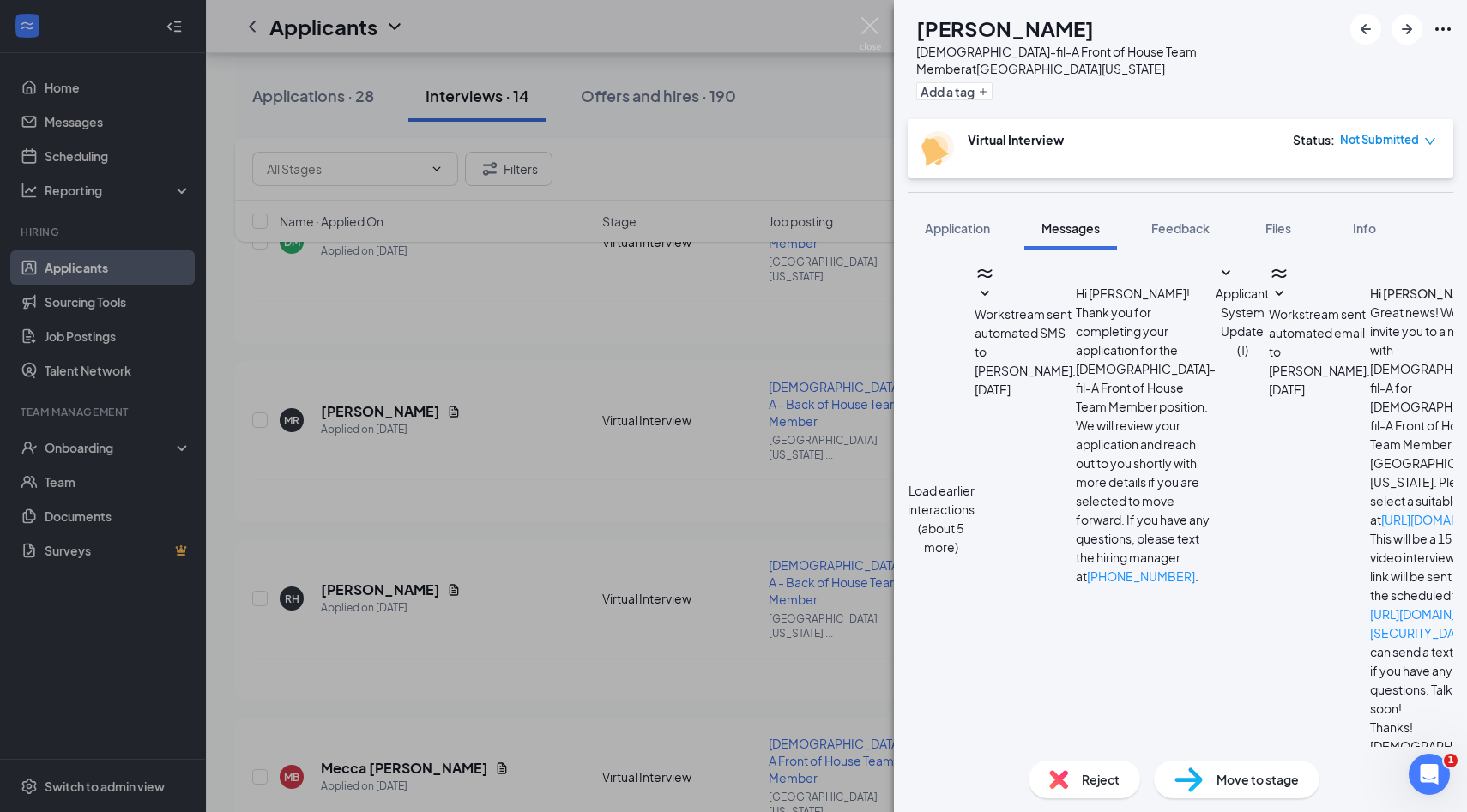
scroll to position [1586, 0]
click at [867, 19] on img at bounding box center [869, 34] width 21 height 33
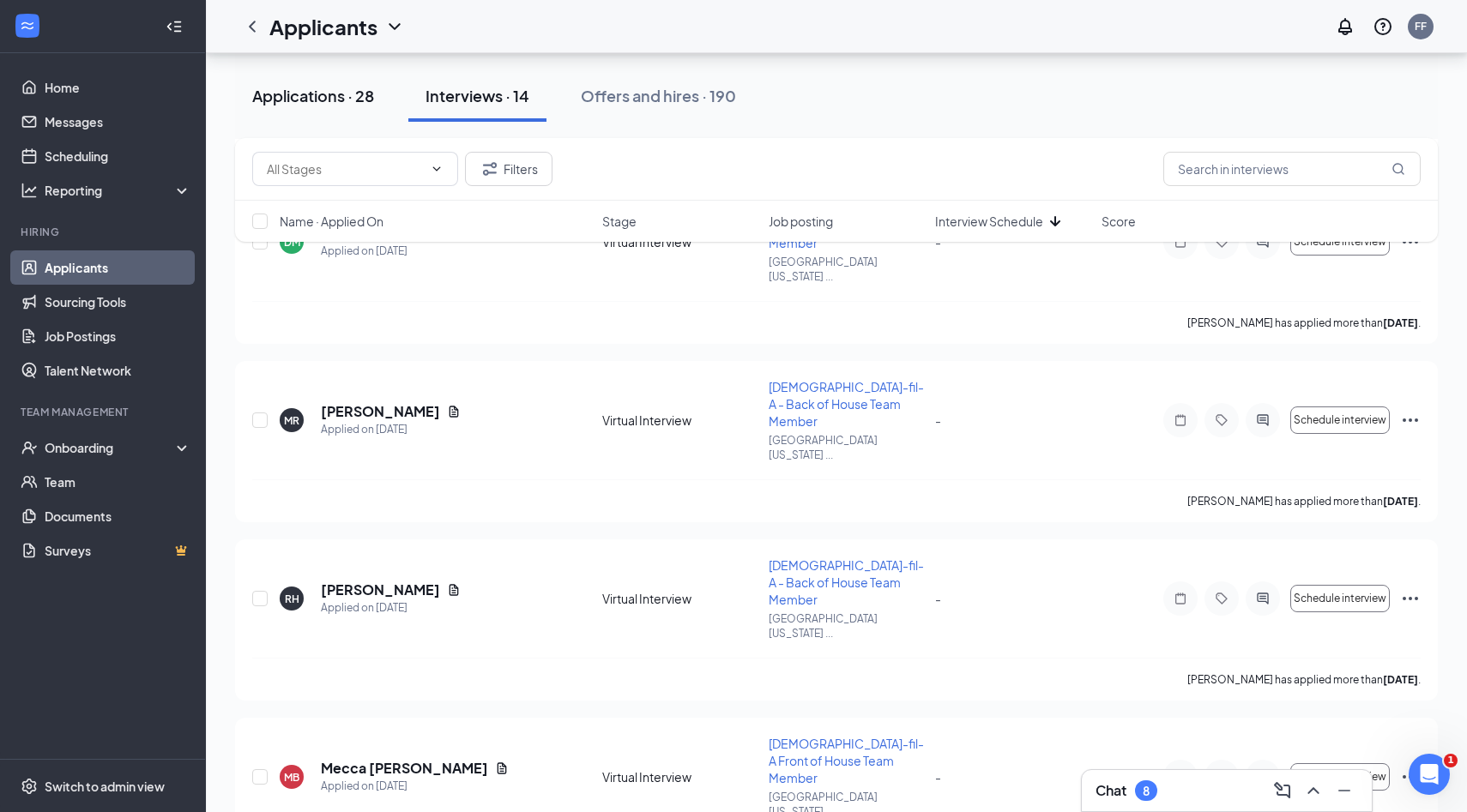
click at [321, 106] on button "Applications · 28" at bounding box center [313, 96] width 156 height 52
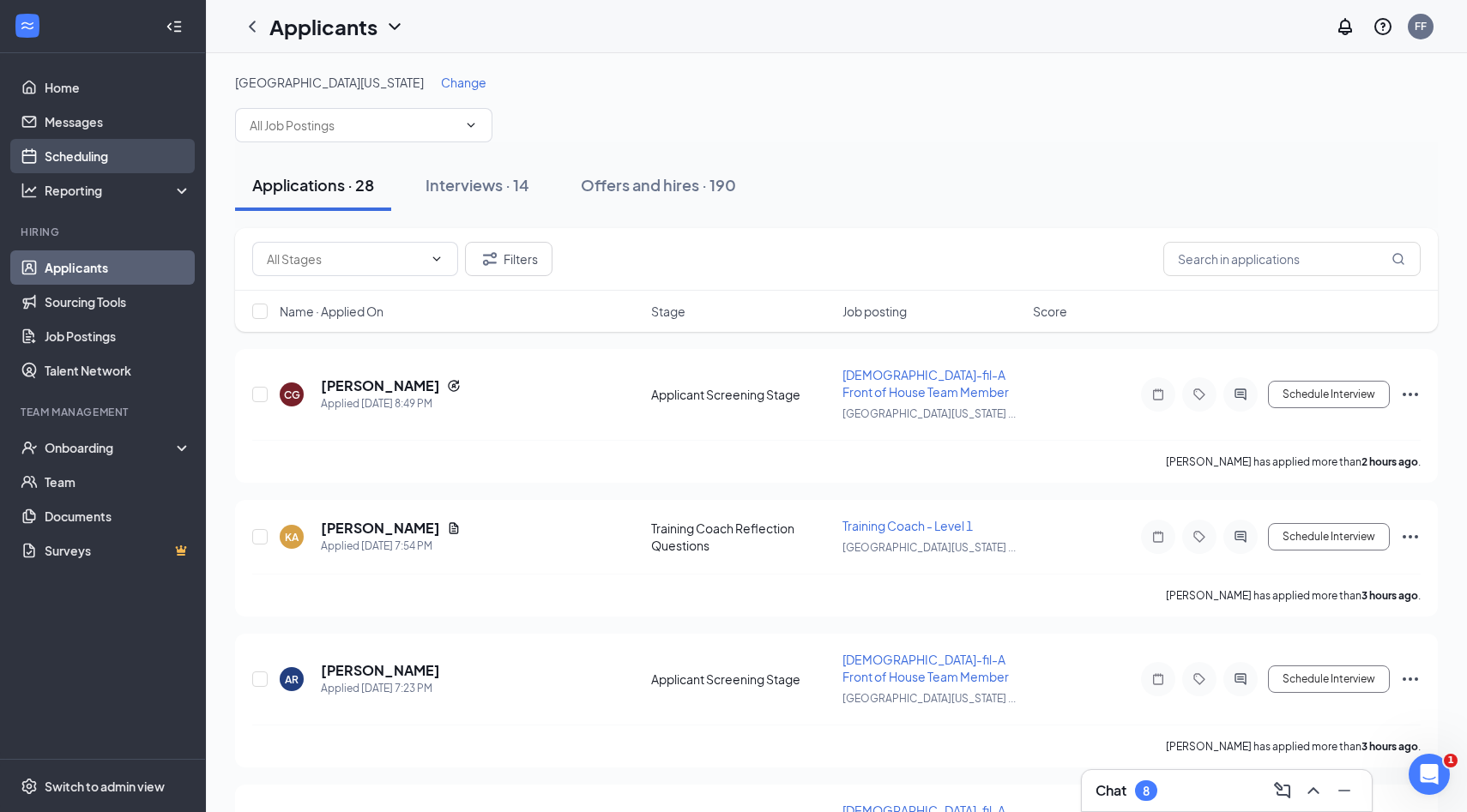
click at [121, 166] on link "Scheduling" at bounding box center [117, 155] width 147 height 34
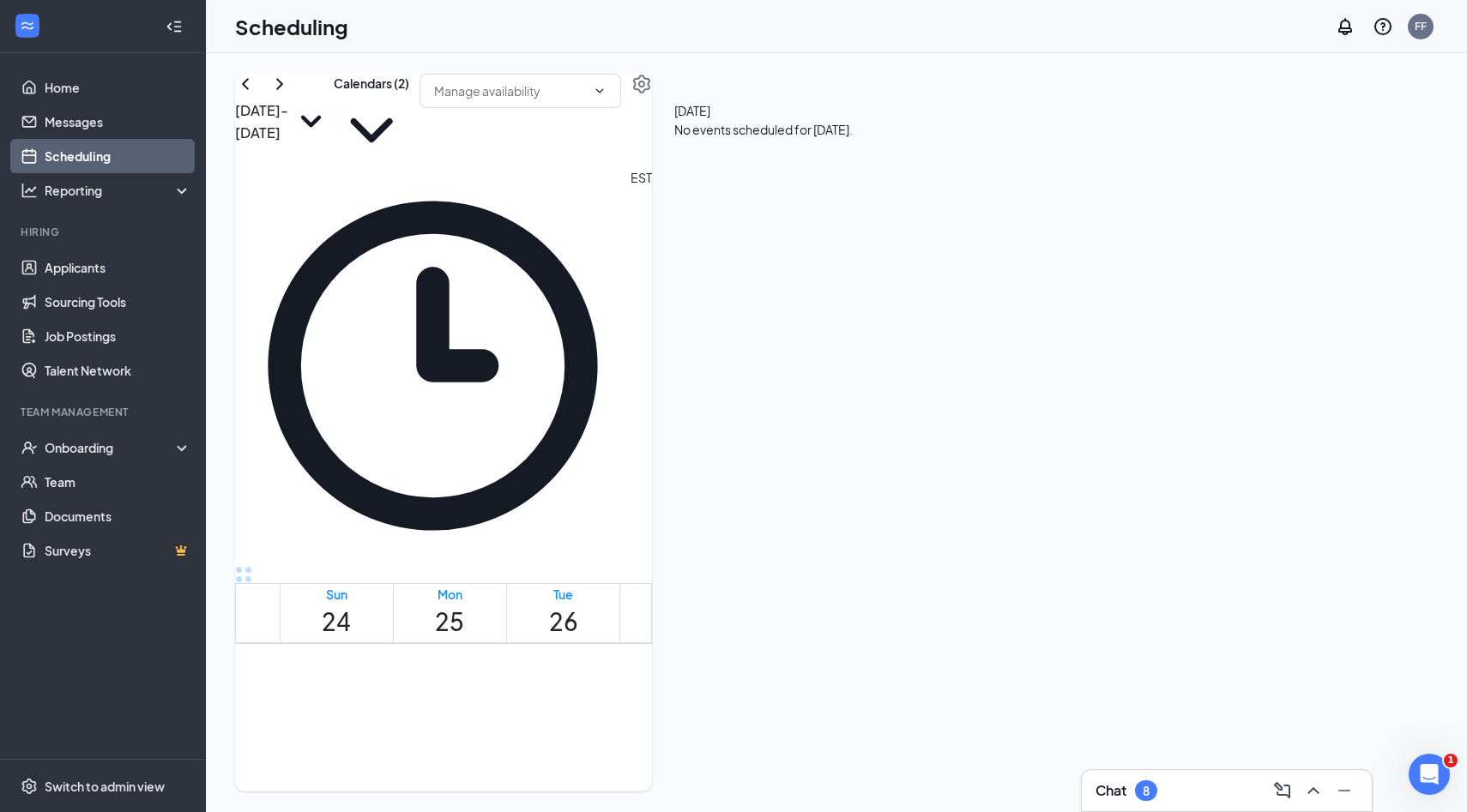
scroll to position [921, 0]
click at [133, 83] on link "Home" at bounding box center [117, 87] width 147 height 34
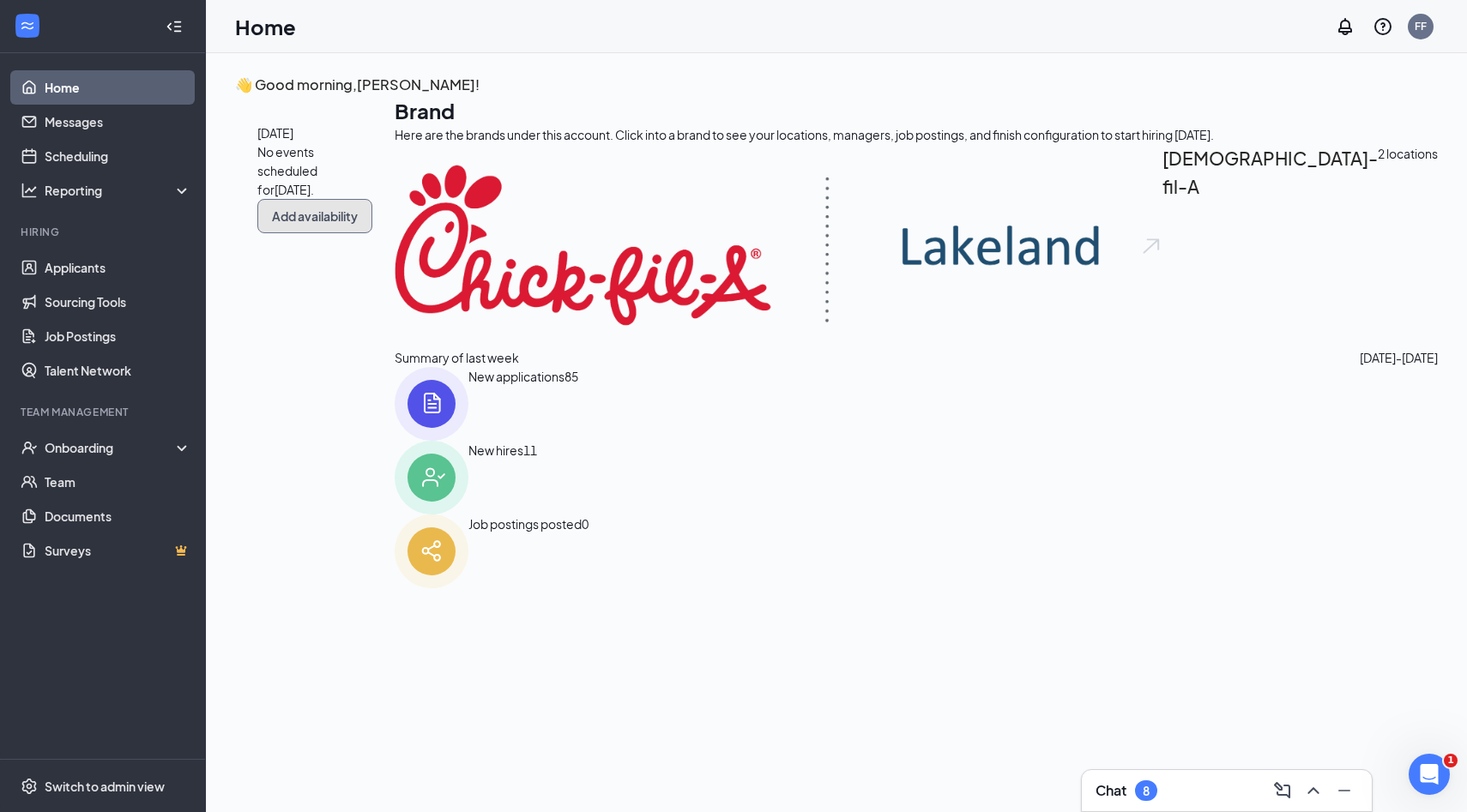
click at [373, 233] on button "Add availability" at bounding box center [314, 215] width 115 height 34
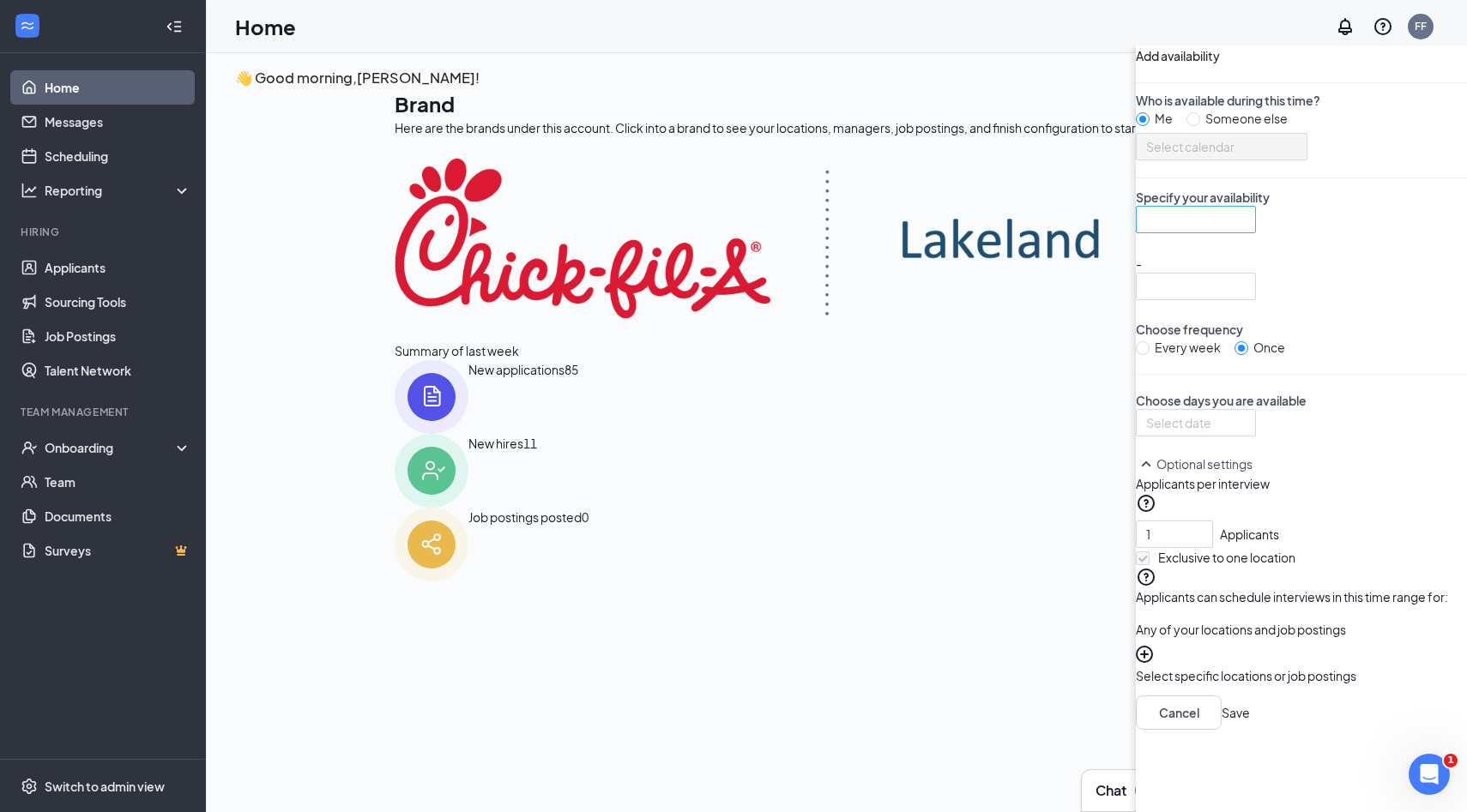
click at [1146, 232] on input "search" at bounding box center [1190, 220] width 88 height 26
click at [1146, 300] on input "search" at bounding box center [1190, 287] width 88 height 26
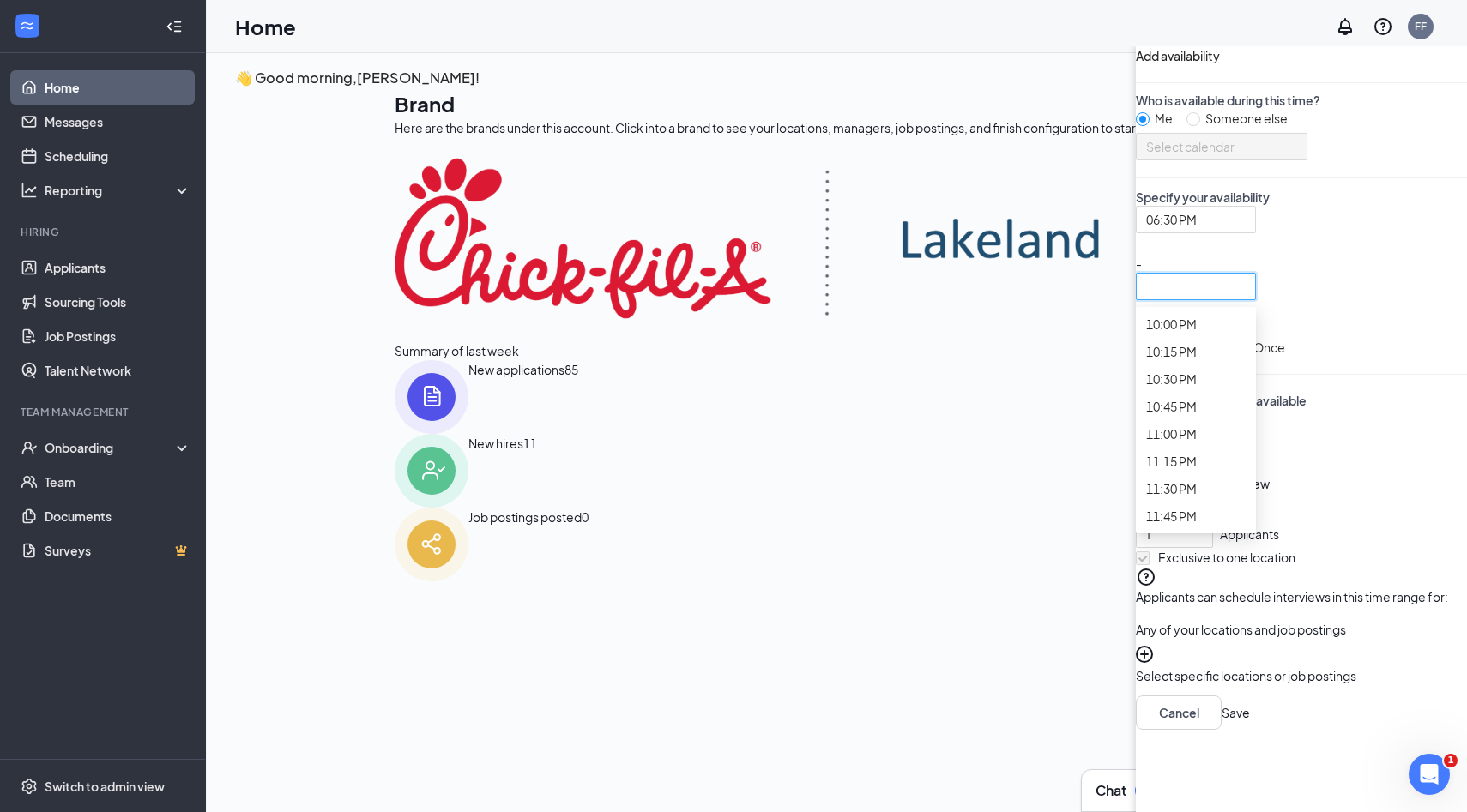
scroll to position [3042, 0]
click at [1146, 59] on span "07:30 PM" at bounding box center [1171, 50] width 51 height 18
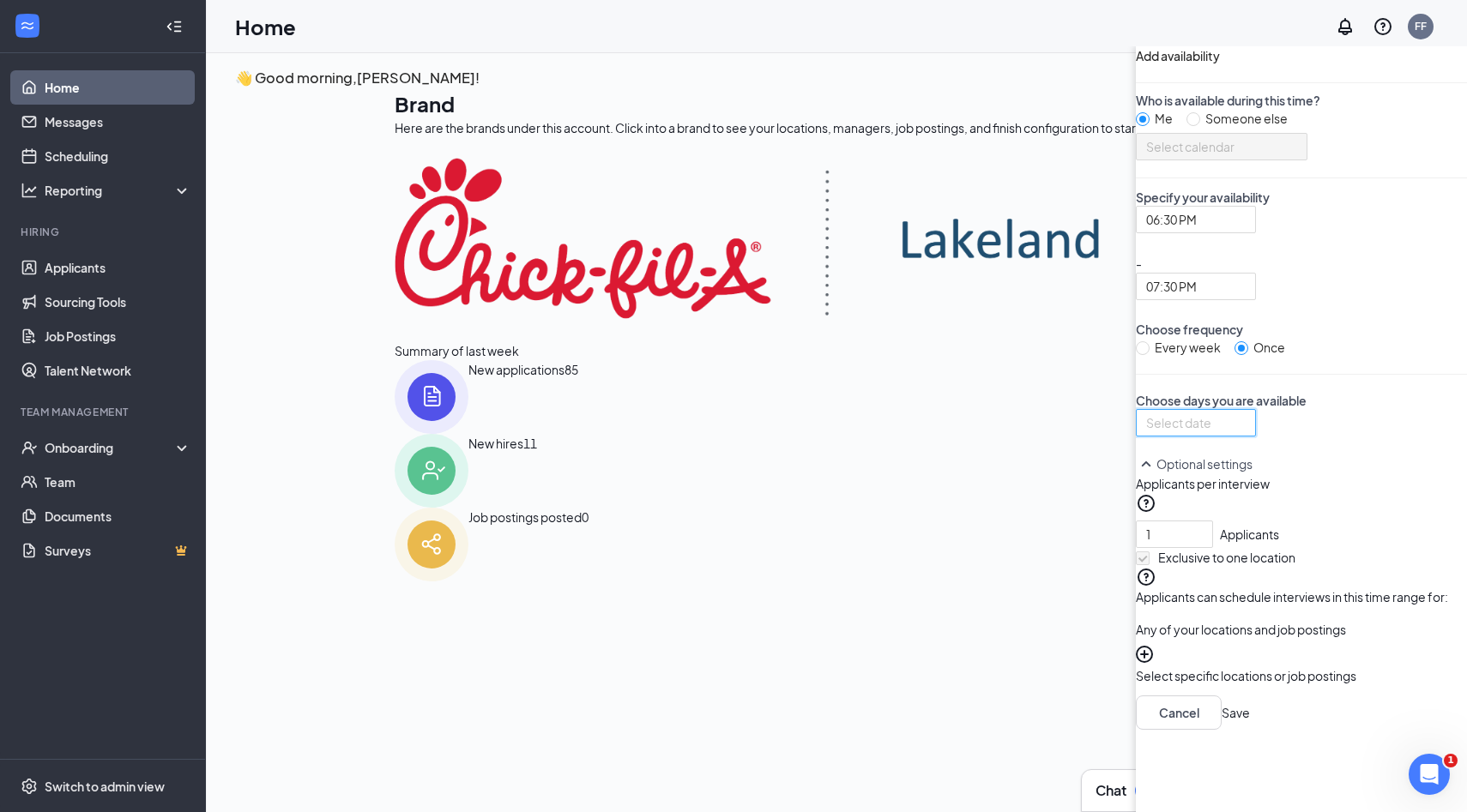
click at [1146, 432] on input at bounding box center [1194, 423] width 96 height 18
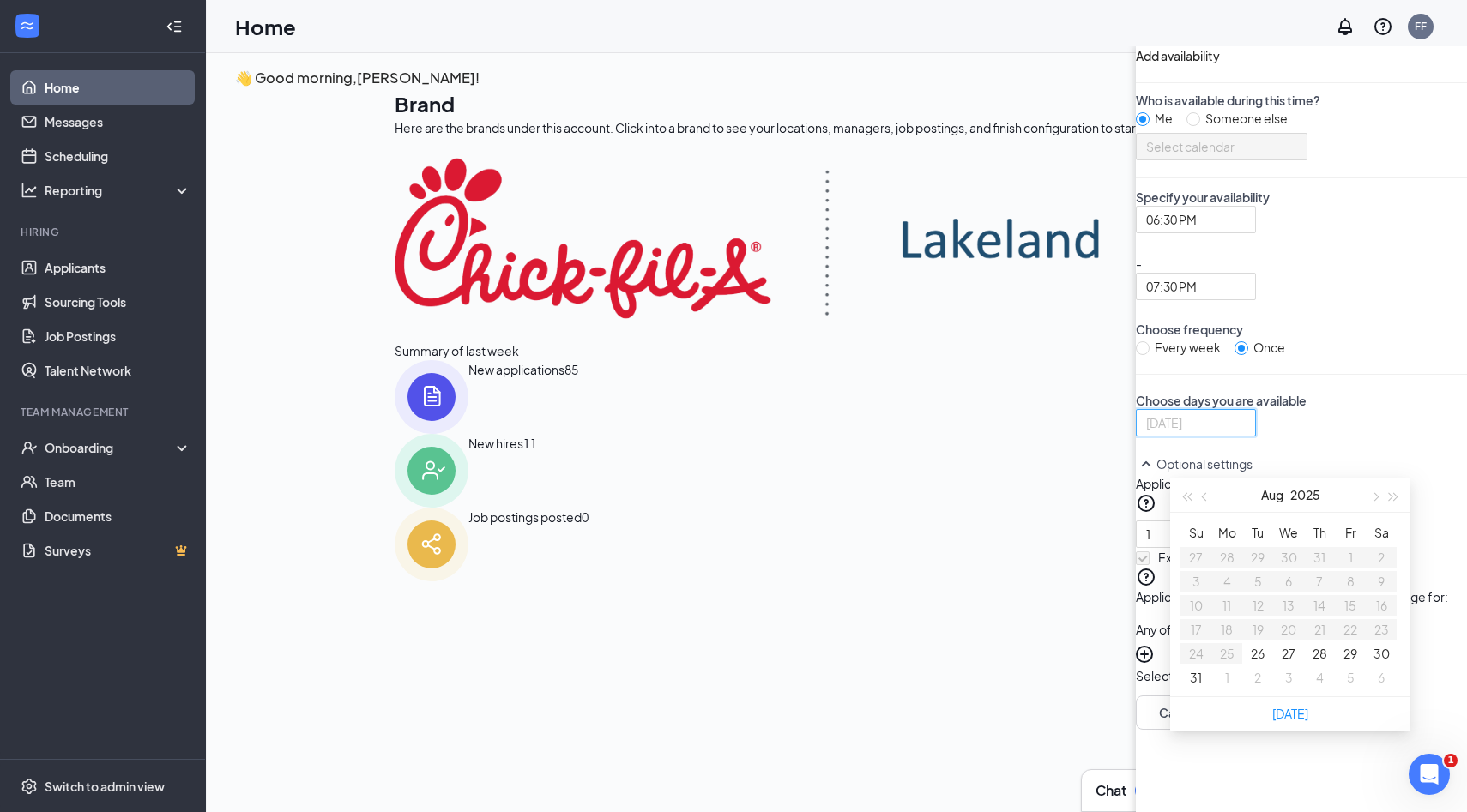
type input "[DATE]"
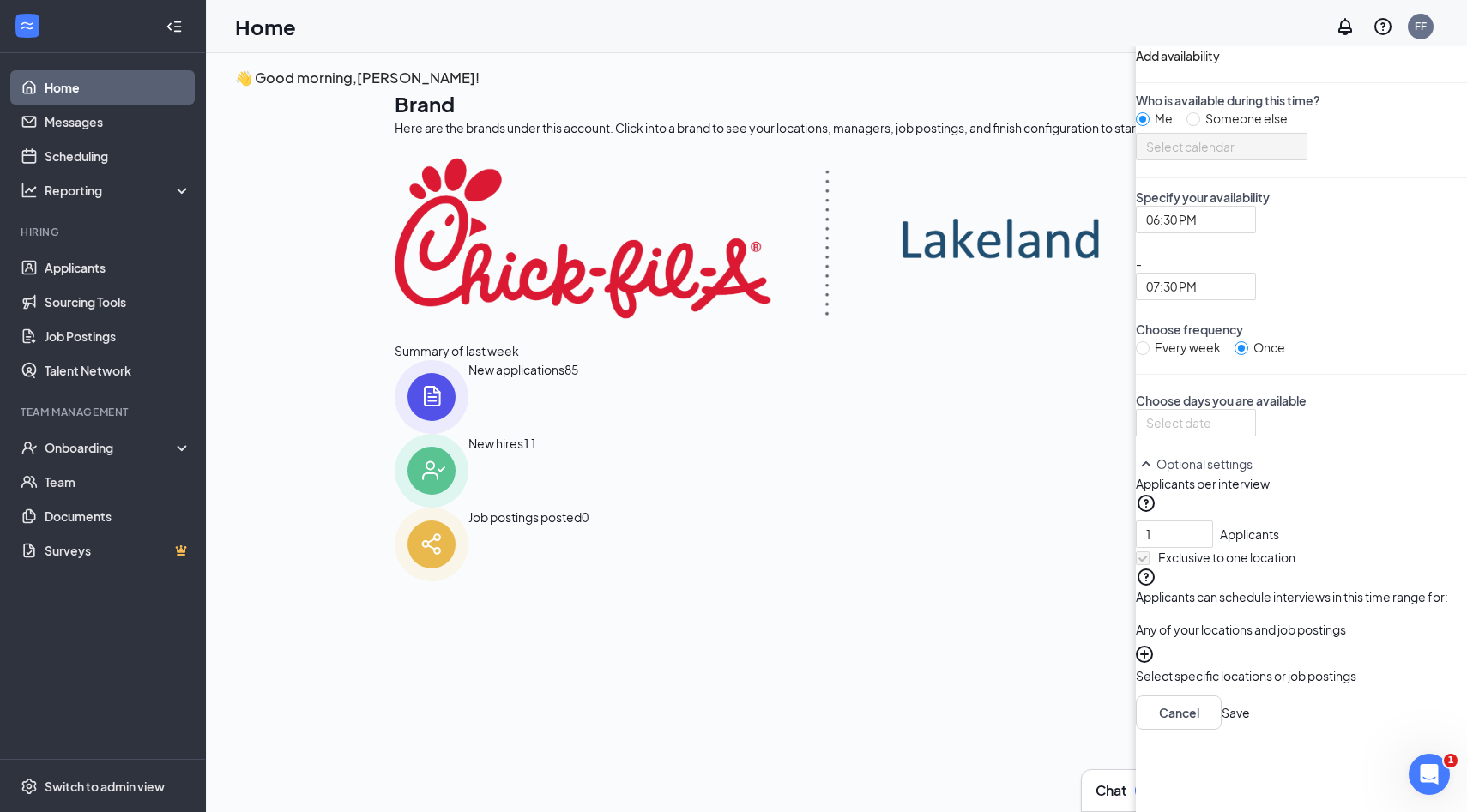
click at [1136, 437] on div "Choose days you are available [DATE] Su Mo Tu We Th Fr Sa 27 28 29 30 31 1 2 3 …" at bounding box center [1301, 414] width 331 height 44
click at [1146, 432] on div at bounding box center [1196, 423] width 100 height 18
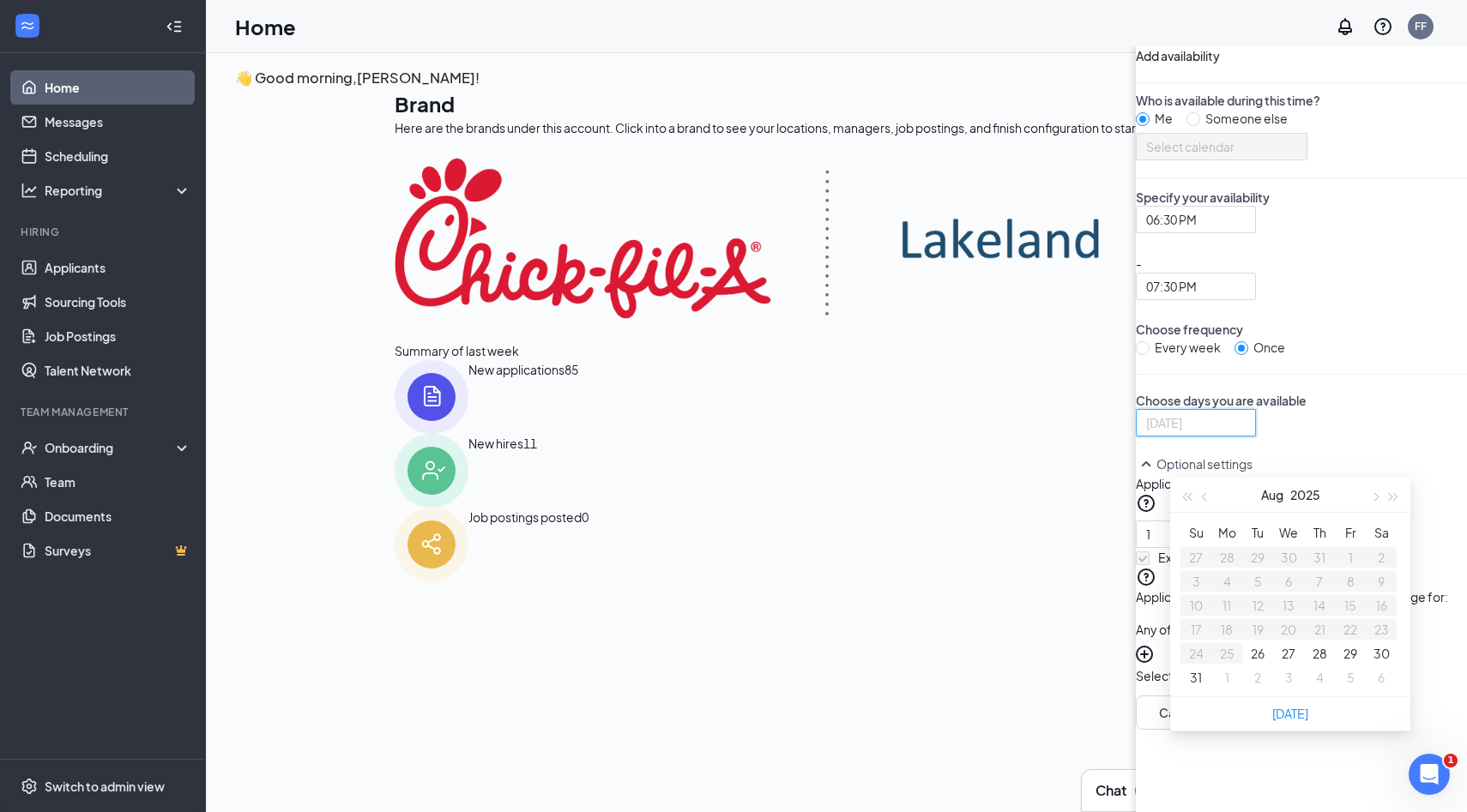
type input "[DATE]"
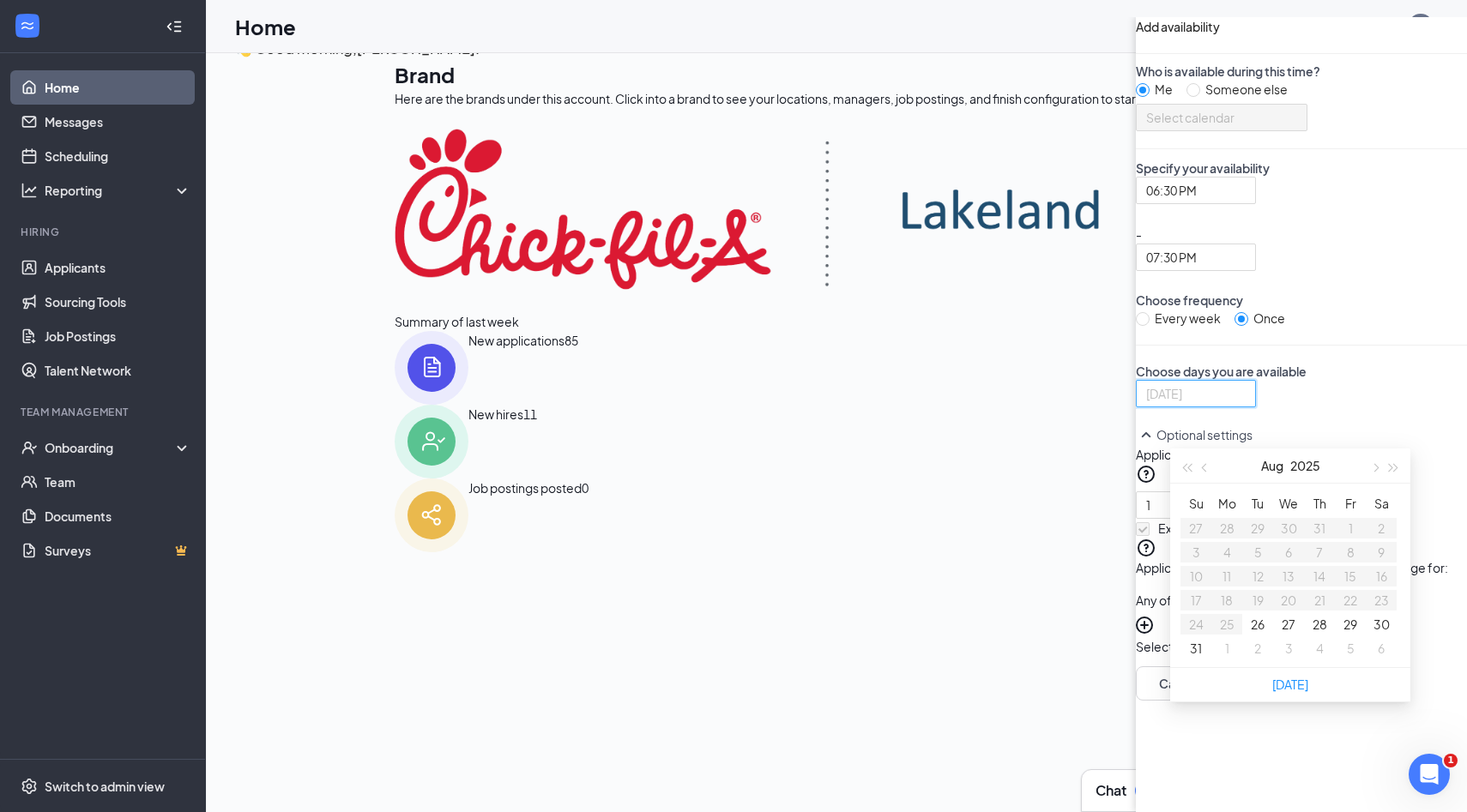
type input "[DATE]"
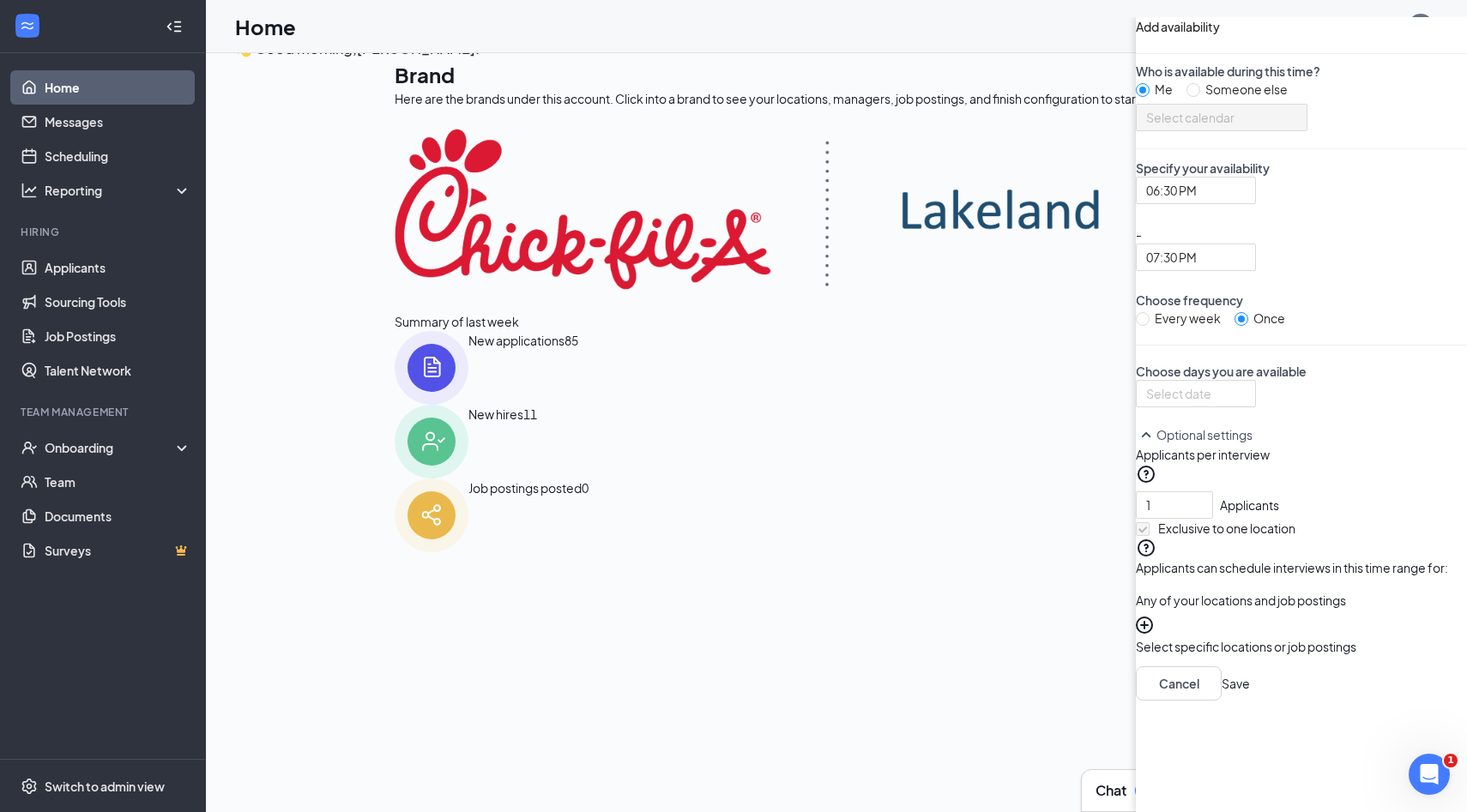
click at [1136, 380] on p "Choose days you are available" at bounding box center [1301, 371] width 331 height 18
click at [1137, 518] on input "1" at bounding box center [1175, 505] width 76 height 26
click at [1146, 403] on input at bounding box center [1194, 394] width 96 height 18
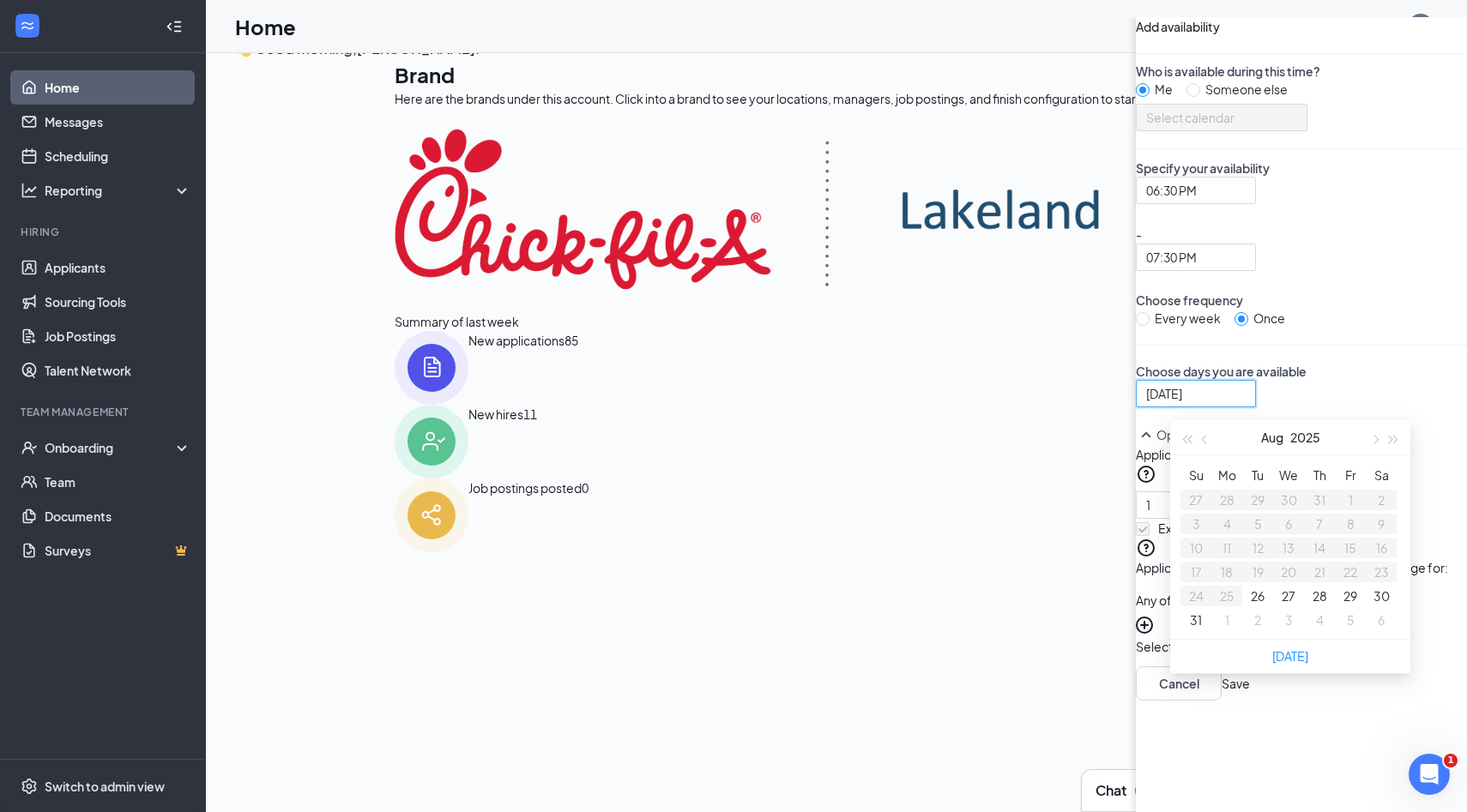
type input "[DATE]"
click at [1251, 606] on button "26" at bounding box center [1257, 596] width 14 height 18
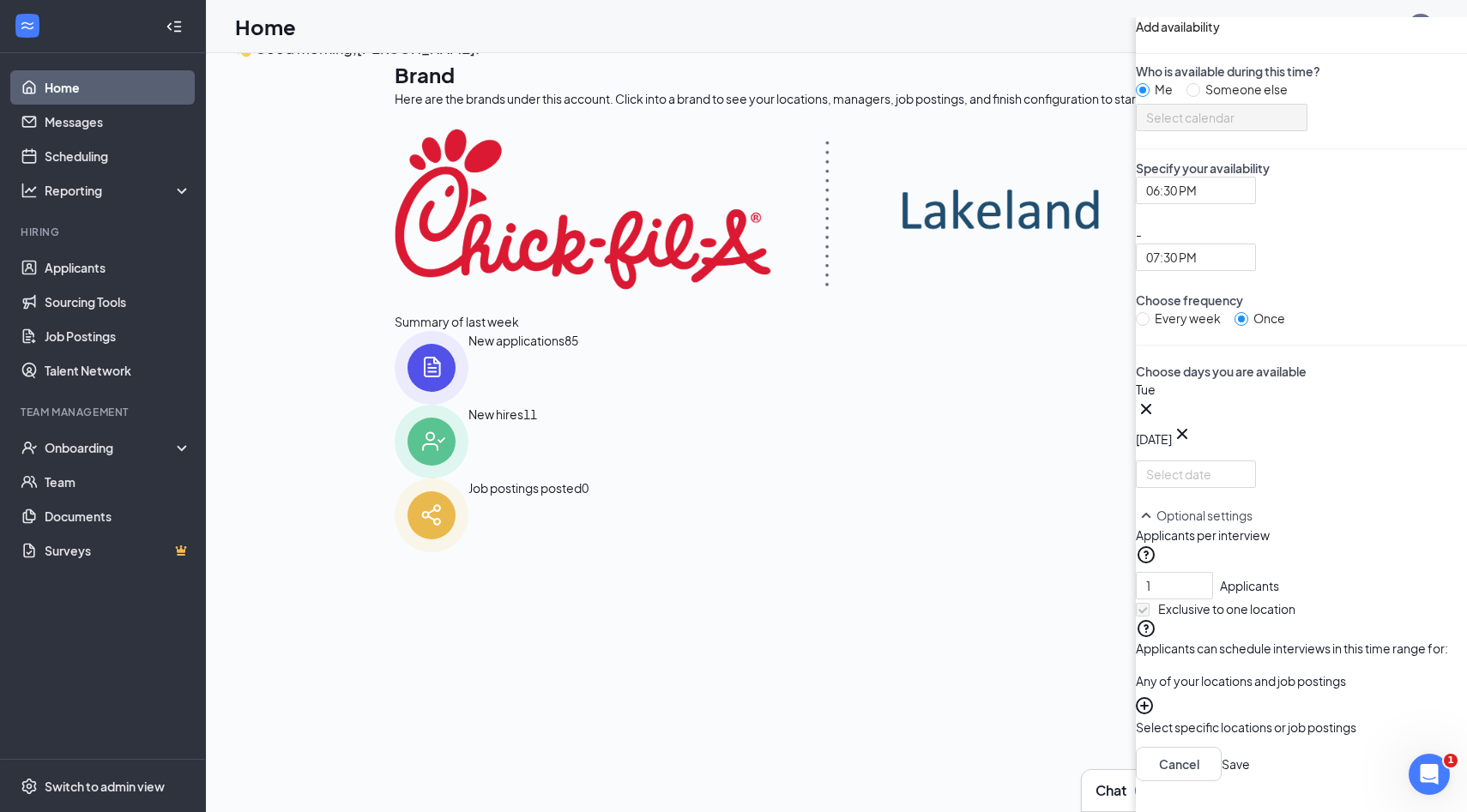
click at [1136, 434] on div "Choose days you are available Tue Aug [DATE] Mo Tu We Th Fr Sa 27 28 29 30 31 1…" at bounding box center [1301, 424] width 331 height 125
click at [1136, 697] on button "Select specific locations or job postings" at bounding box center [1246, 717] width 220 height 40
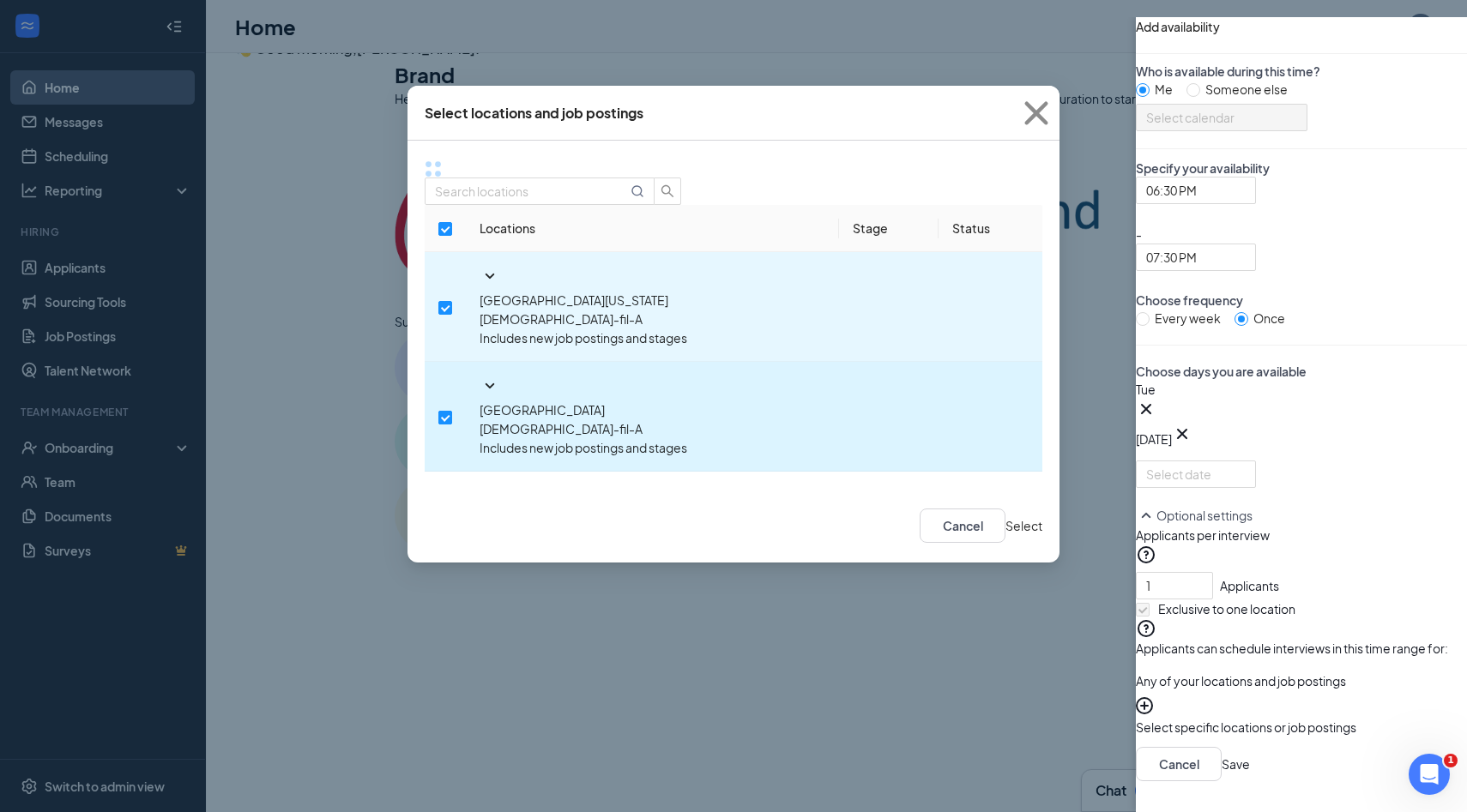
click at [439, 411] on input "checkbox" at bounding box center [445, 417] width 14 height 14
checkbox input "false"
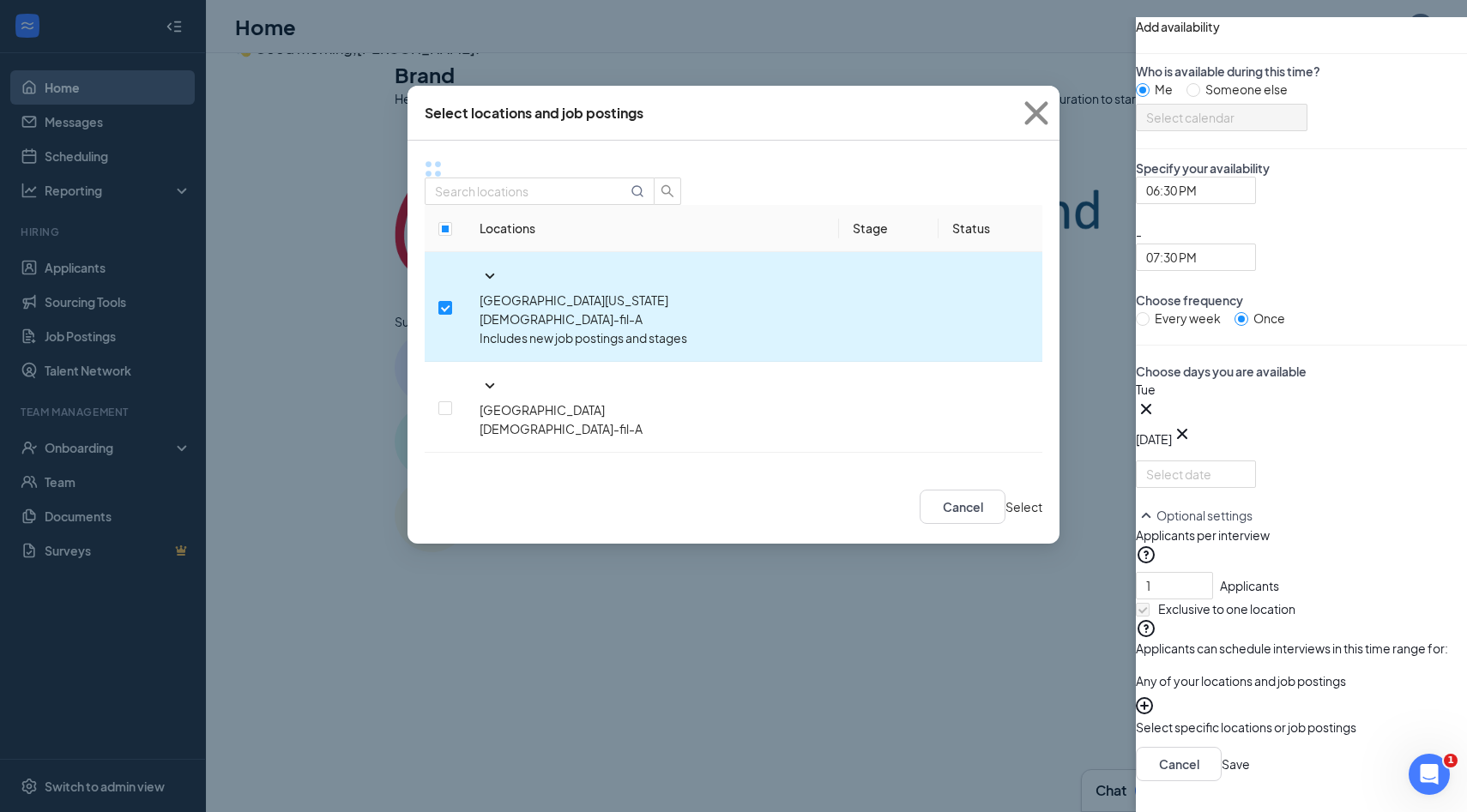
click at [479, 266] on icon "SmallChevronDown" at bounding box center [489, 277] width 20 height 20
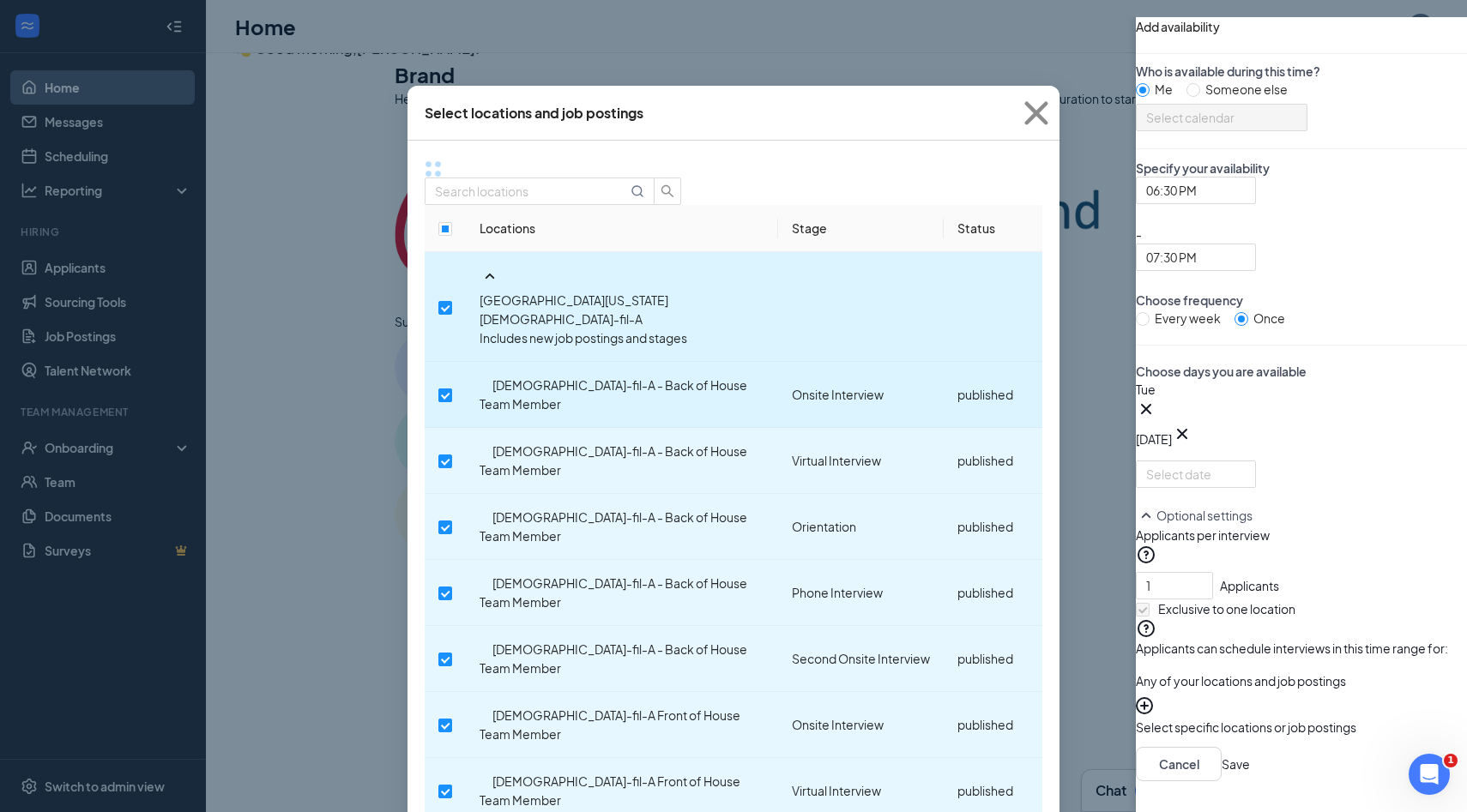
click at [452, 388] on input "checkbox" at bounding box center [445, 395] width 14 height 14
checkbox input "true"
checkbox input "false"
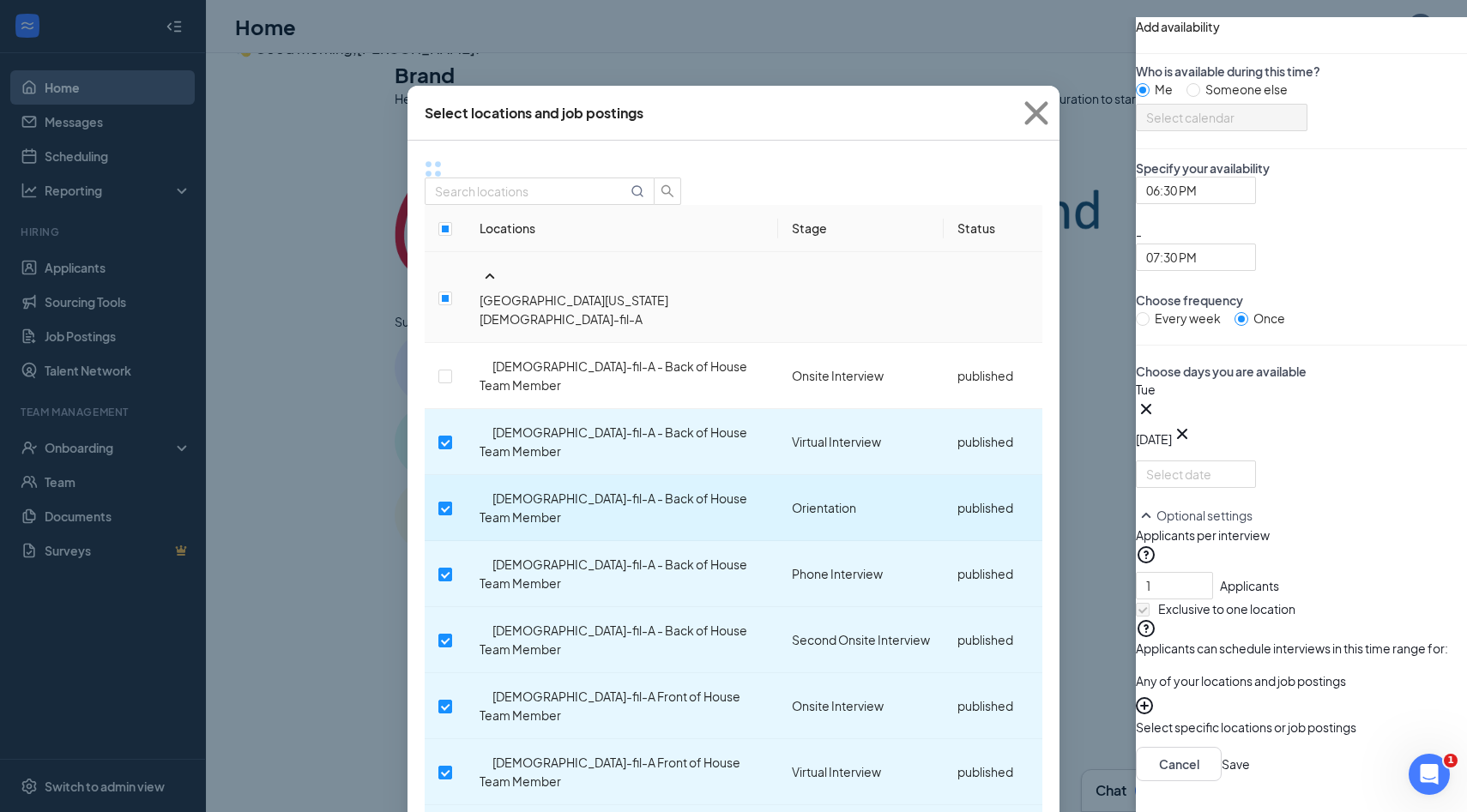
click at [452, 502] on input "checkbox" at bounding box center [445, 509] width 14 height 14
checkbox input "false"
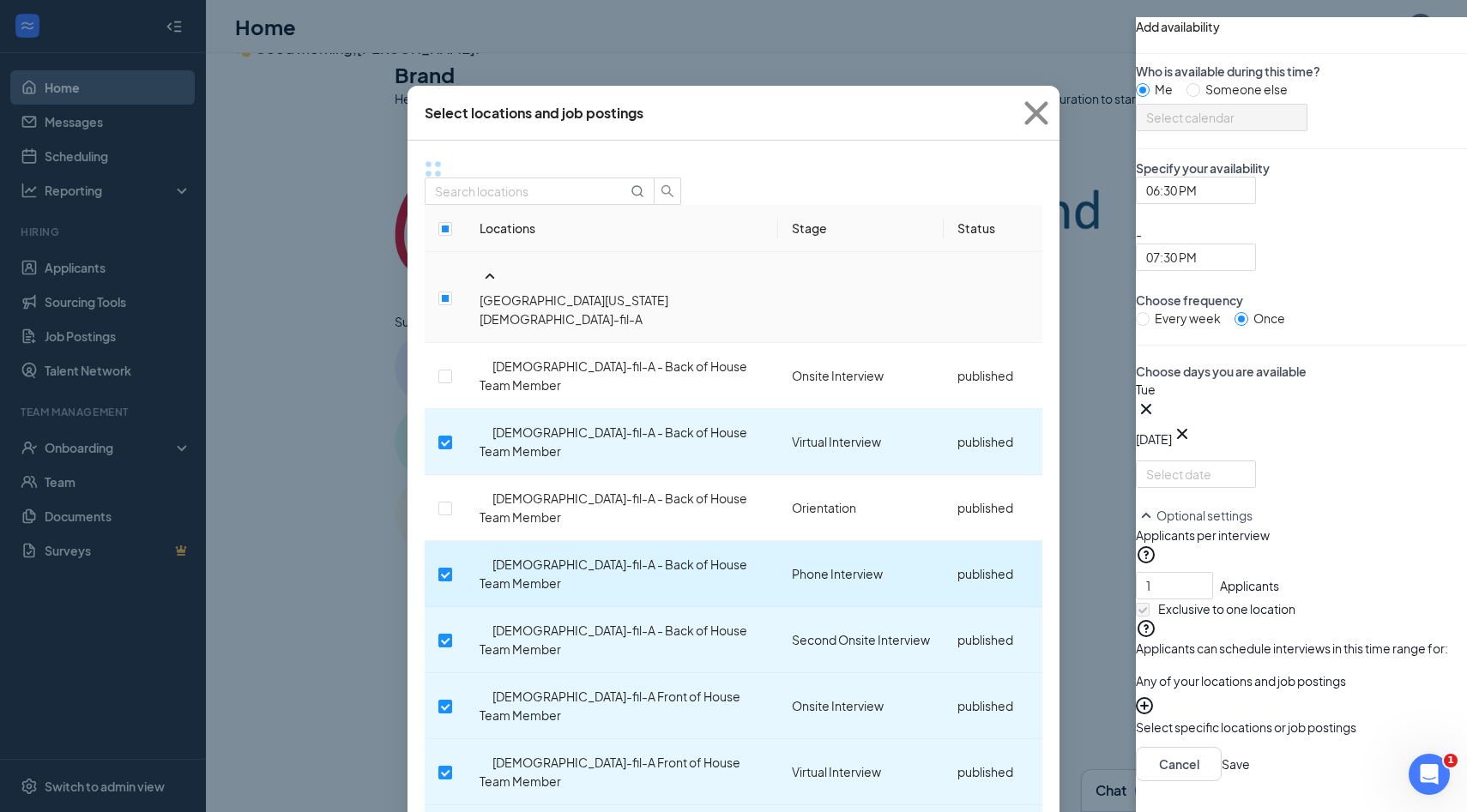
click at [452, 568] on input "checkbox" at bounding box center [445, 574] width 14 height 14
checkbox input "false"
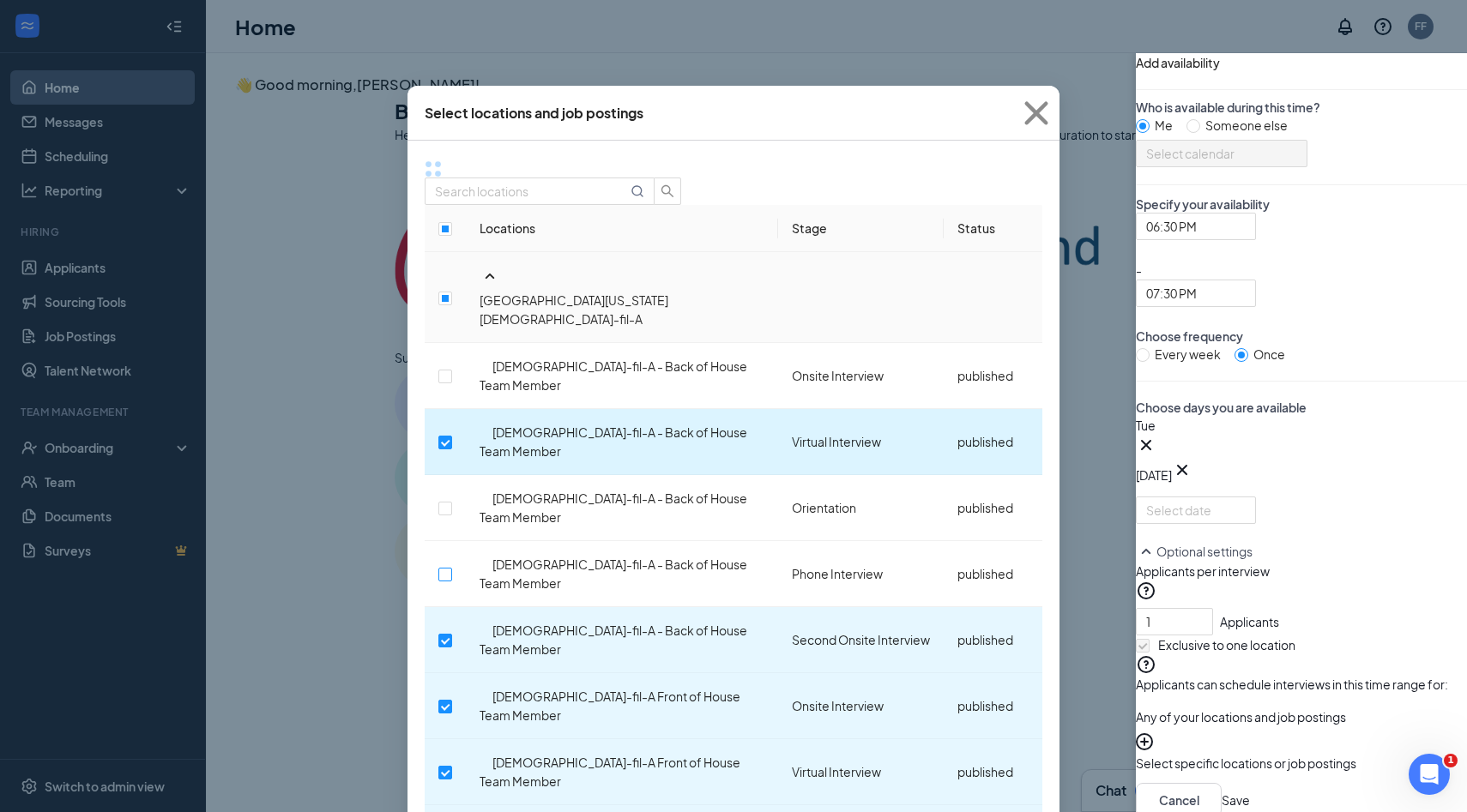
scroll to position [59, 0]
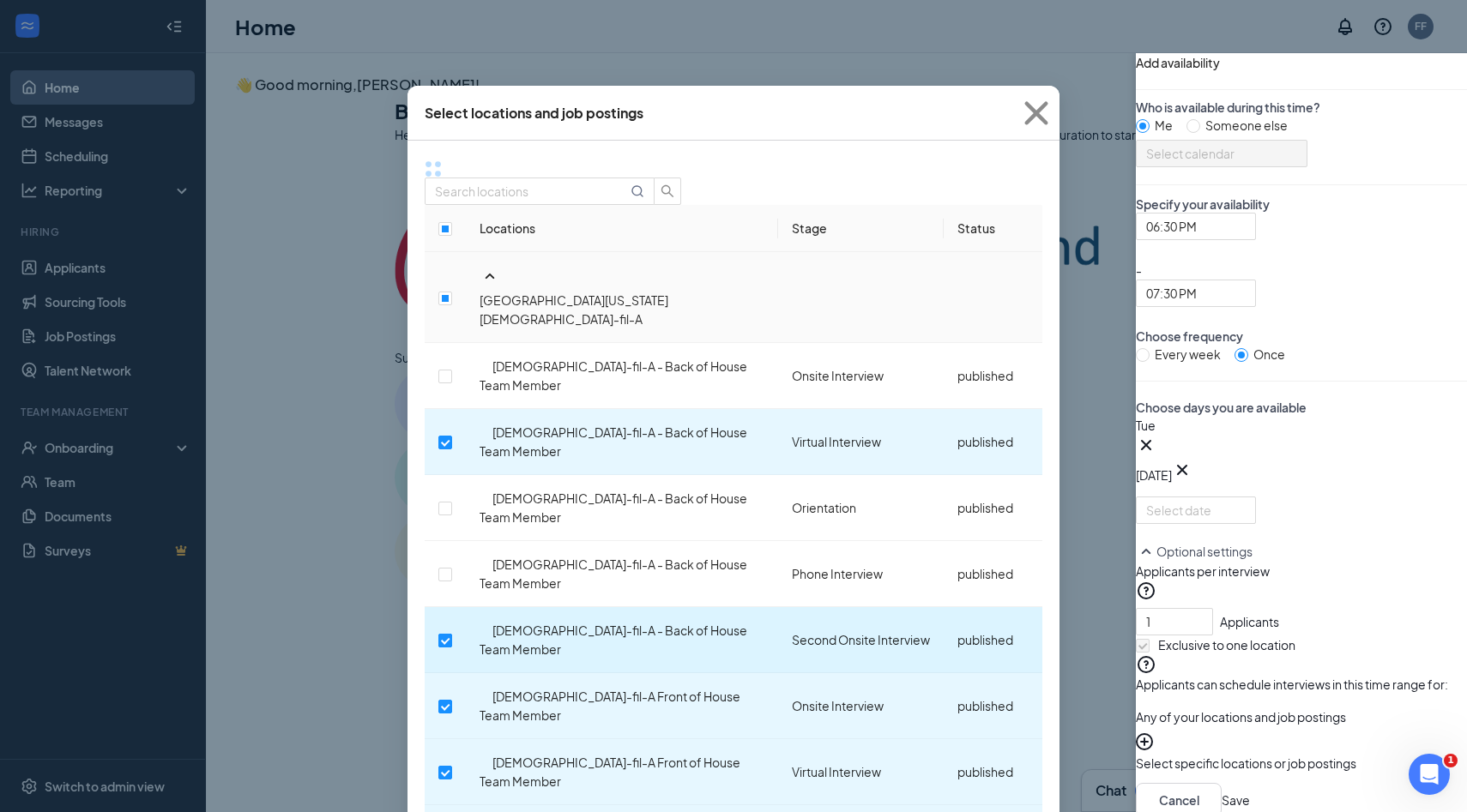
click at [452, 634] on input "checkbox" at bounding box center [445, 640] width 14 height 14
checkbox input "false"
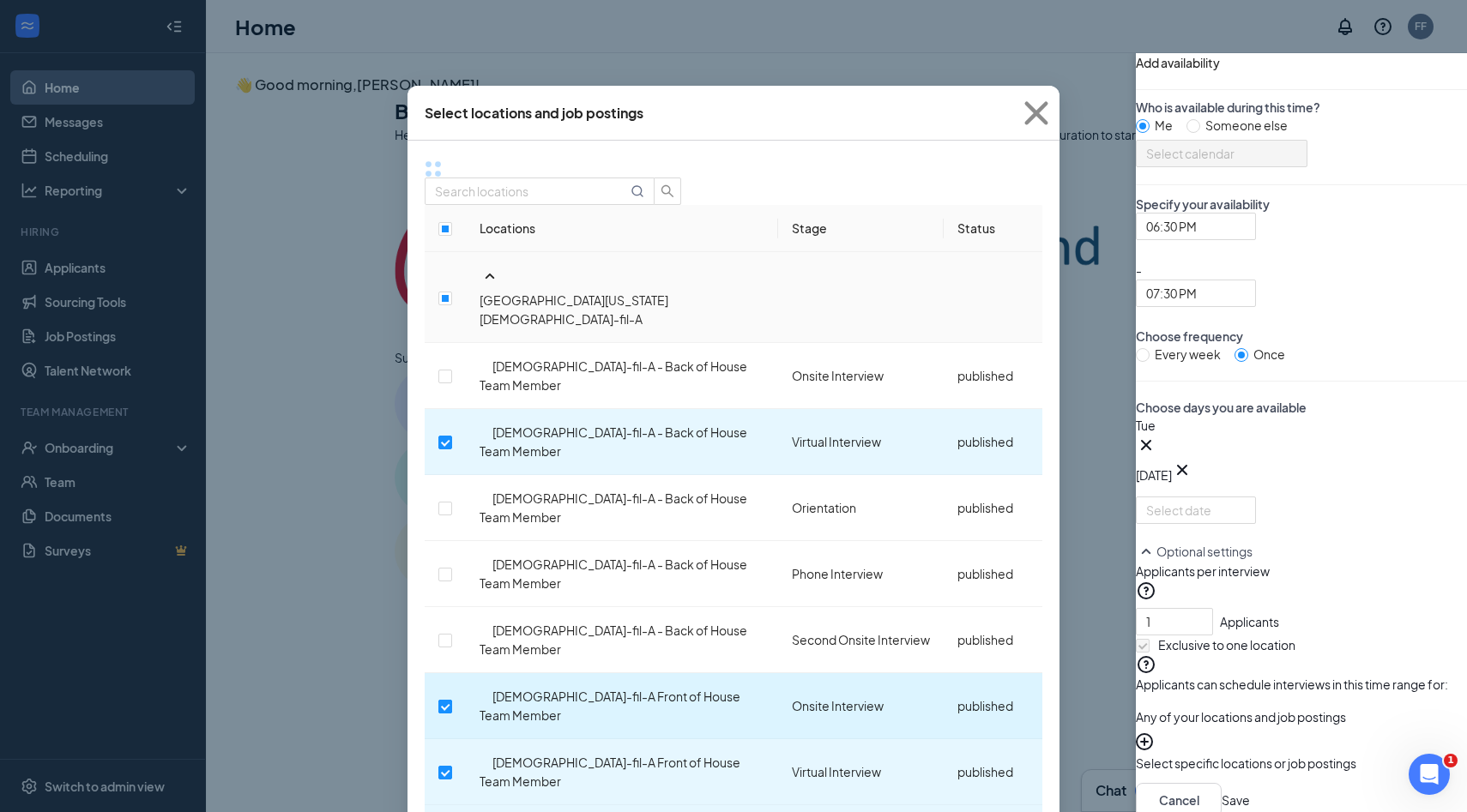
click at [452, 700] on input "checkbox" at bounding box center [445, 707] width 14 height 14
checkbox input "false"
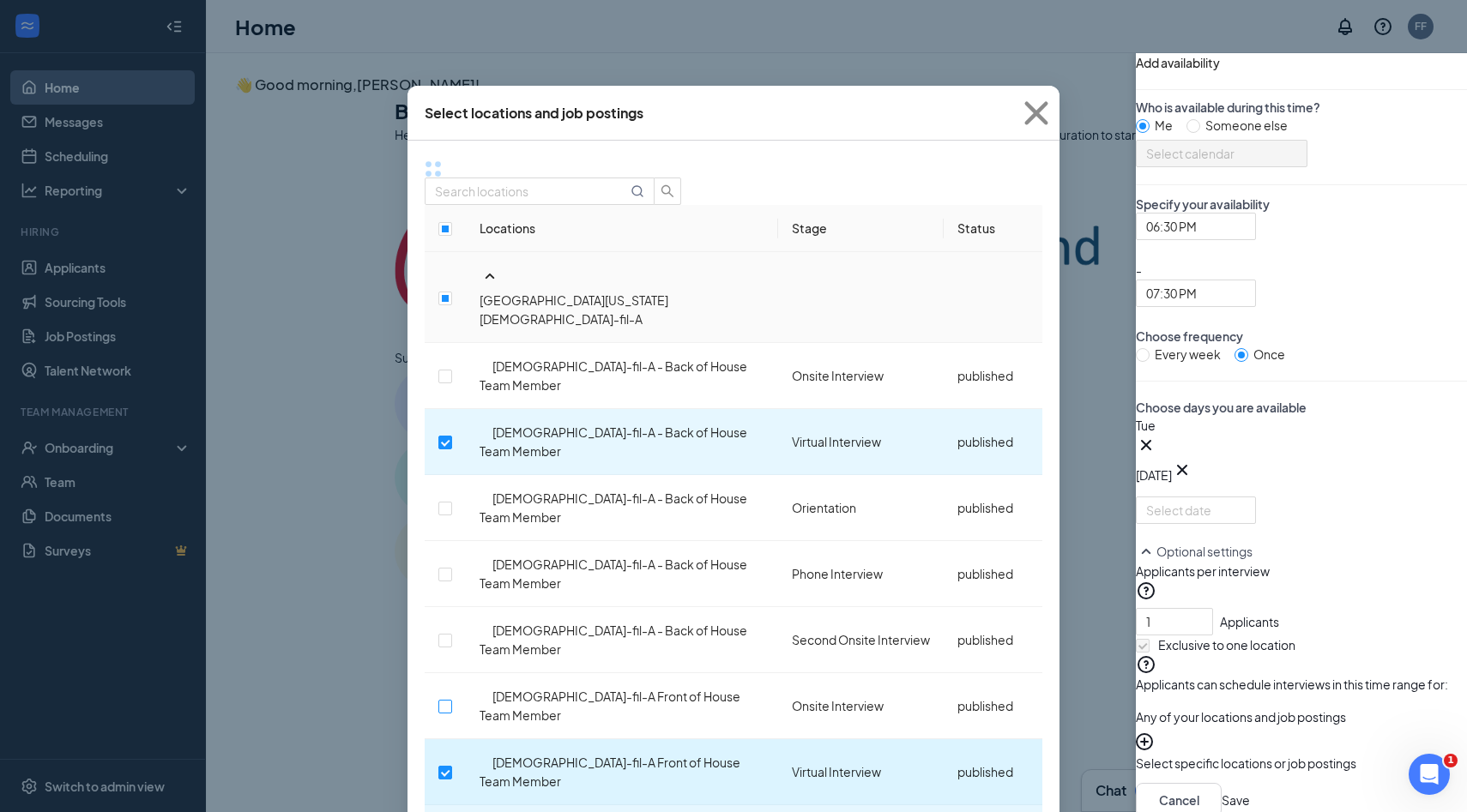
scroll to position [170, 0]
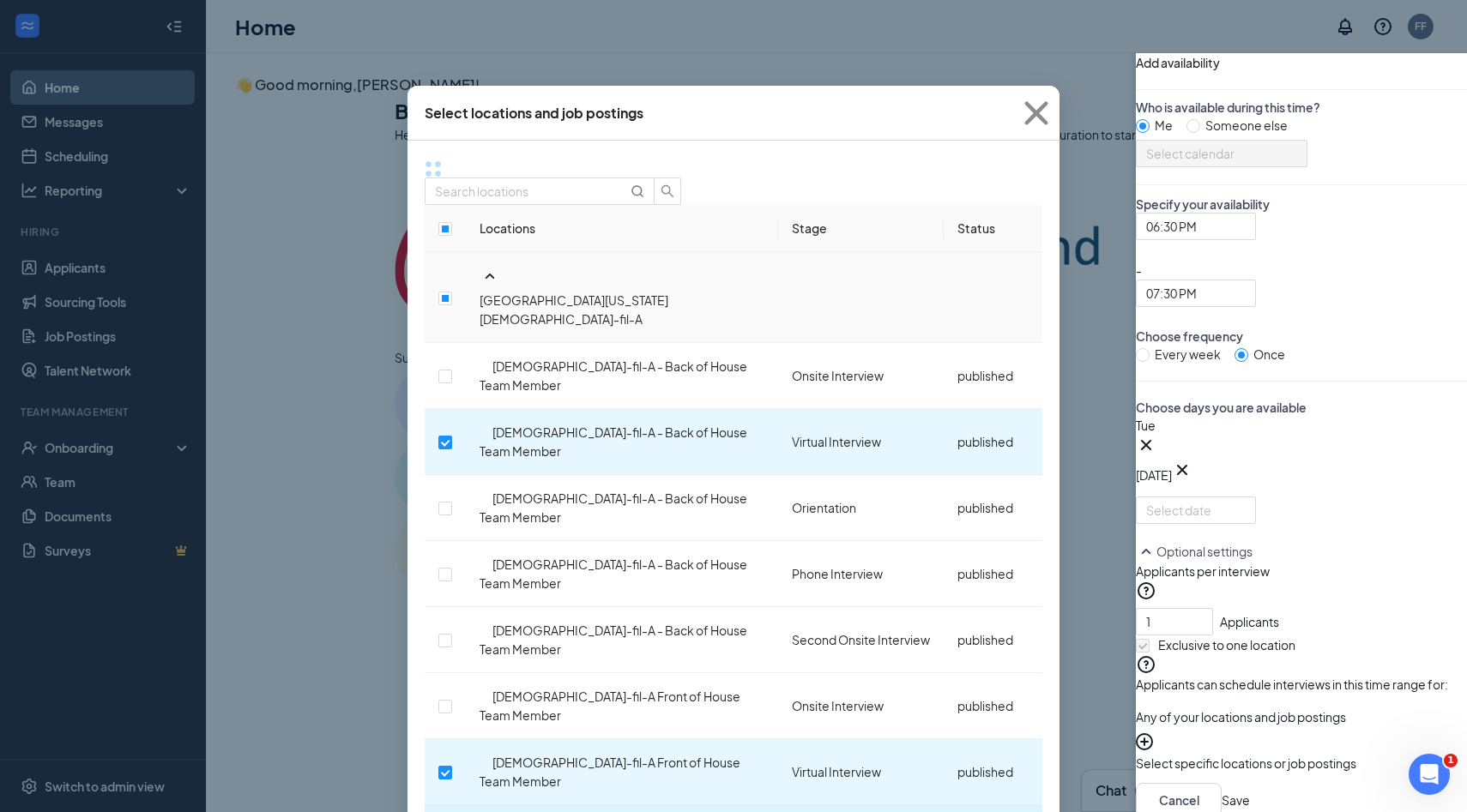
checkbox input "false"
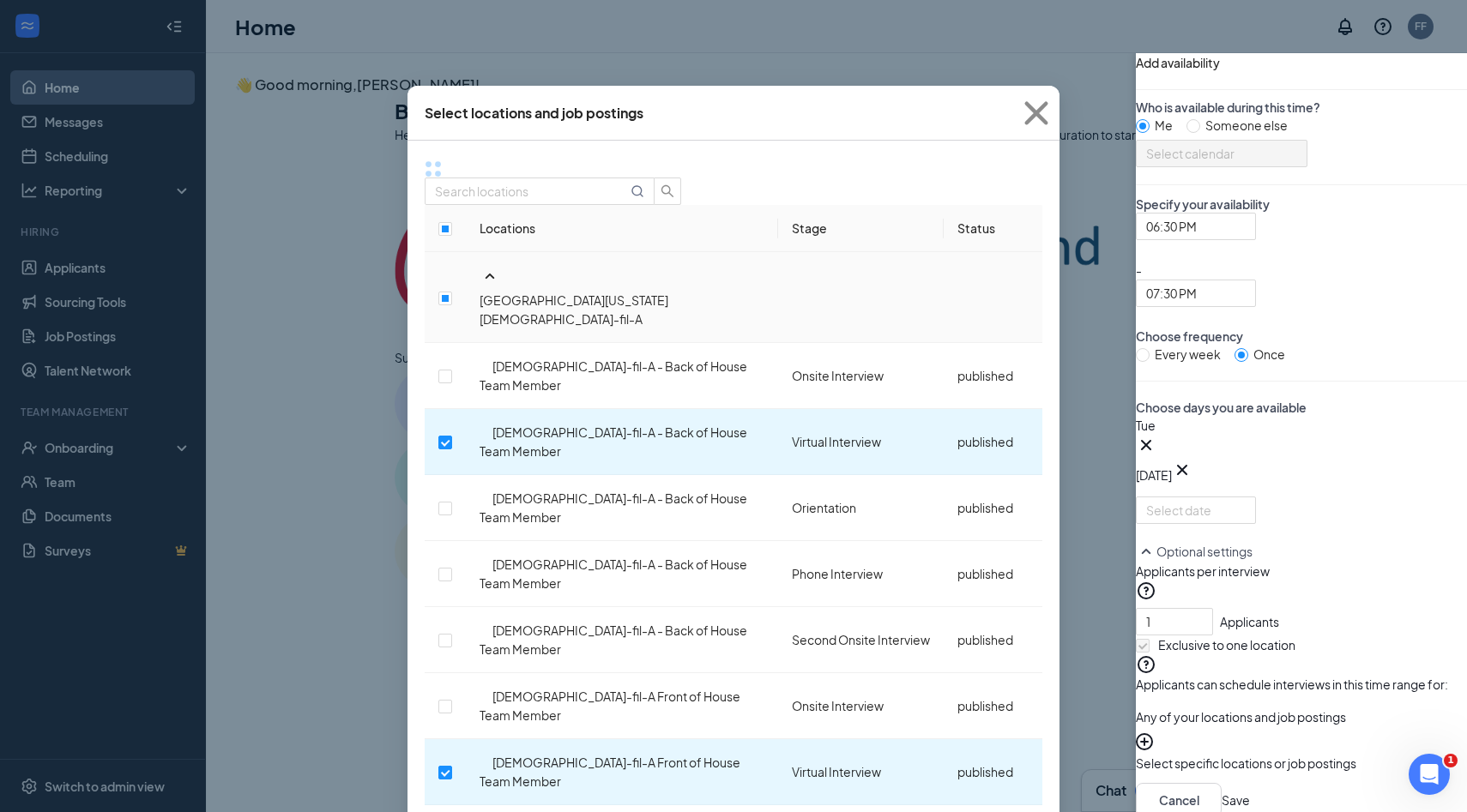
checkbox input "false"
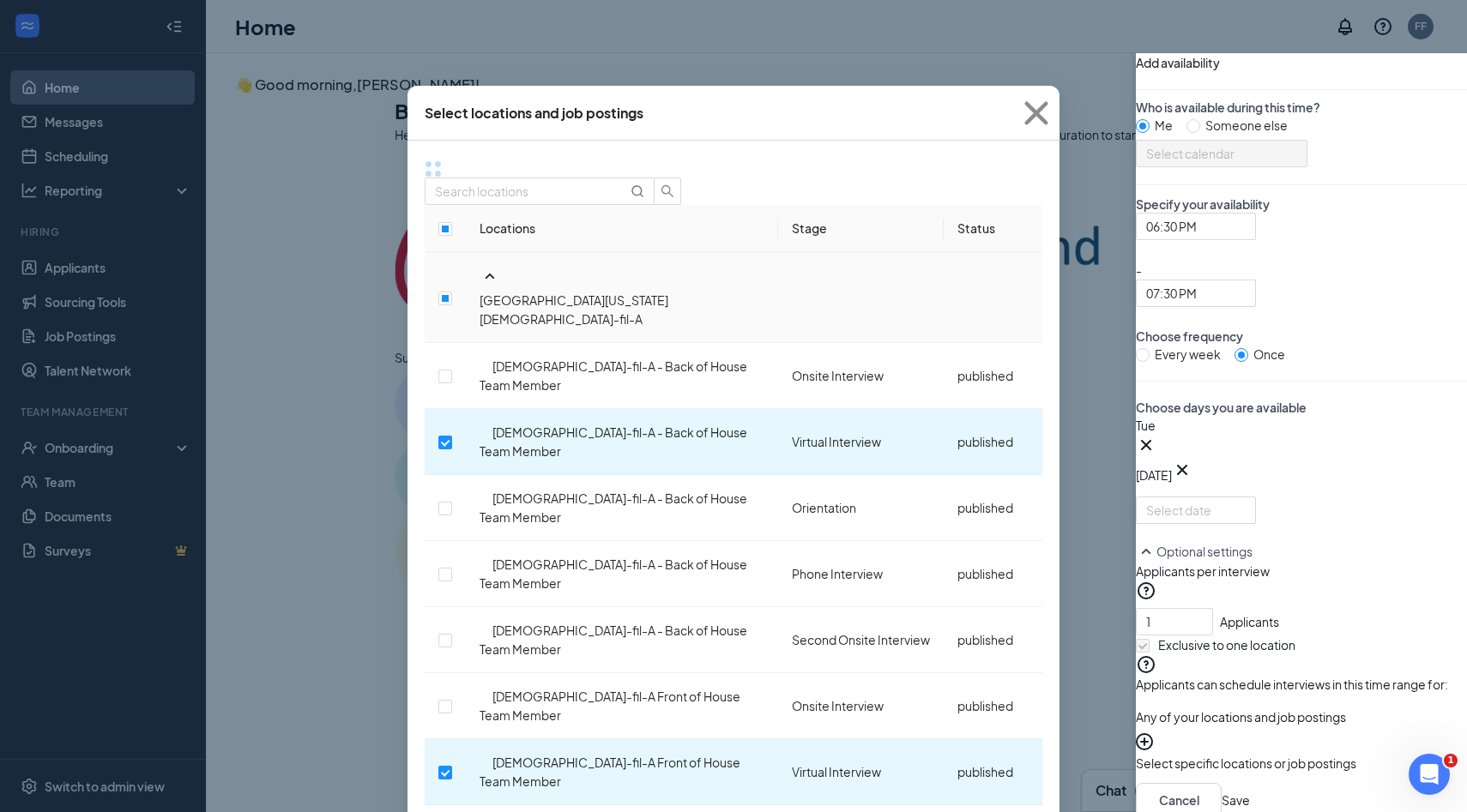
checkbox input "false"
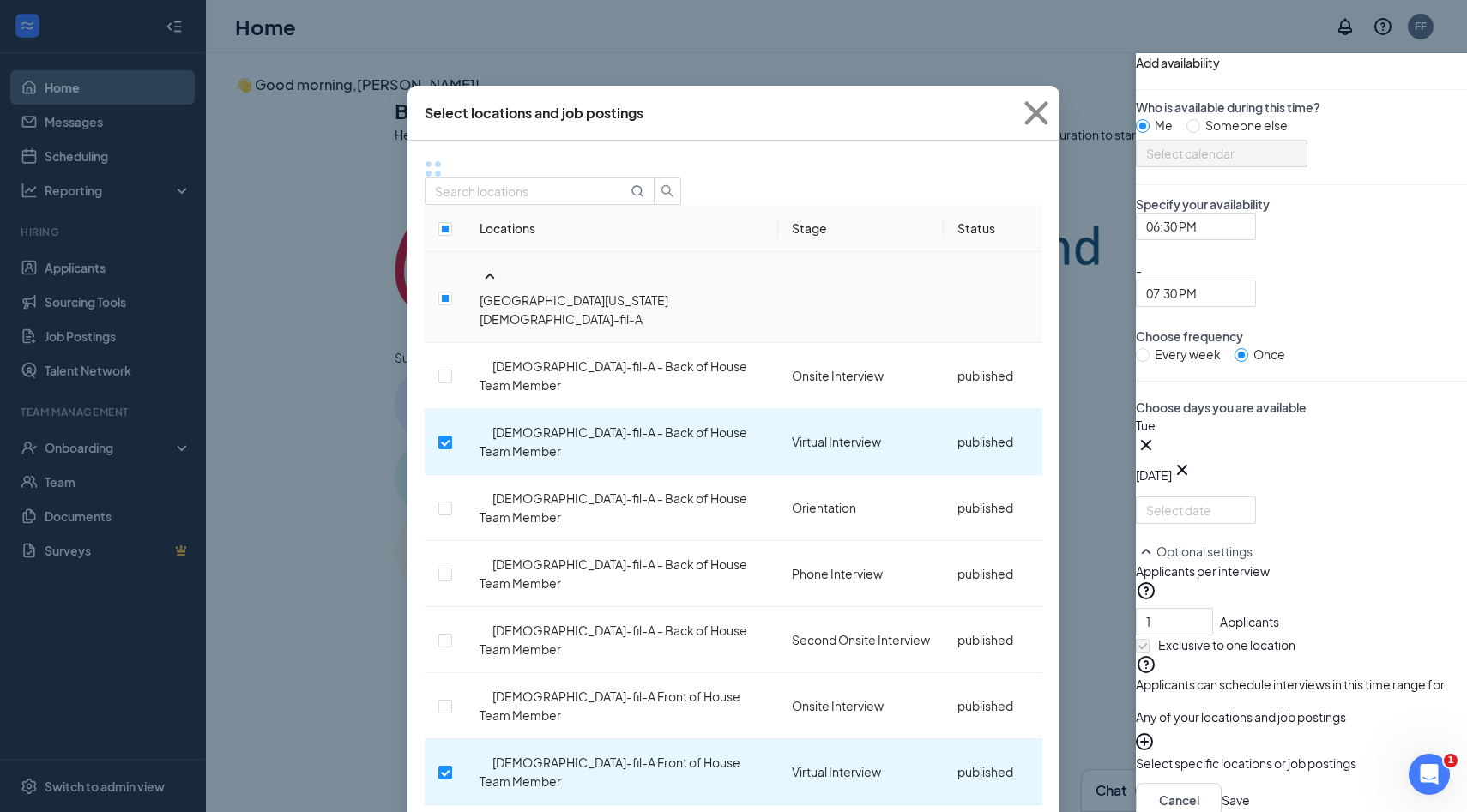
checkbox input "false"
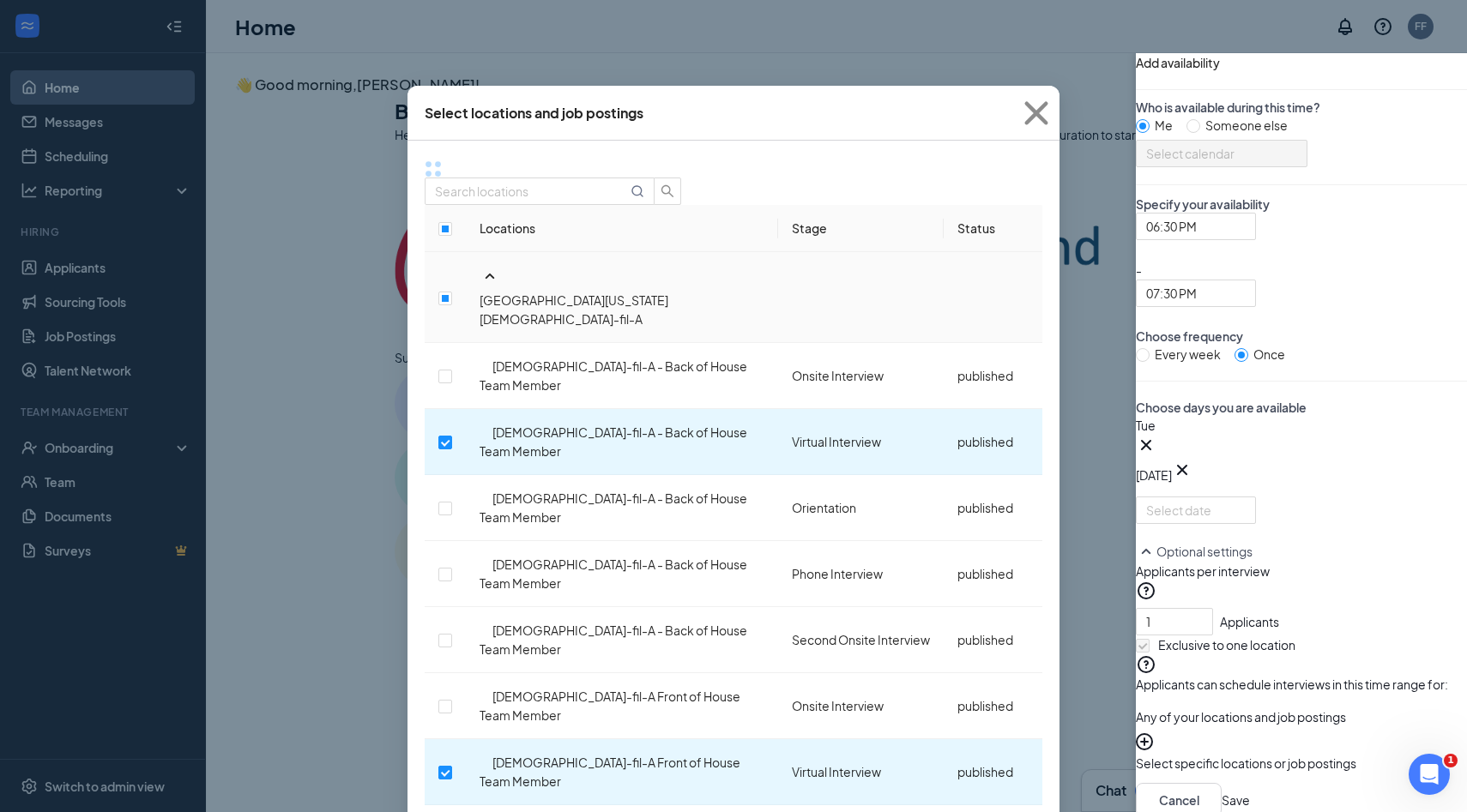
checkbox input "false"
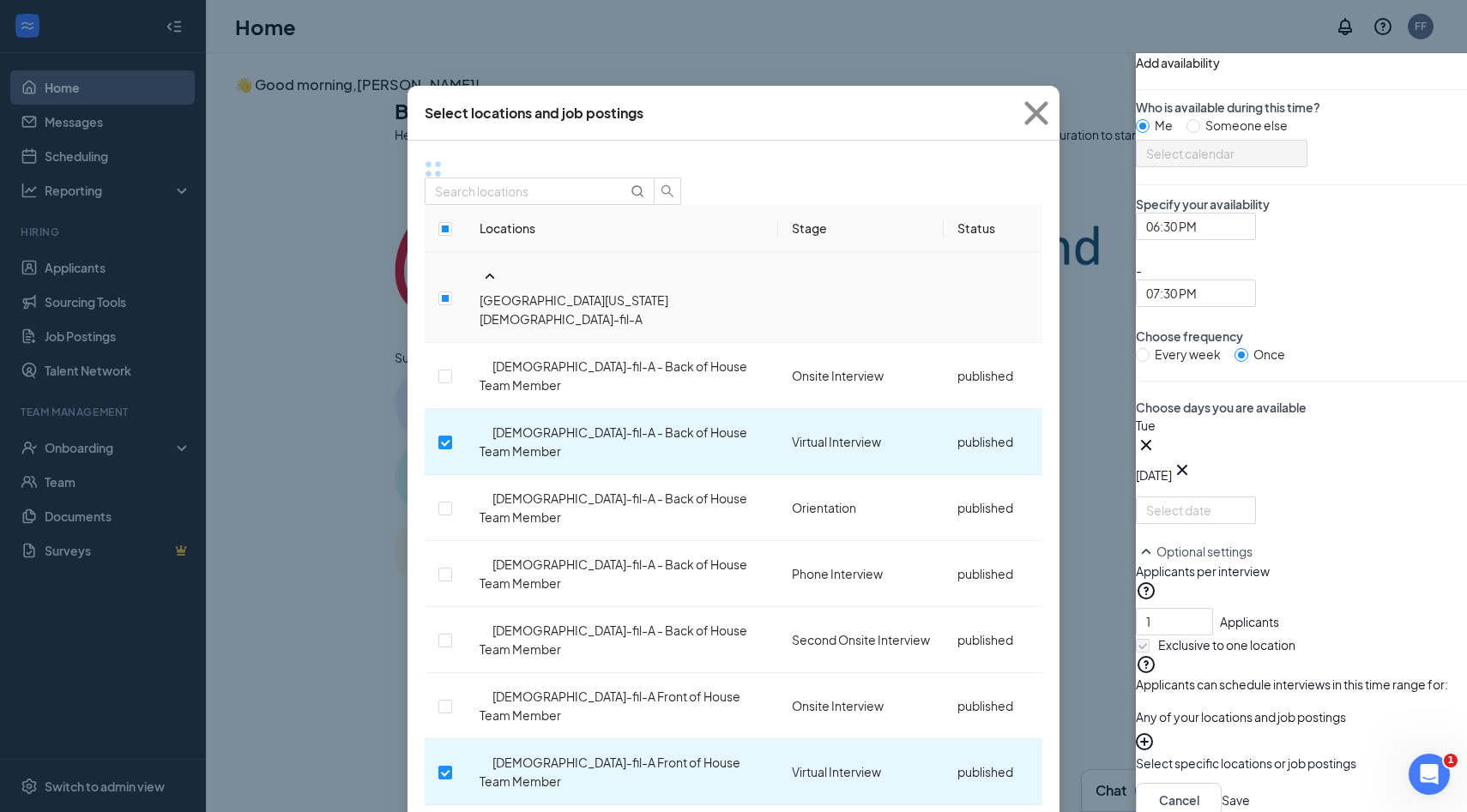
checkbox input "false"
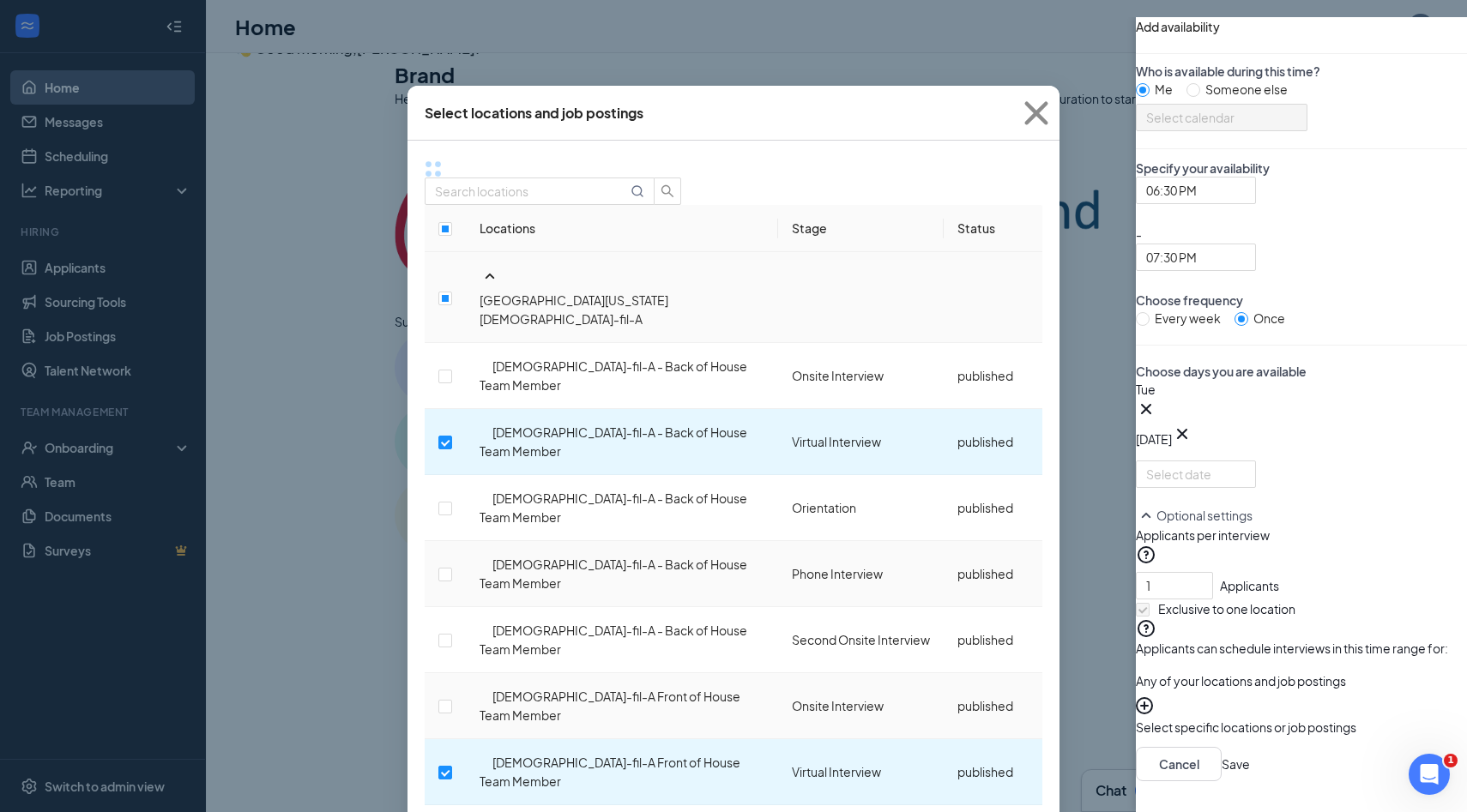
scroll to position [126, 0]
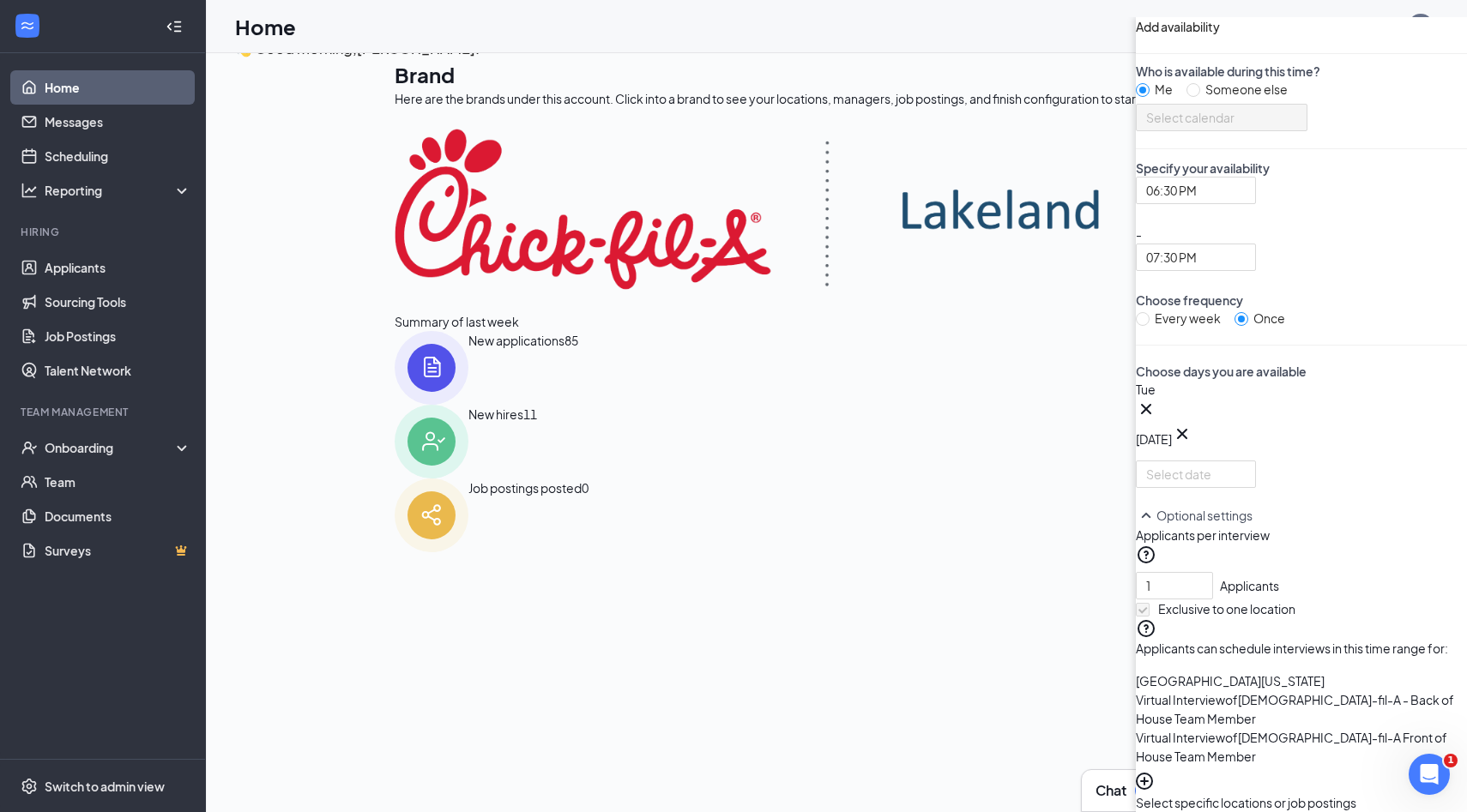
click at [1136, 399] on icon "Cross" at bounding box center [1146, 409] width 20 height 20
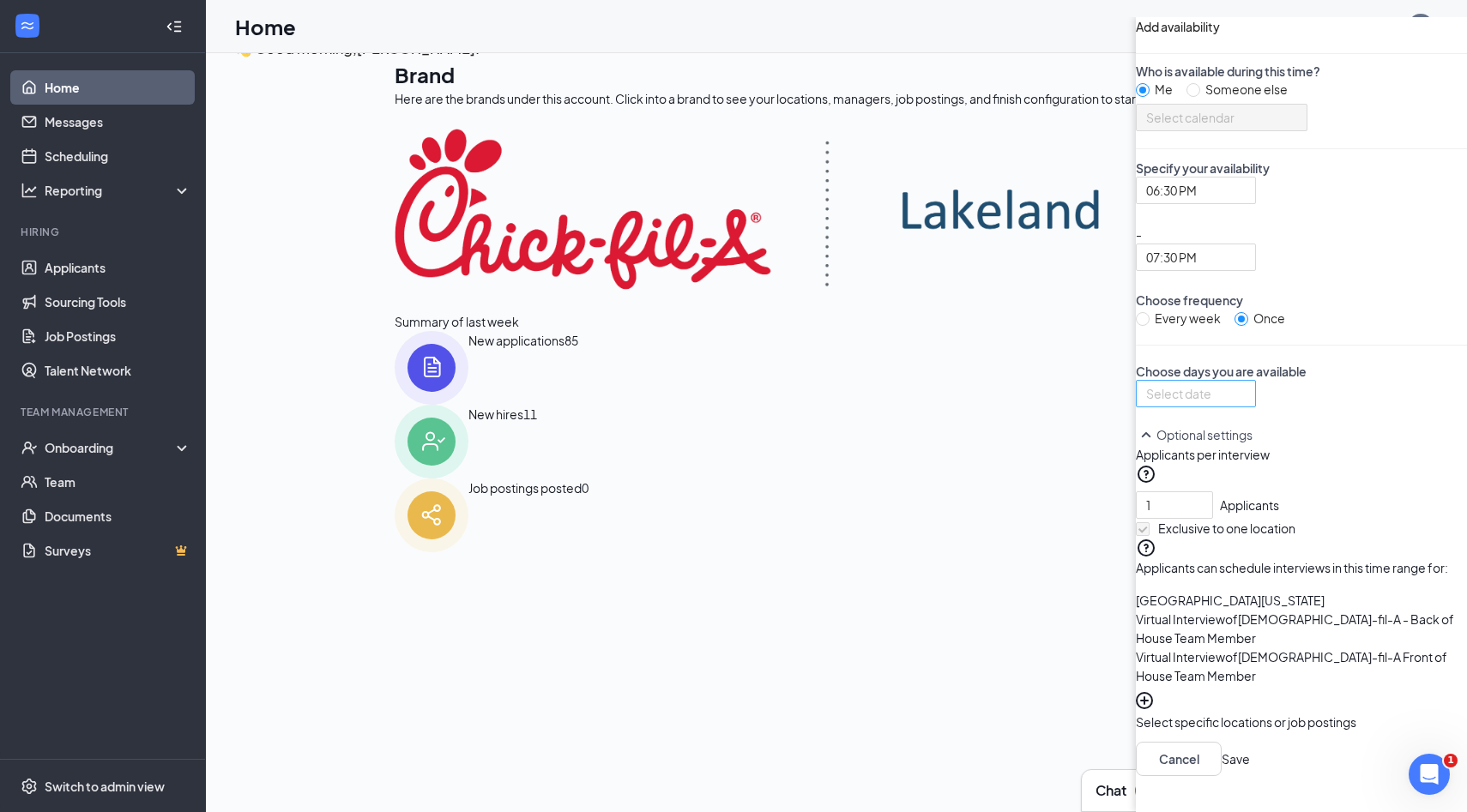
click at [1136, 380] on div at bounding box center [1196, 394] width 120 height 28
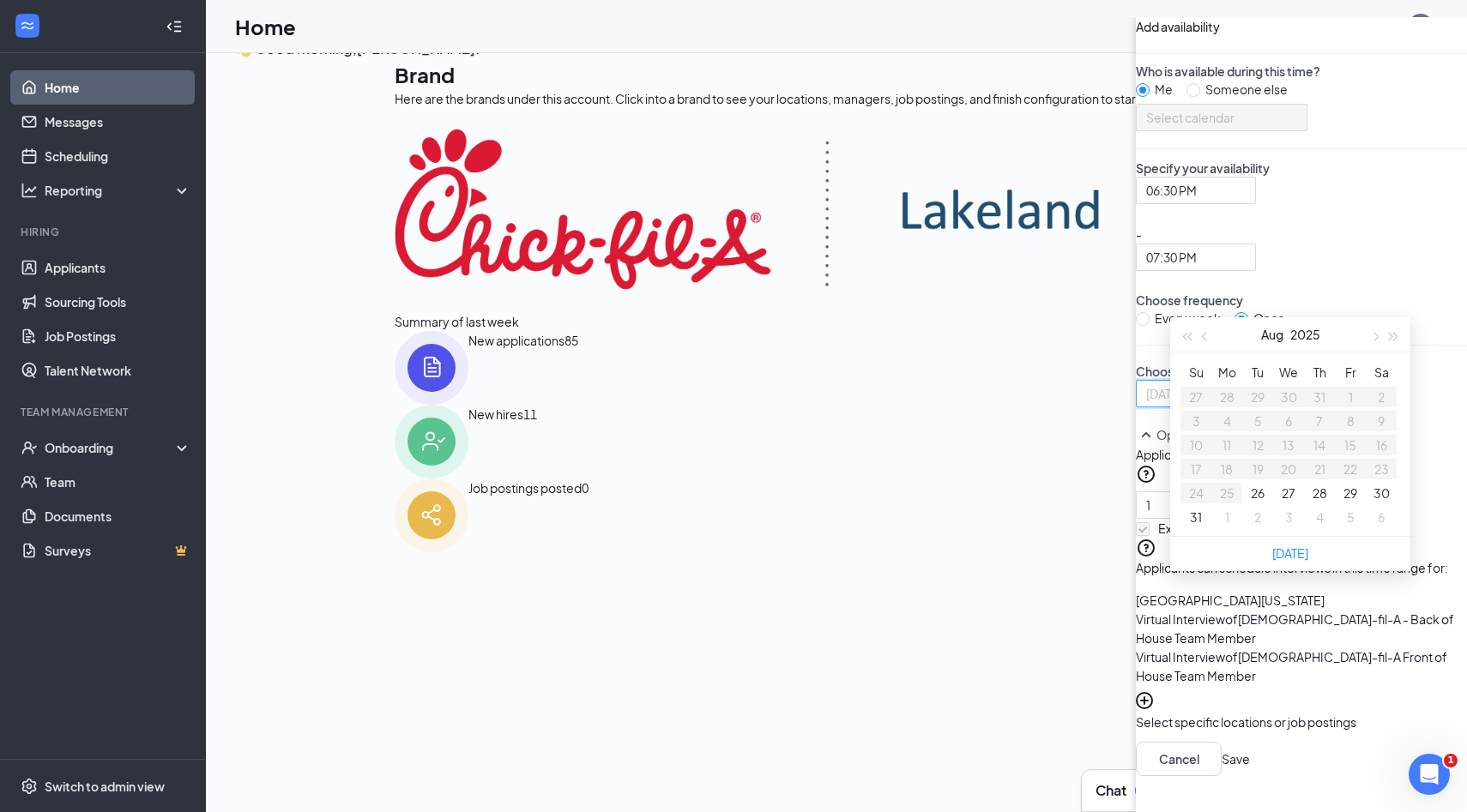
click at [1282, 503] on button "27" at bounding box center [1288, 493] width 14 height 18
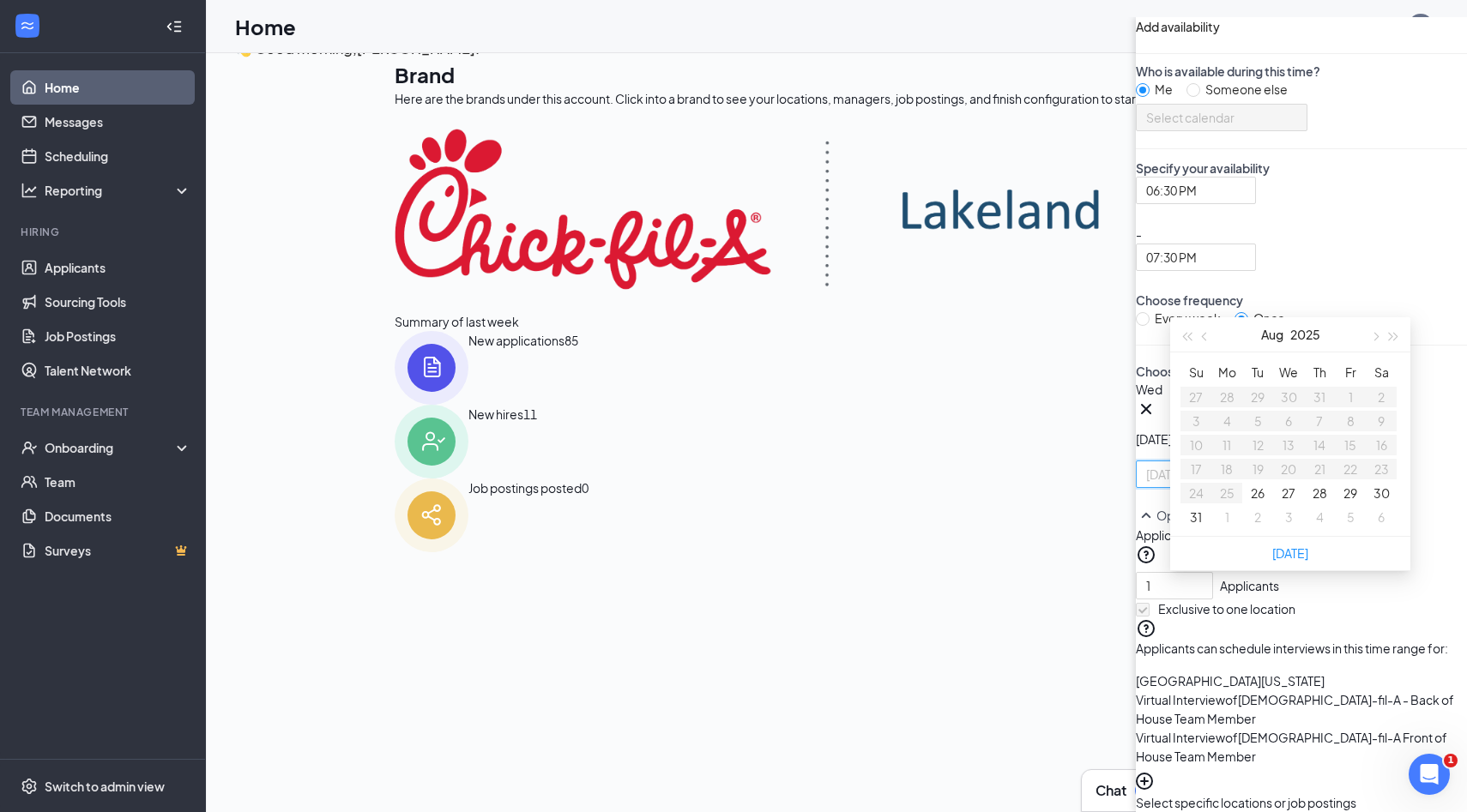
type input "[DATE]"
click at [1282, 503] on button "27" at bounding box center [1288, 493] width 14 height 18
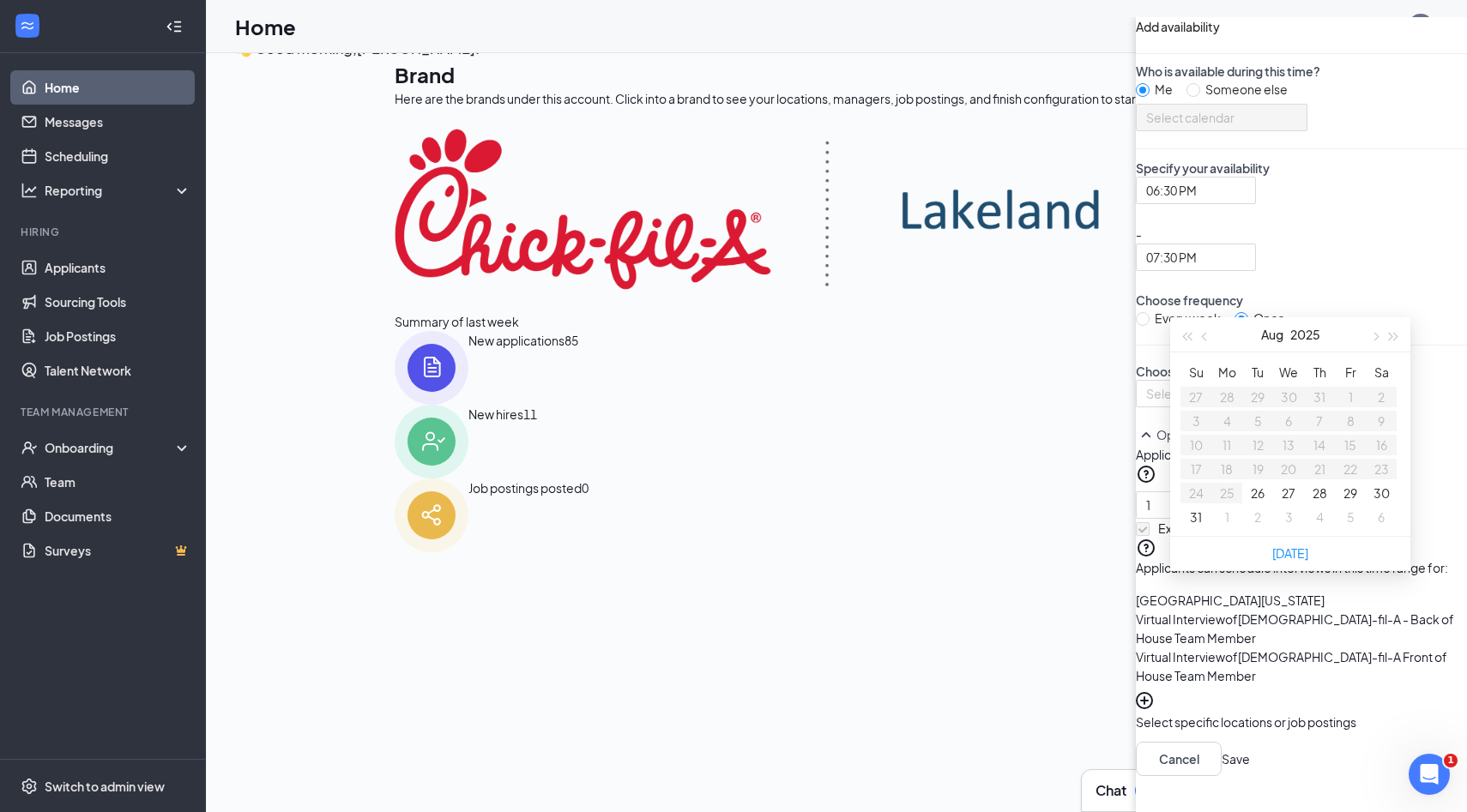
click at [1136, 363] on div "Choose days you are available [DATE] Su Mo Tu We Th Fr Sa 27 28 29 30 31 1 2 3 …" at bounding box center [1301, 385] width 331 height 44
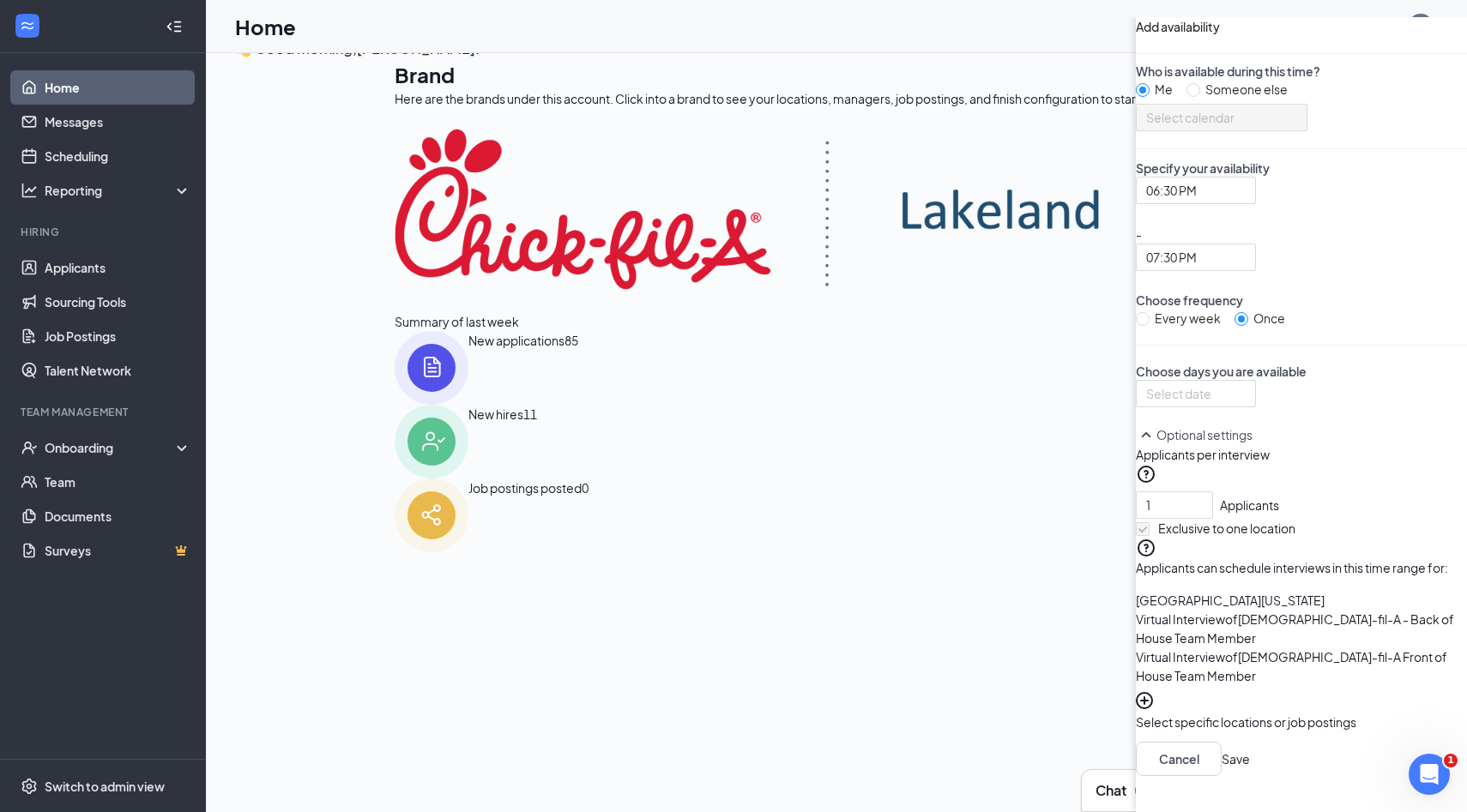
scroll to position [46, 0]
click at [1222, 752] on button "Save" at bounding box center [1236, 759] width 29 height 18
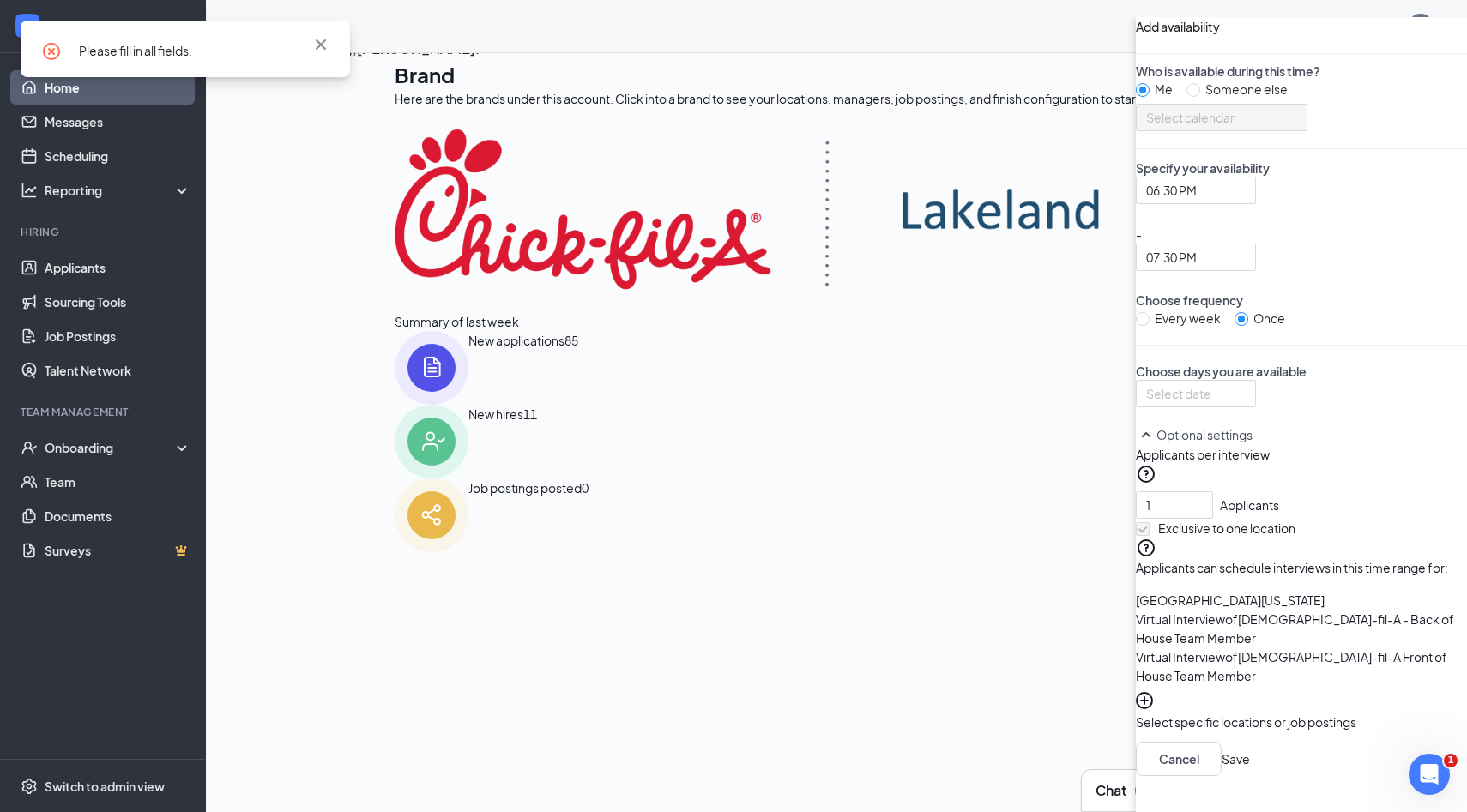
scroll to position [0, 0]
click at [1146, 403] on div at bounding box center [1196, 394] width 100 height 18
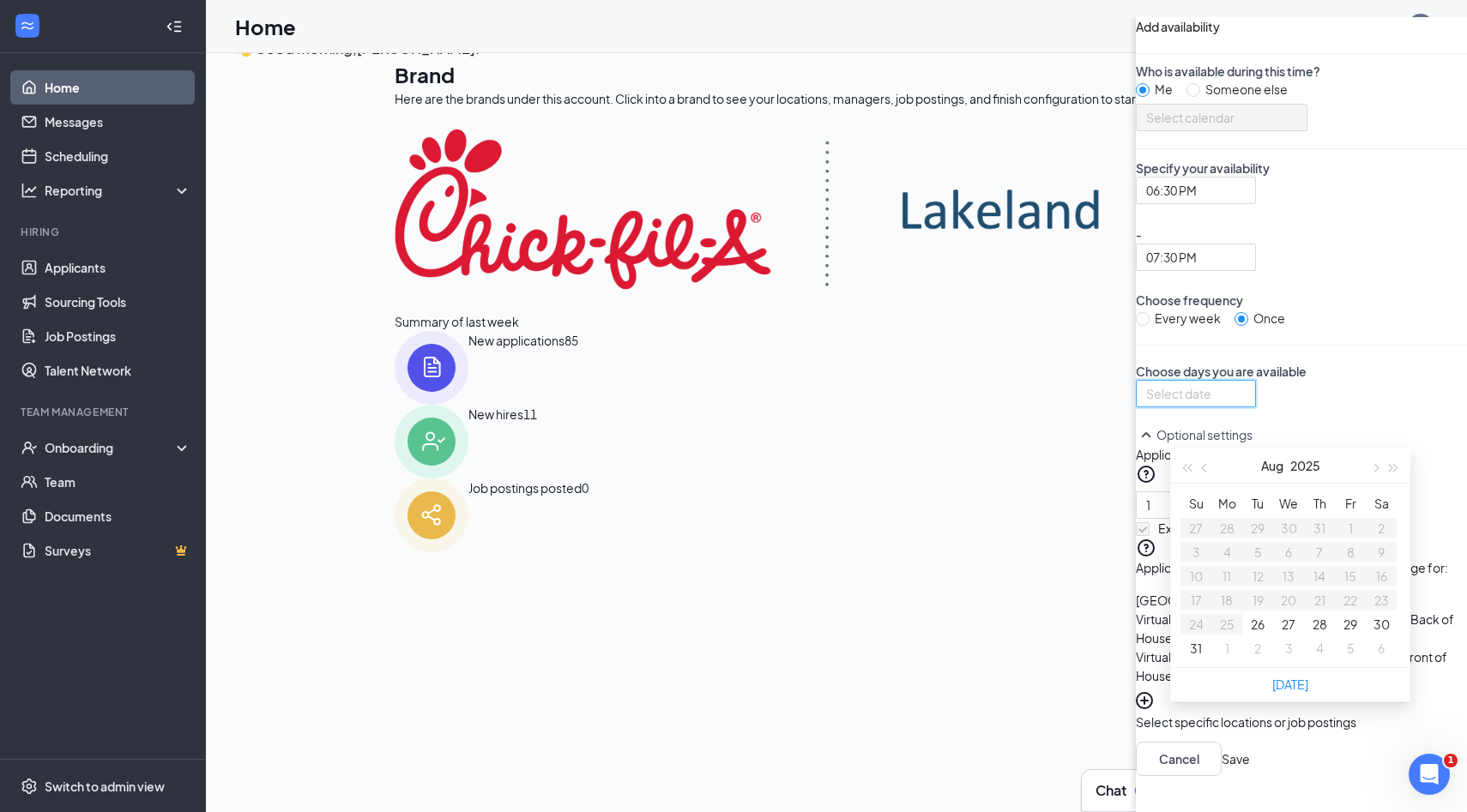
type input "[DATE]"
click at [1273, 636] on td "27" at bounding box center [1288, 624] width 31 height 24
click at [1282, 634] on button "27" at bounding box center [1288, 624] width 14 height 18
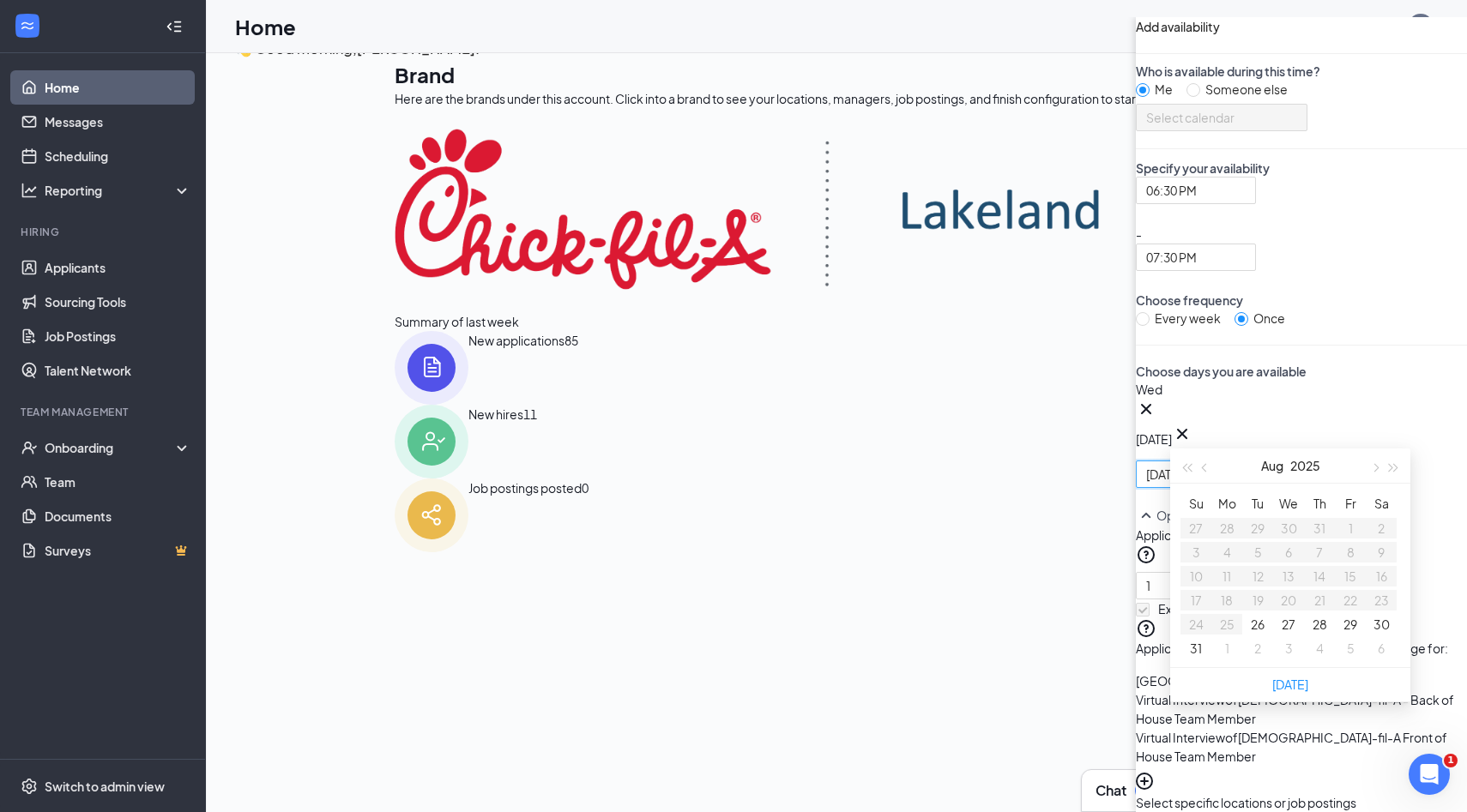
click at [1282, 634] on button "27" at bounding box center [1288, 624] width 14 height 18
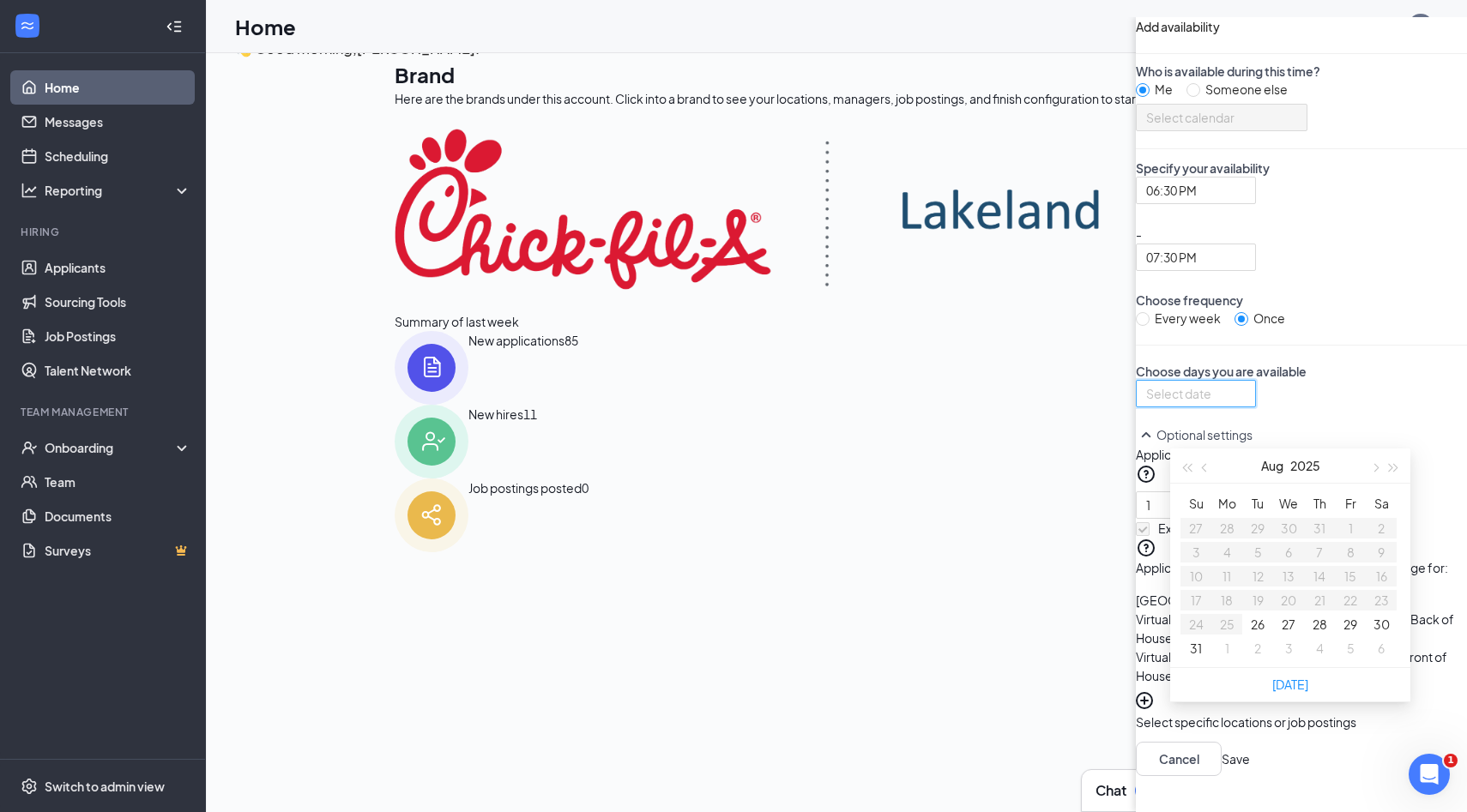
click at [1136, 327] on div "Every week Once" at bounding box center [1301, 318] width 331 height 18
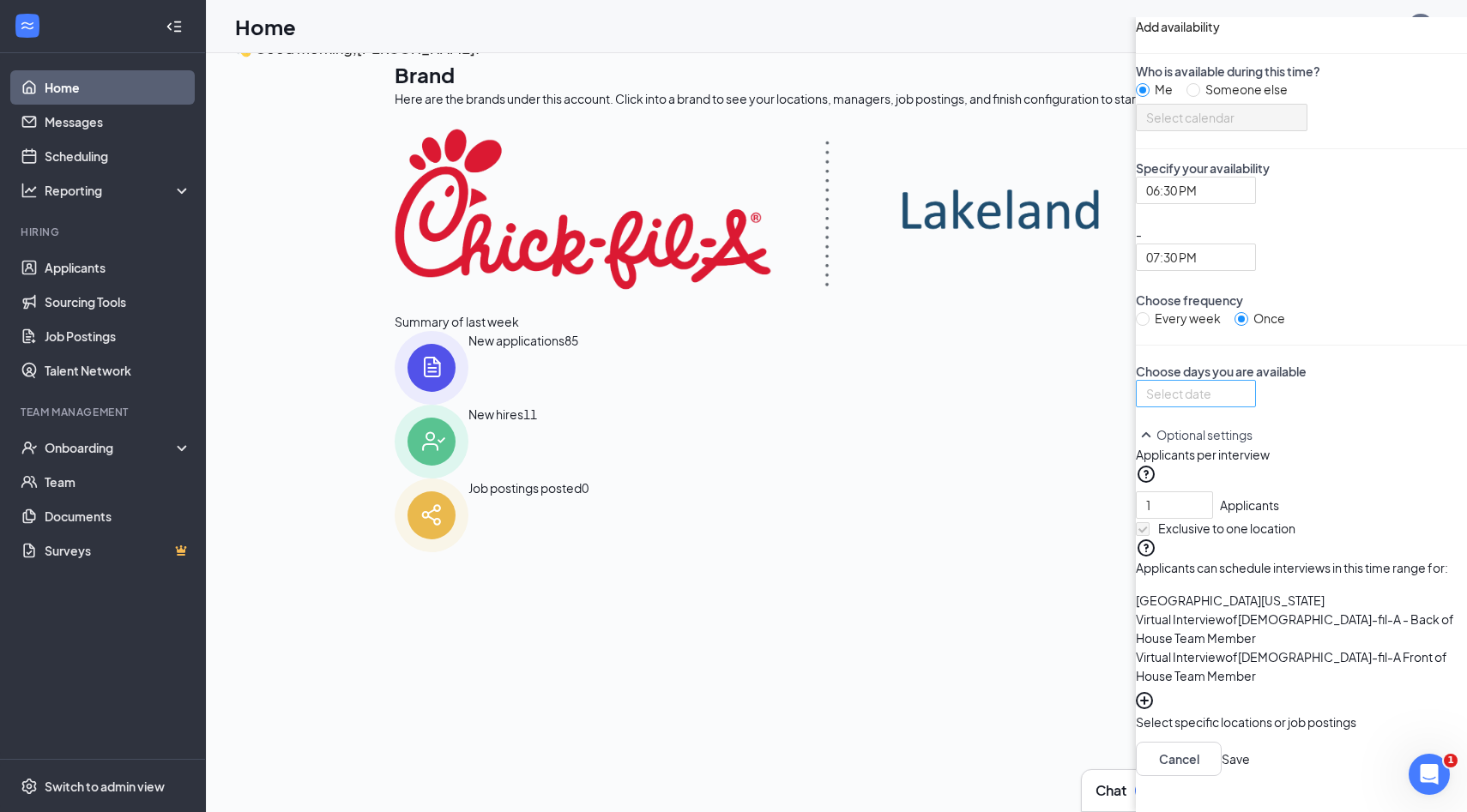
click at [1146, 403] on div at bounding box center [1196, 394] width 100 height 18
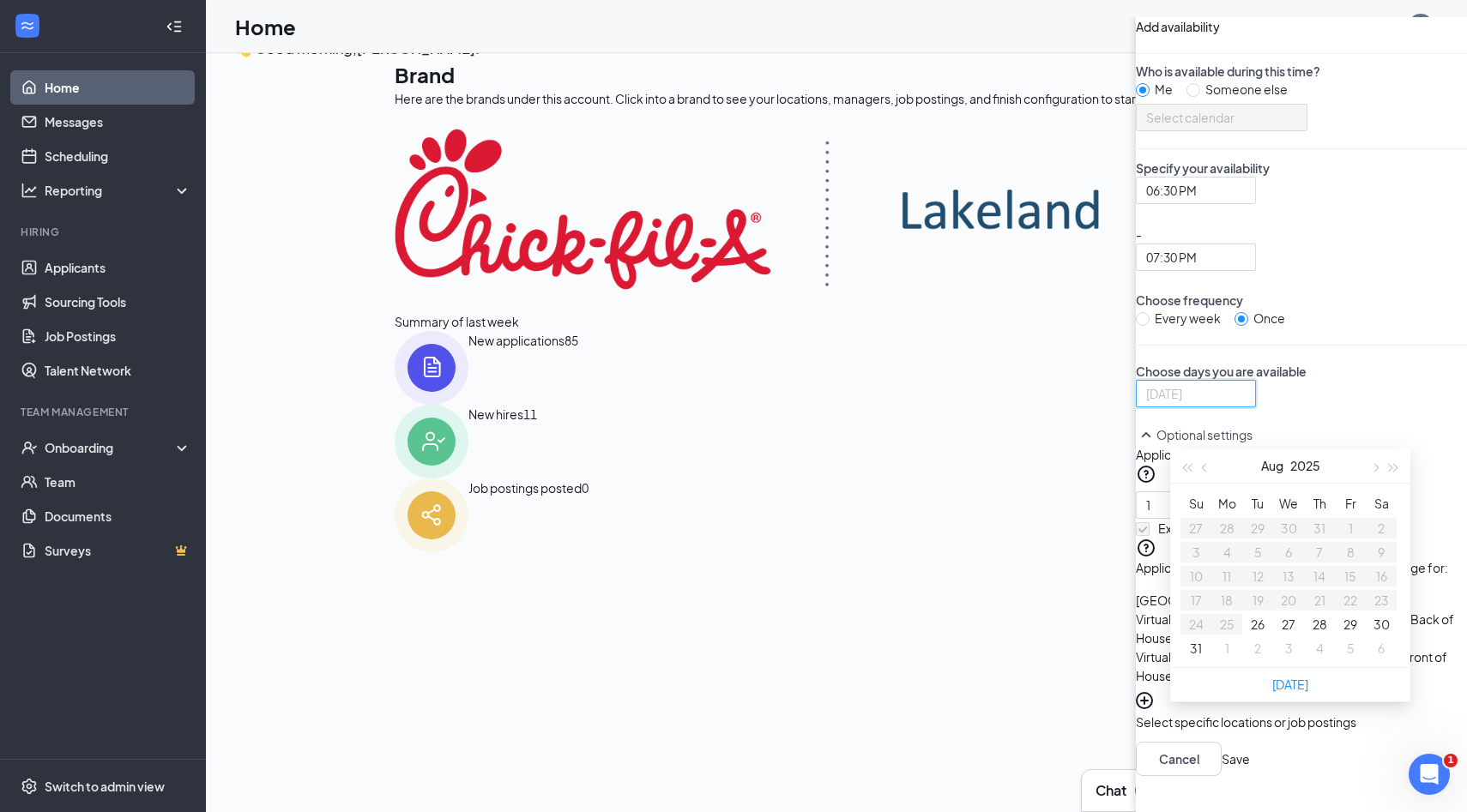
click at [1282, 634] on button "27" at bounding box center [1288, 624] width 14 height 18
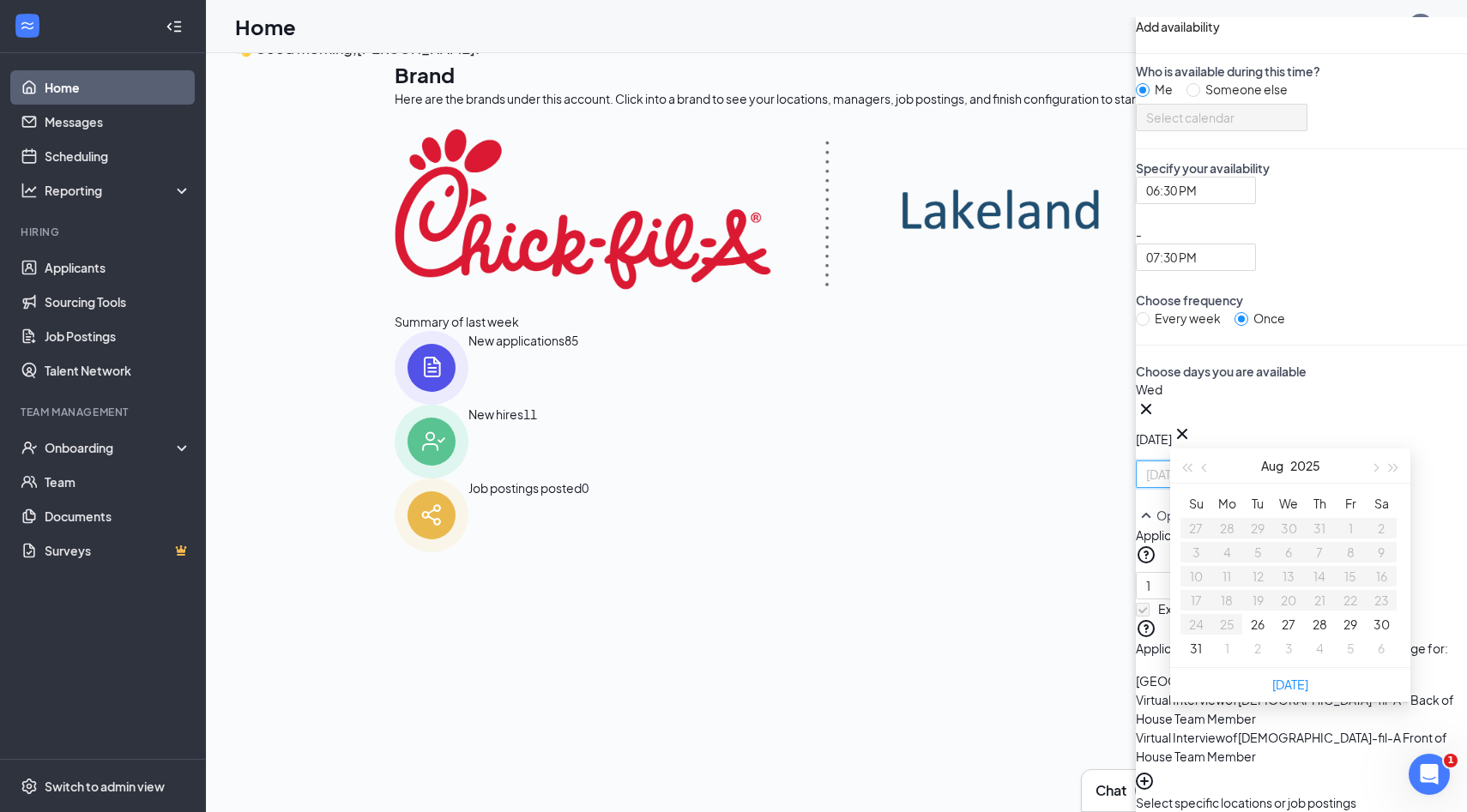
click at [1282, 634] on button "27" at bounding box center [1288, 624] width 14 height 18
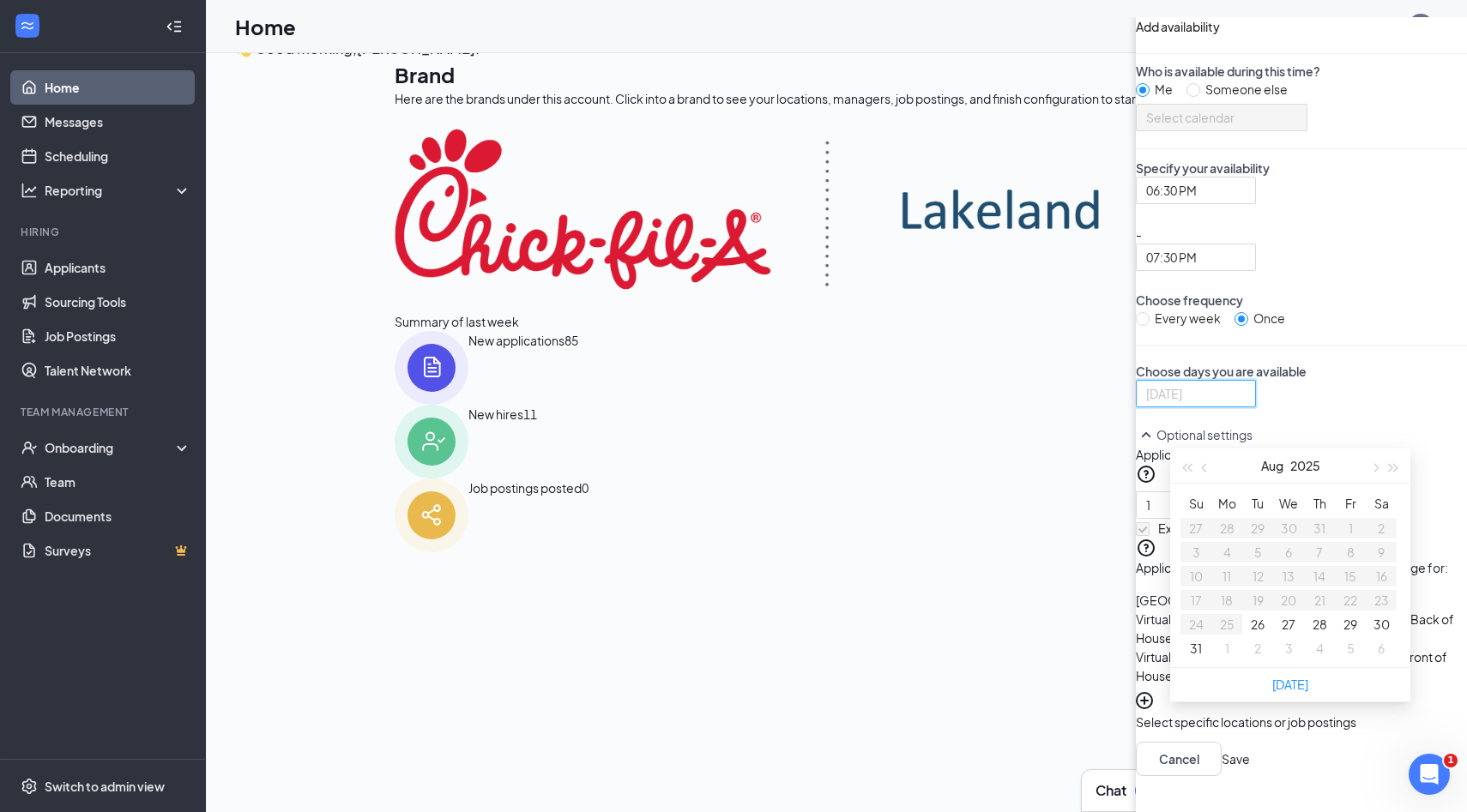
click at [1282, 634] on button "27" at bounding box center [1288, 624] width 14 height 18
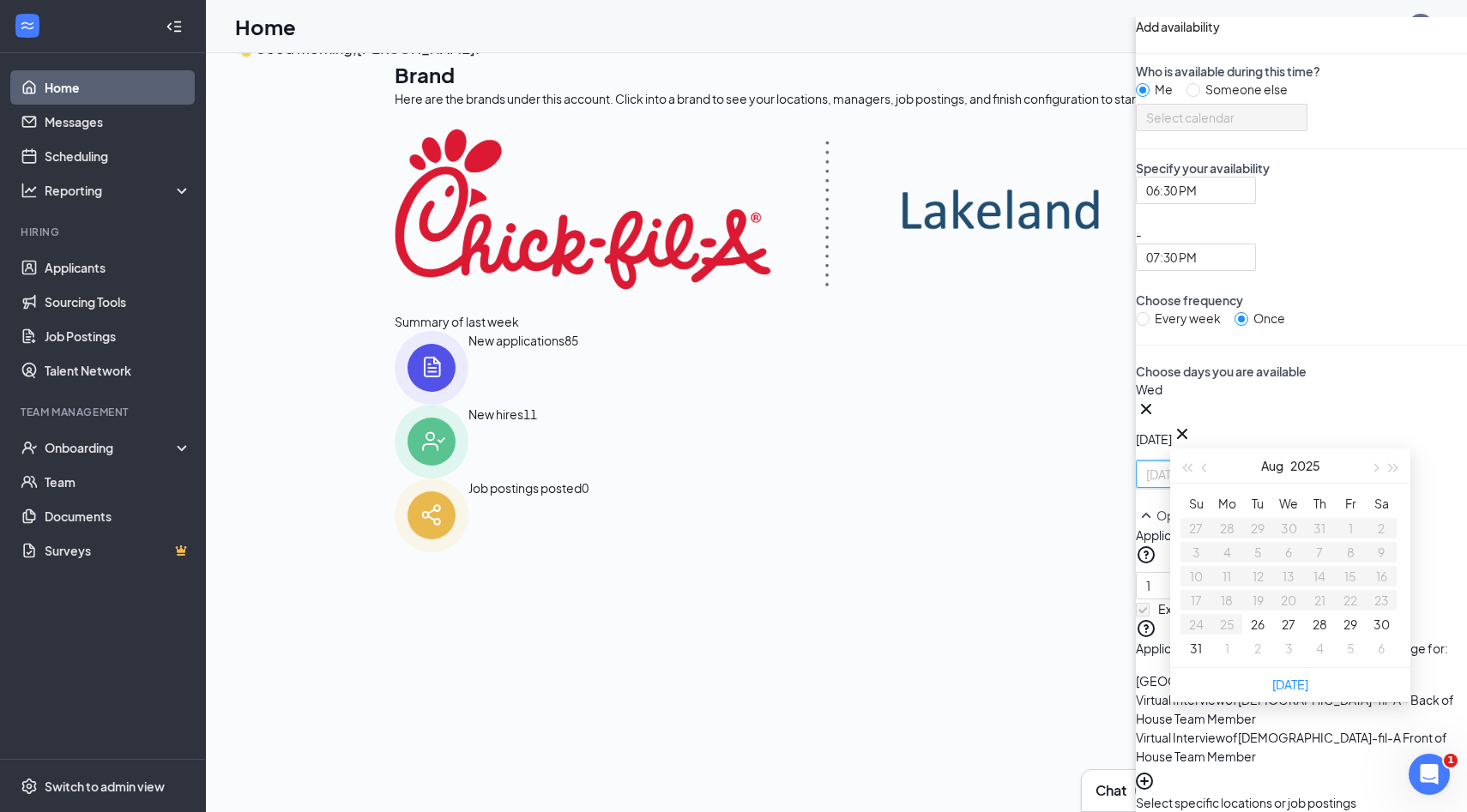
click at [1282, 634] on button "27" at bounding box center [1288, 624] width 14 height 18
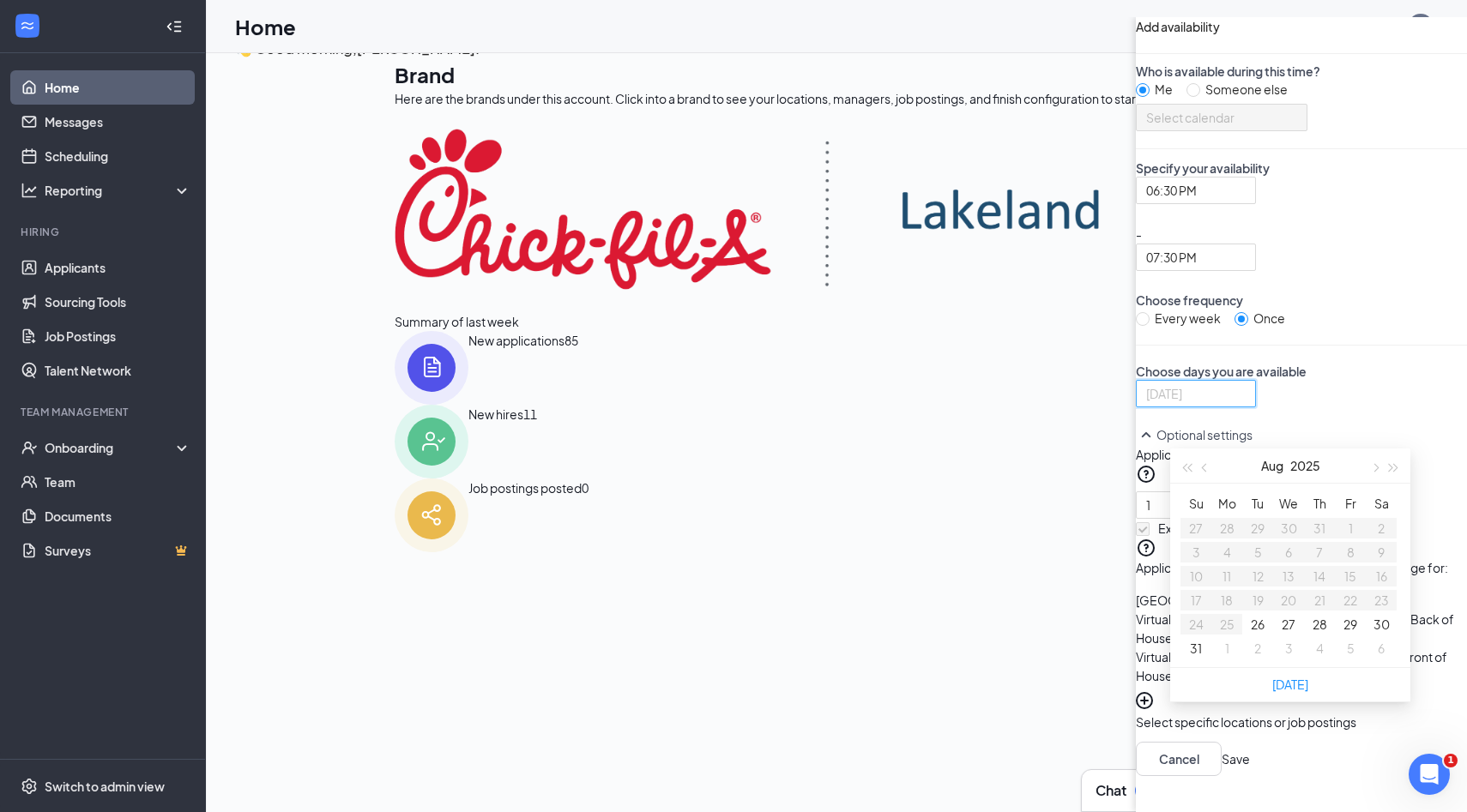
type input "[DATE]"
click at [577, 313] on div "Brand Here are the brands under this account. Click into a brand to see your lo…" at bounding box center [917, 186] width 1043 height 252
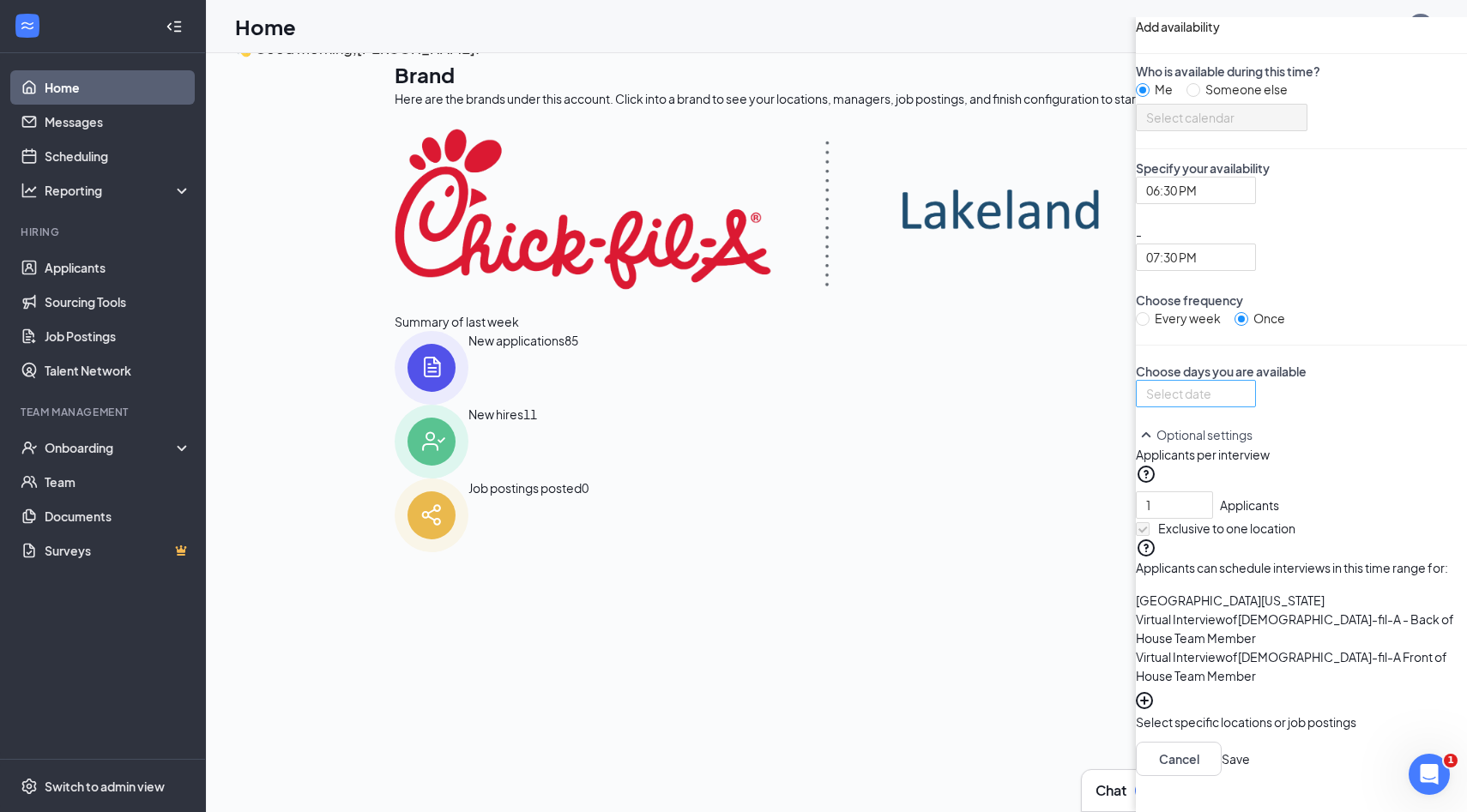
click at [1146, 403] on div at bounding box center [1196, 394] width 100 height 18
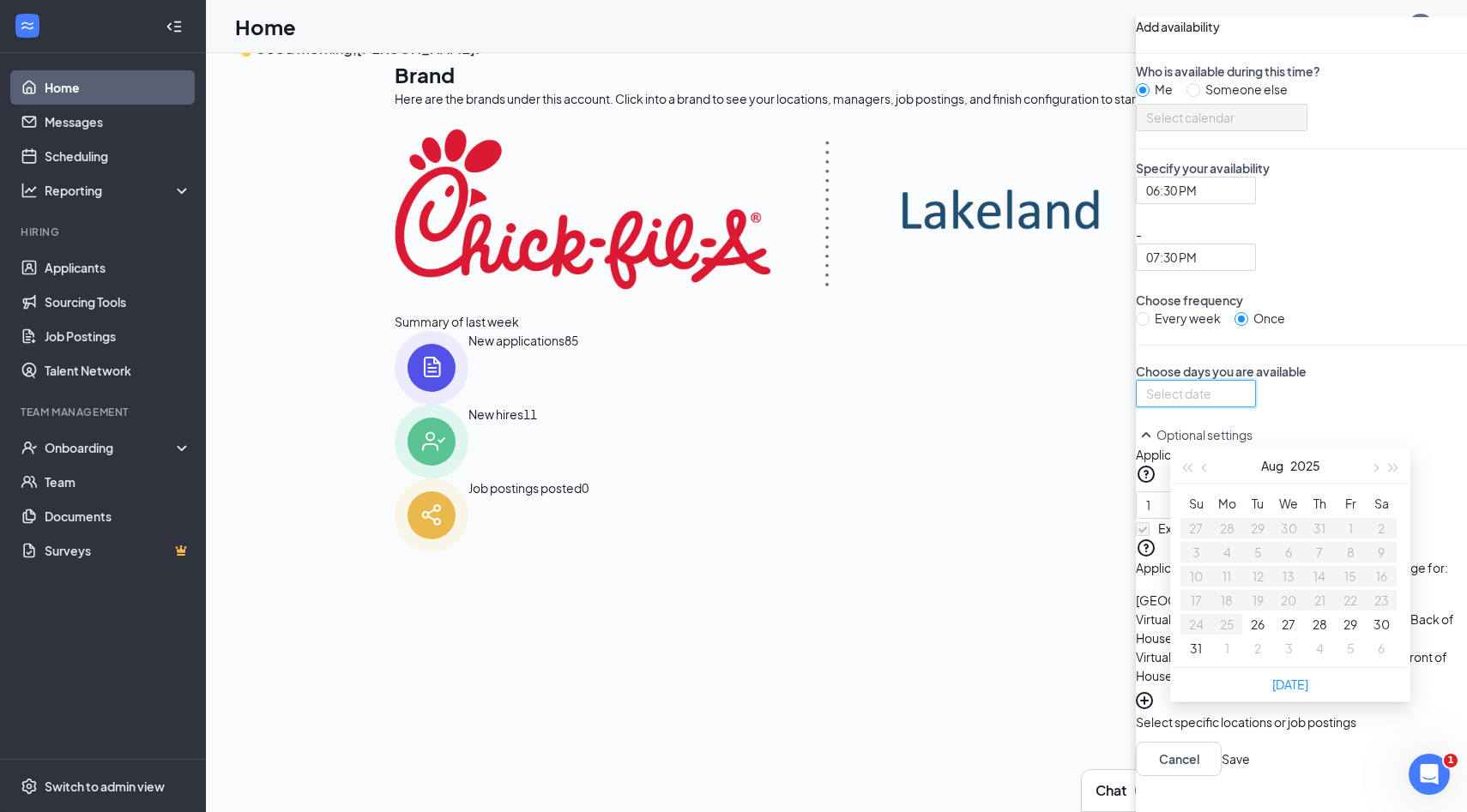
type input "[DATE]"
click at [1282, 634] on button "27" at bounding box center [1288, 624] width 14 height 18
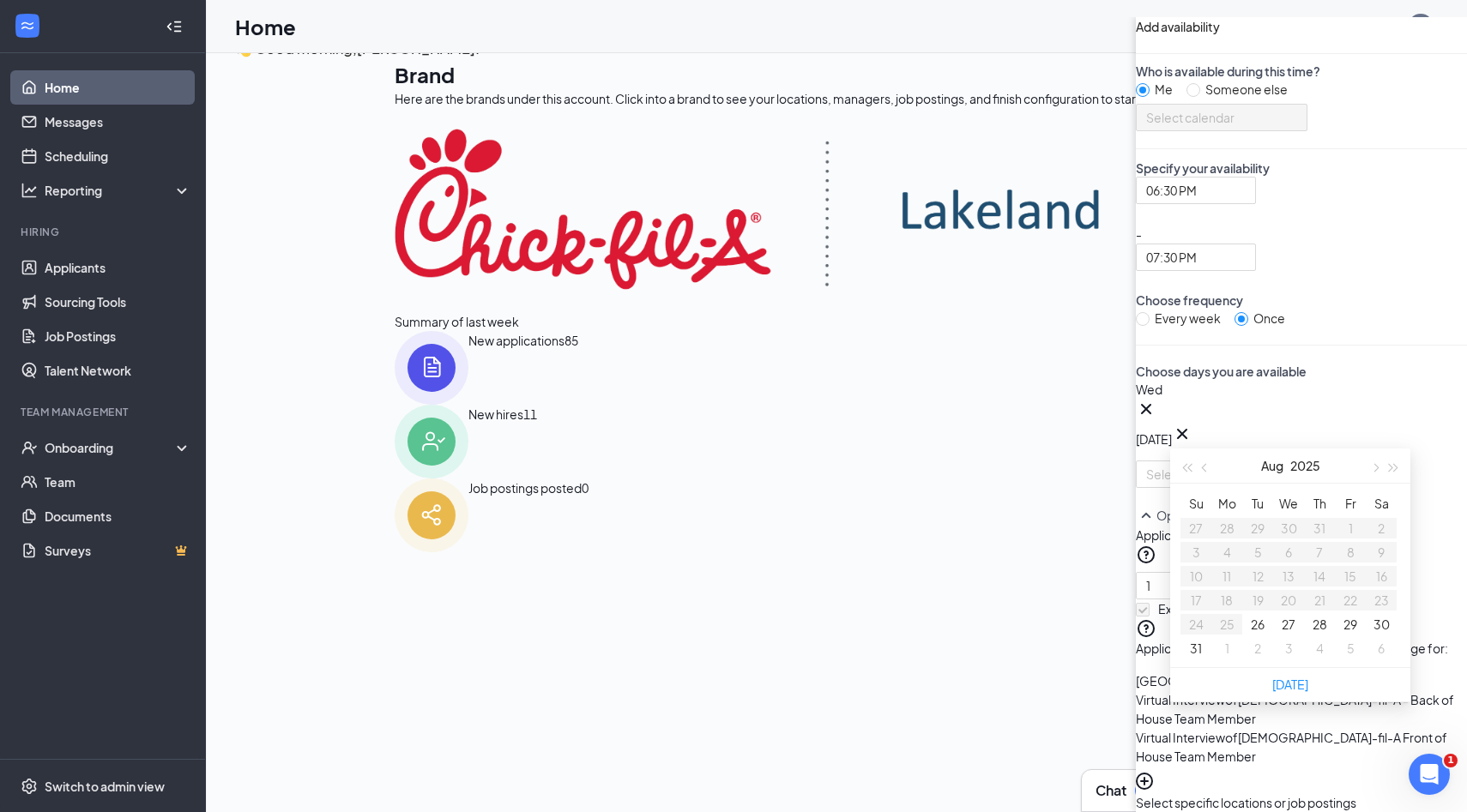
click at [587, 313] on div "Brand Here are the brands under this account. Click into a brand to see your lo…" at bounding box center [917, 186] width 1043 height 252
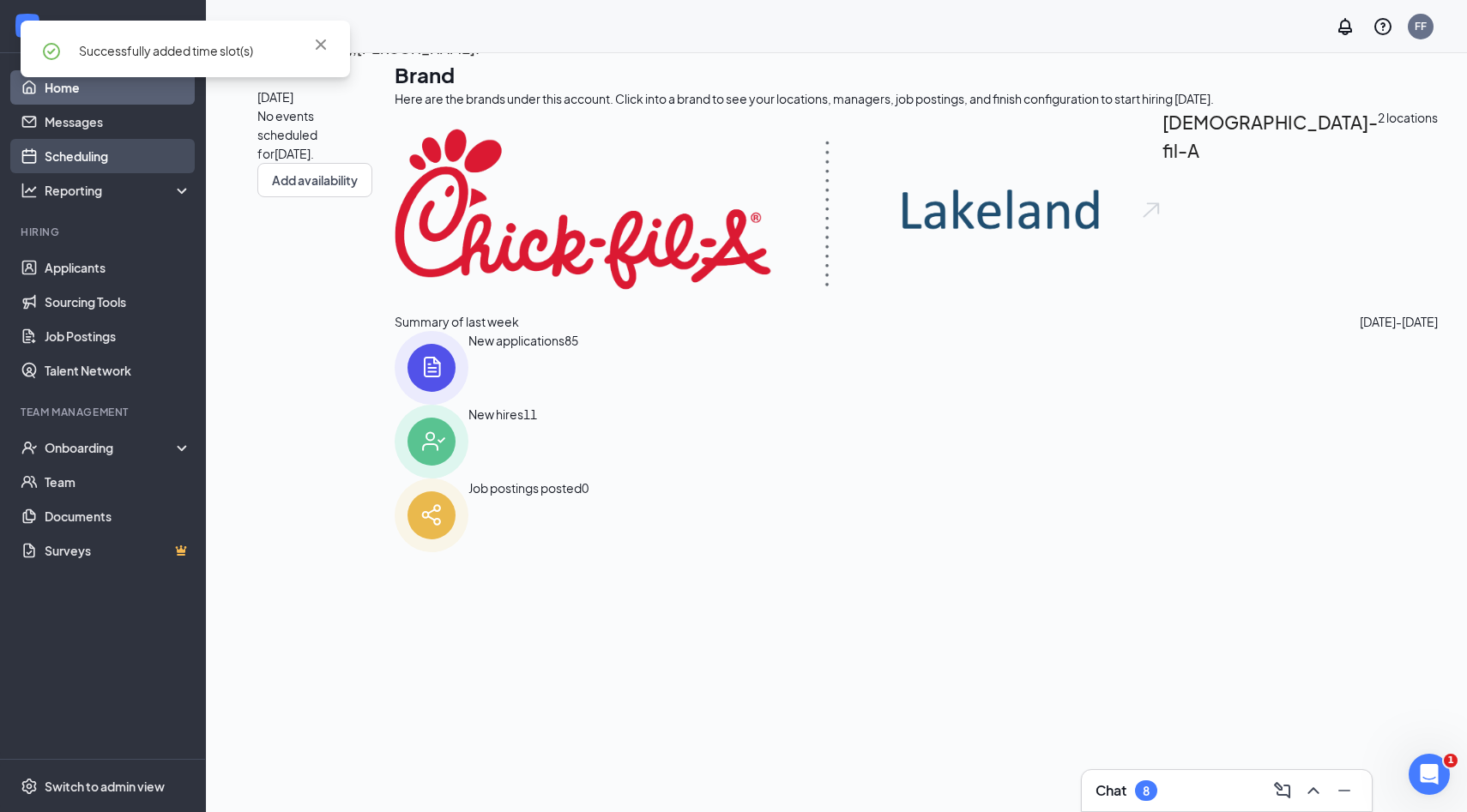
click at [133, 160] on link "Scheduling" at bounding box center [117, 155] width 147 height 34
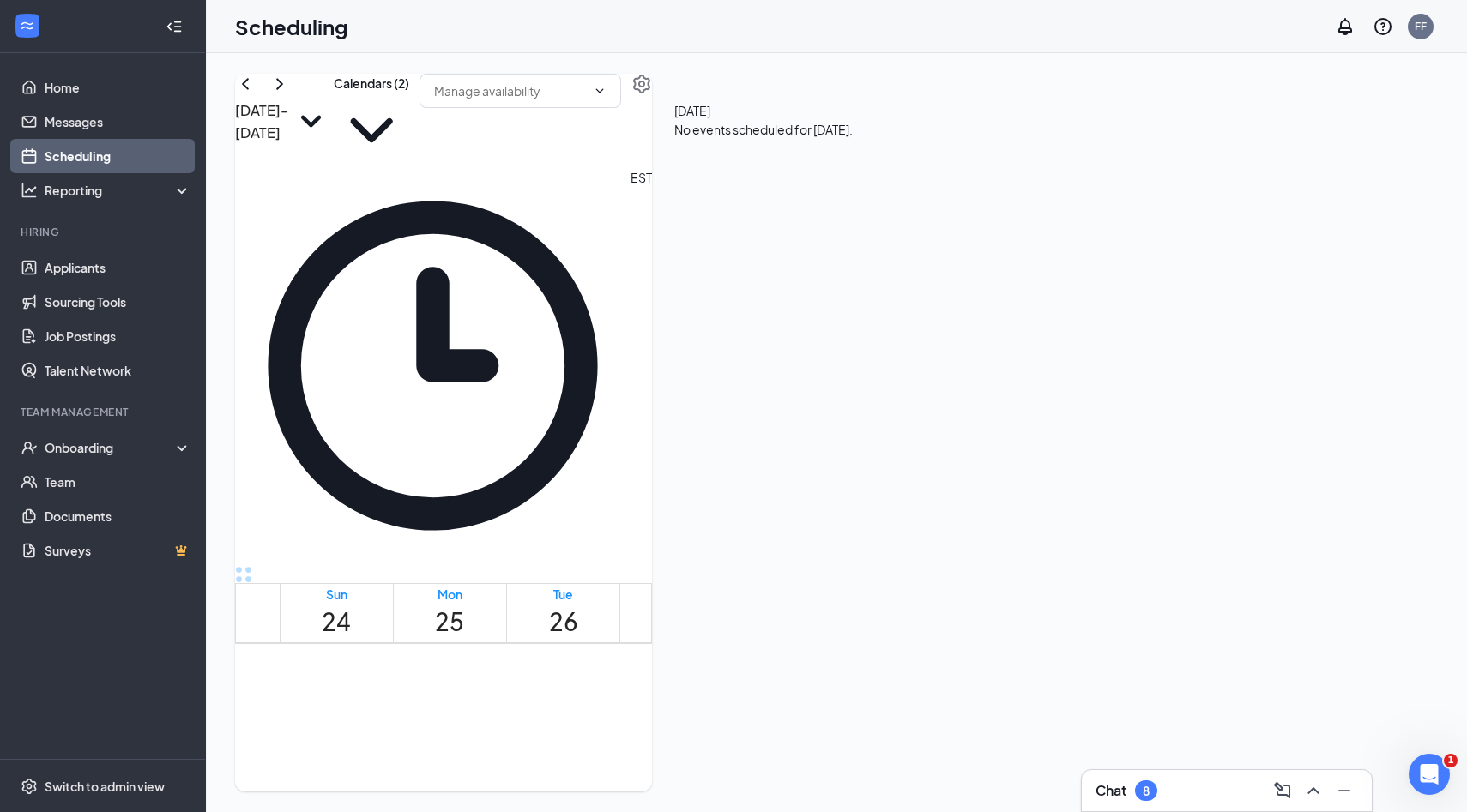
click at [154, 154] on link "Scheduling" at bounding box center [117, 155] width 147 height 34
click at [148, 264] on link "Applicants" at bounding box center [117, 267] width 147 height 34
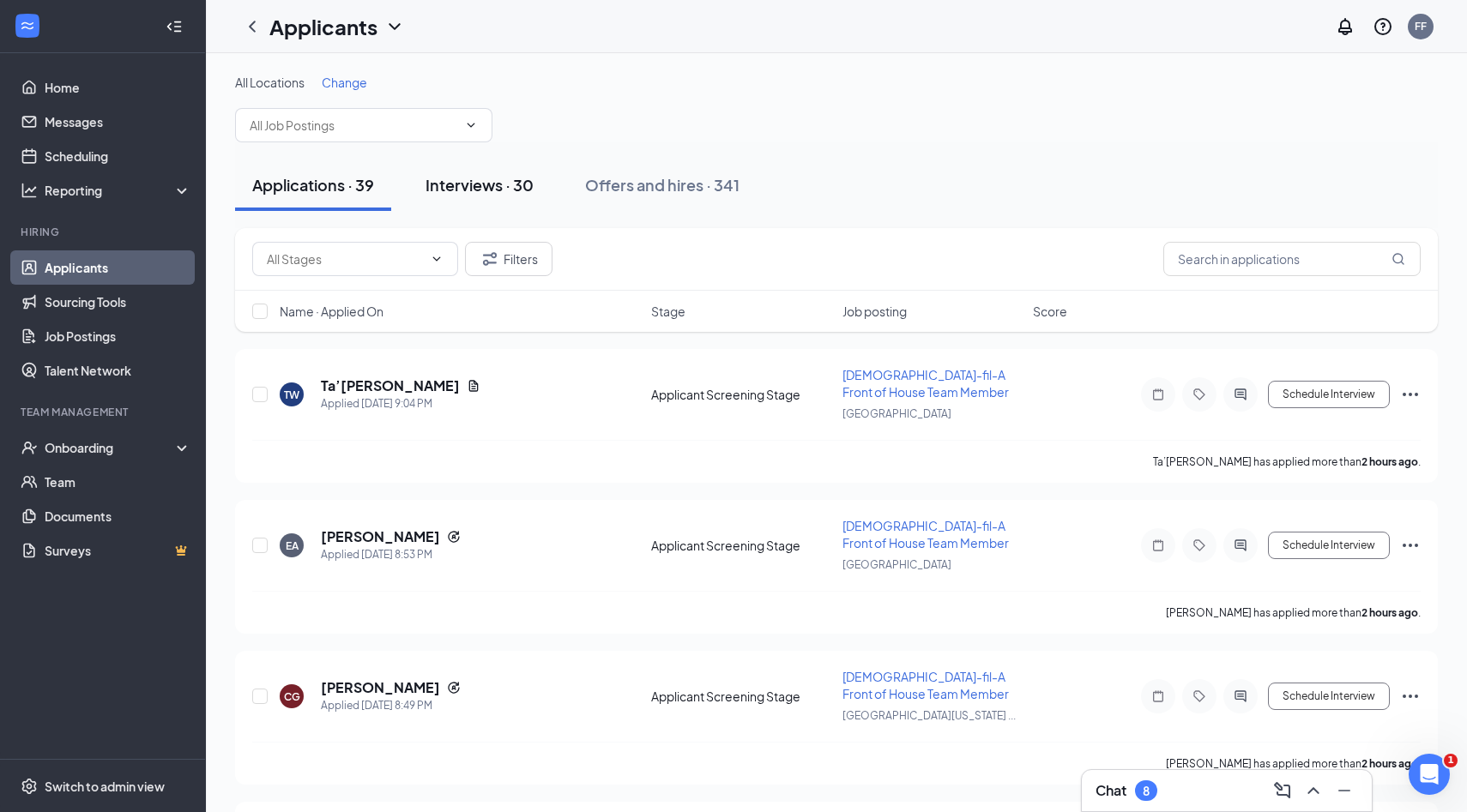
click at [493, 199] on button "Interviews · 30" at bounding box center [479, 186] width 142 height 52
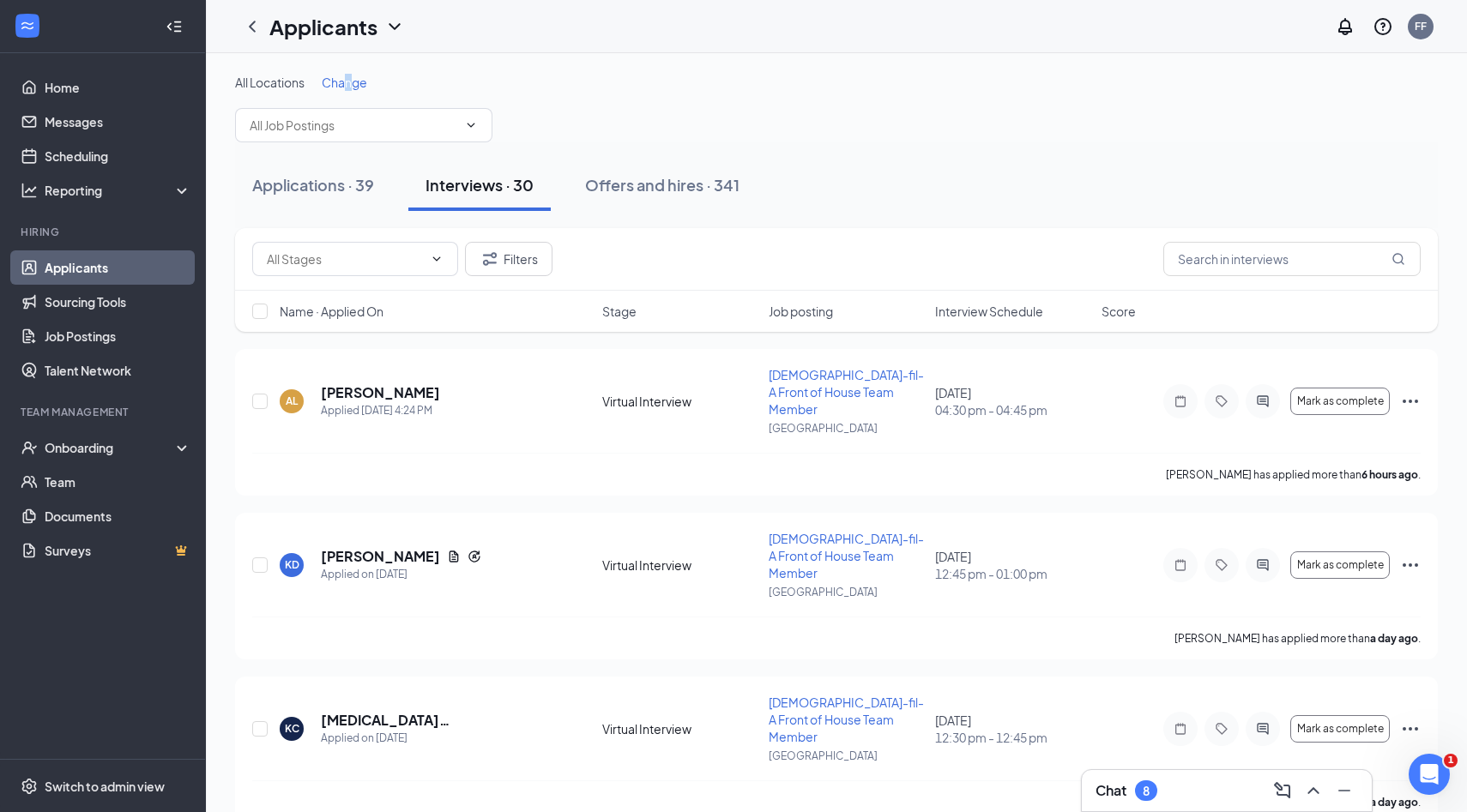
click at [351, 82] on span "Change" at bounding box center [344, 82] width 45 height 16
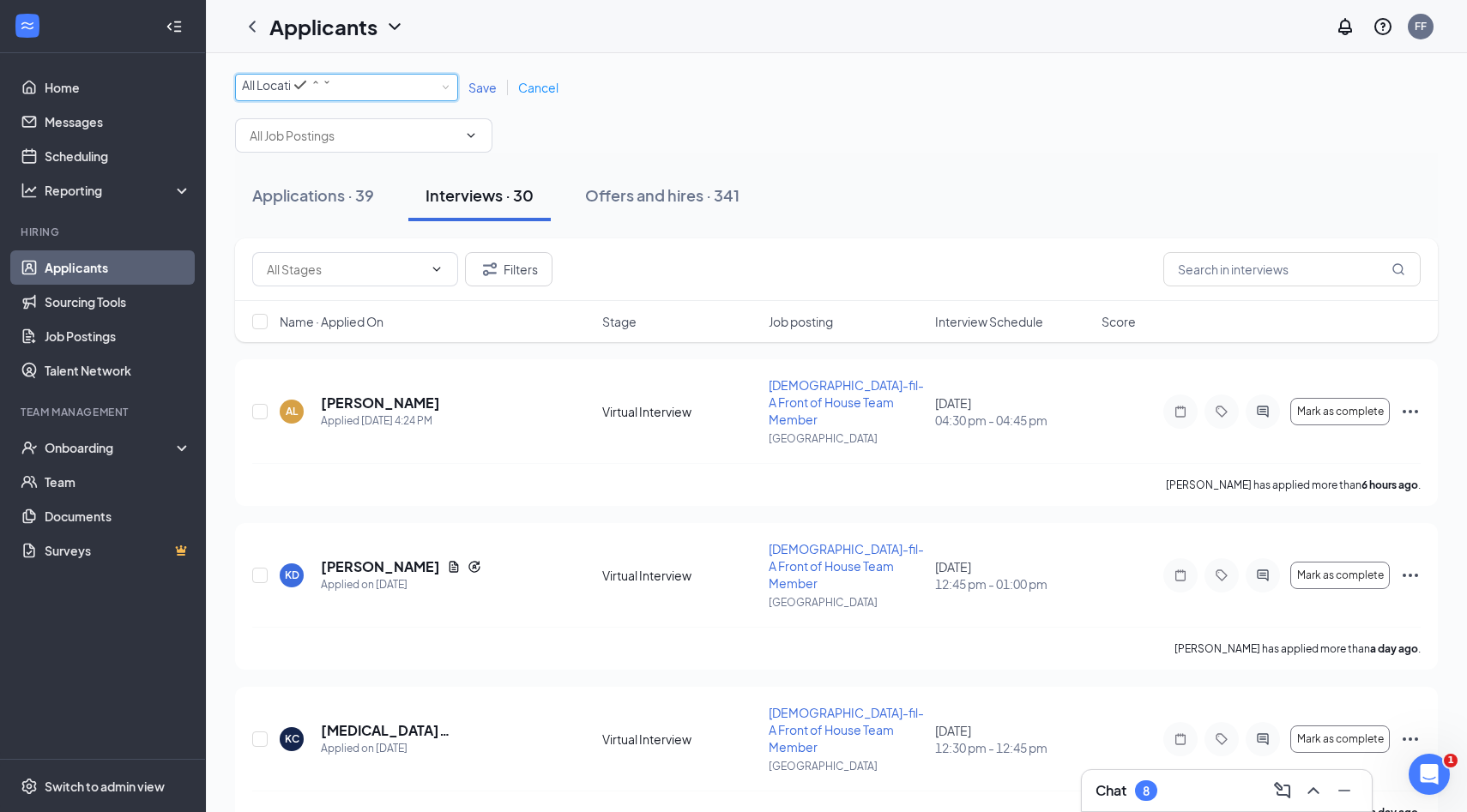
click at [332, 92] on div "All Locations" at bounding box center [287, 85] width 90 height 20
click at [359, 201] on span "[GEOGRAPHIC_DATA][US_STATE]" at bounding box center [337, 192] width 189 height 16
click at [413, 80] on div "[GEOGRAPHIC_DATA][US_STATE]" at bounding box center [340, 85] width 197 height 20
click at [401, 171] on div "[GEOGRAPHIC_DATA]" at bounding box center [347, 160] width 209 height 20
click at [487, 95] on span "Save" at bounding box center [482, 87] width 29 height 16
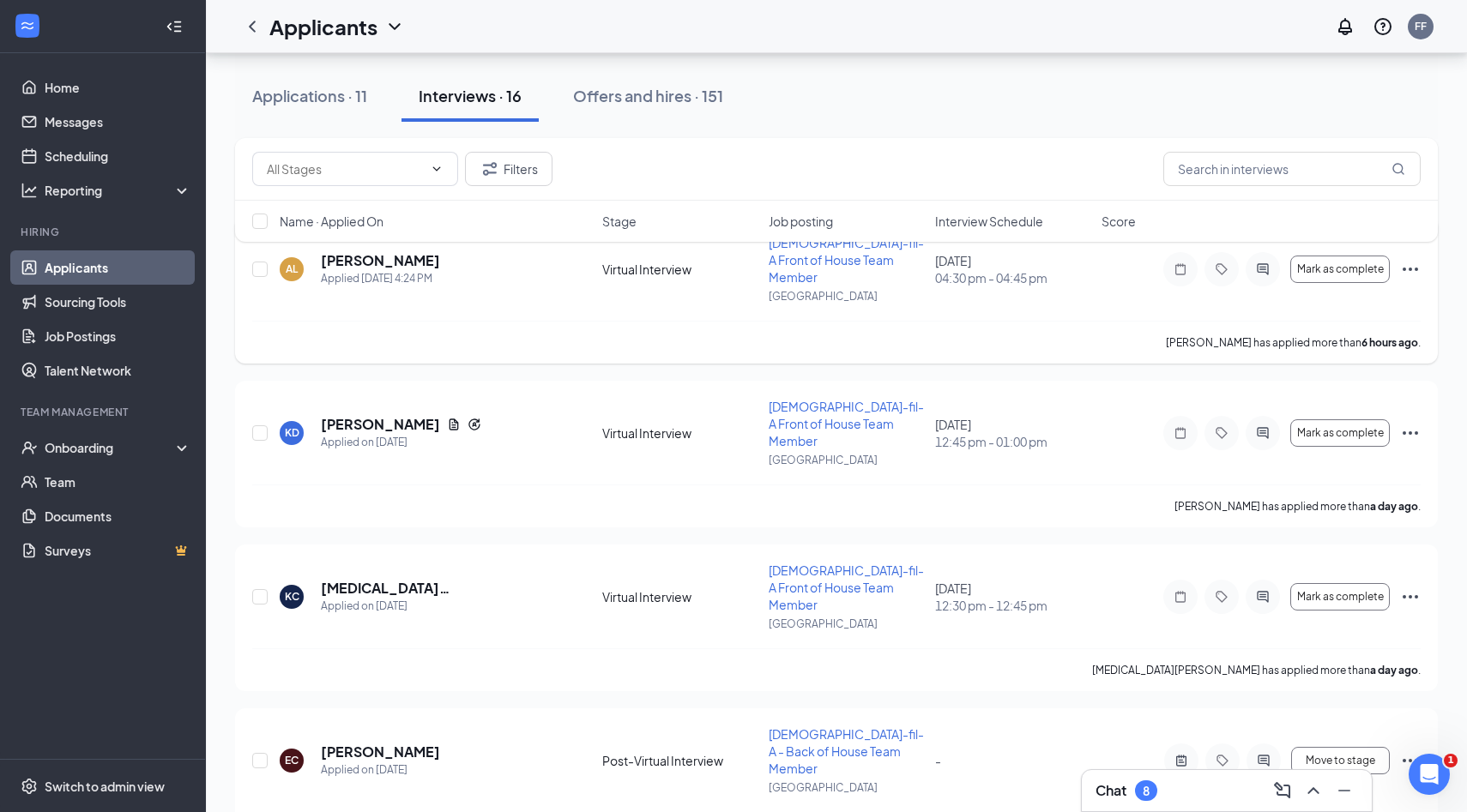
scroll to position [138, 0]
